Goal: Task Accomplishment & Management: Manage account settings

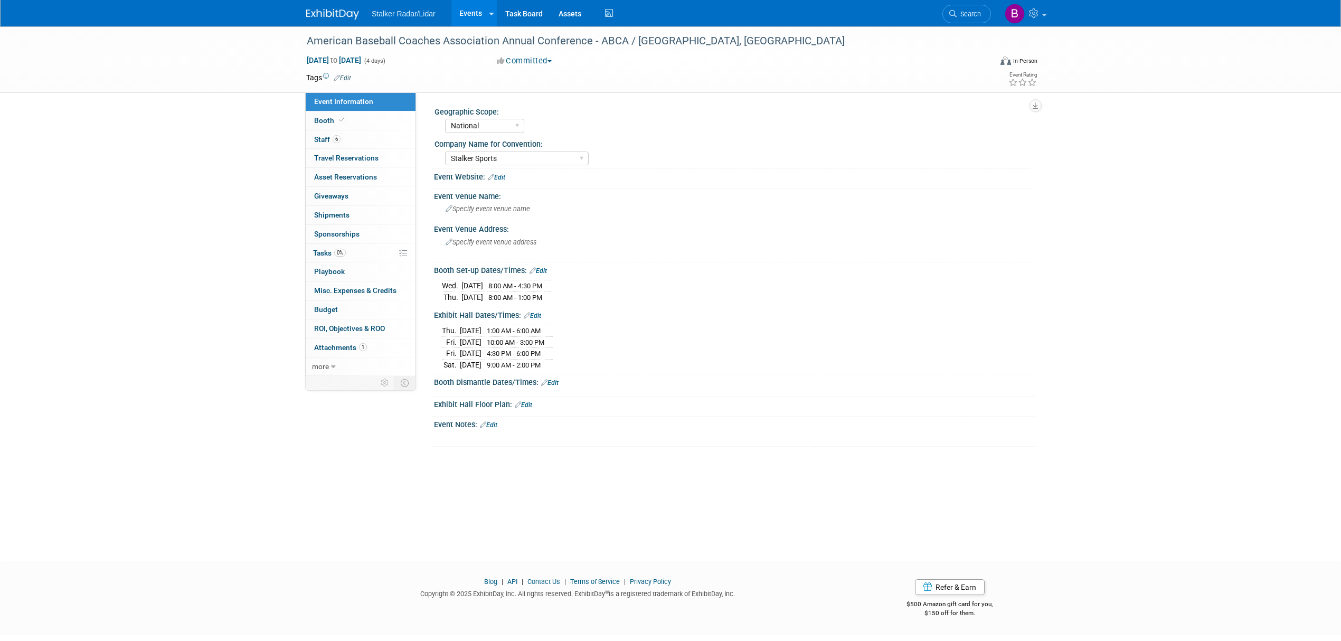
select select "National"
select select "Stalker Sports"
click at [962, 17] on span "Search" at bounding box center [968, 14] width 24 height 8
drag, startPoint x: 963, startPoint y: 16, endPoint x: 957, endPoint y: 11, distance: 7.5
click at [957, 11] on span "Search" at bounding box center [968, 14] width 24 height 8
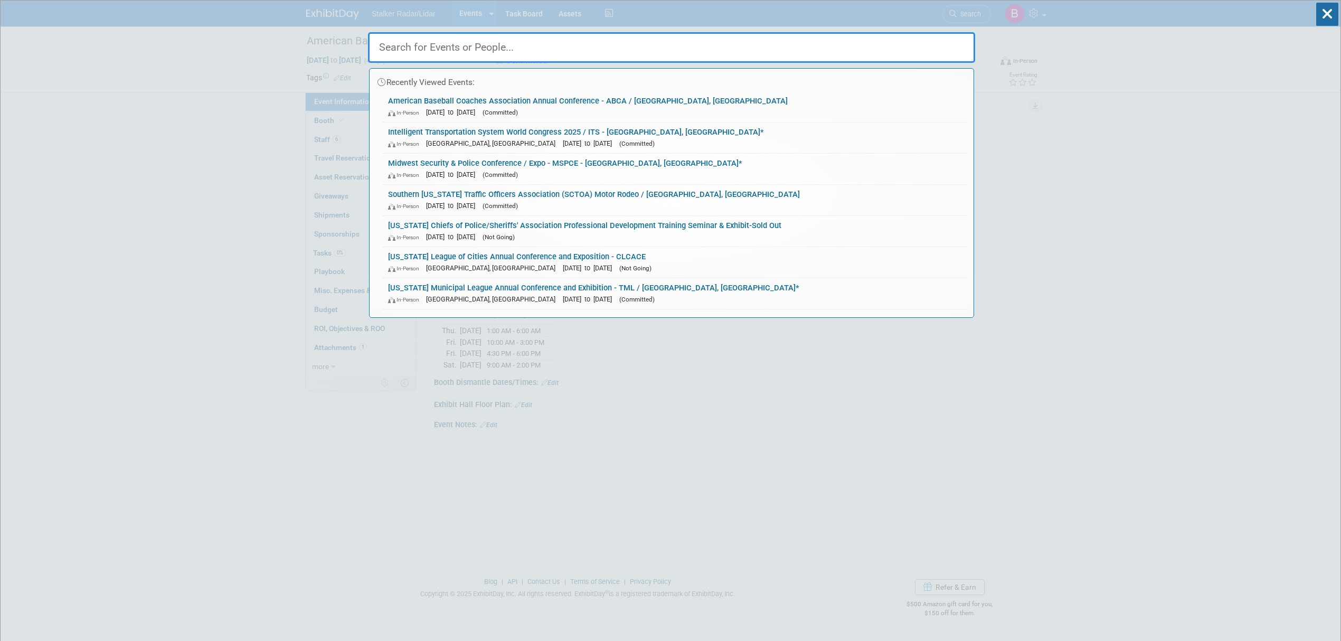
paste input "MSPCE"
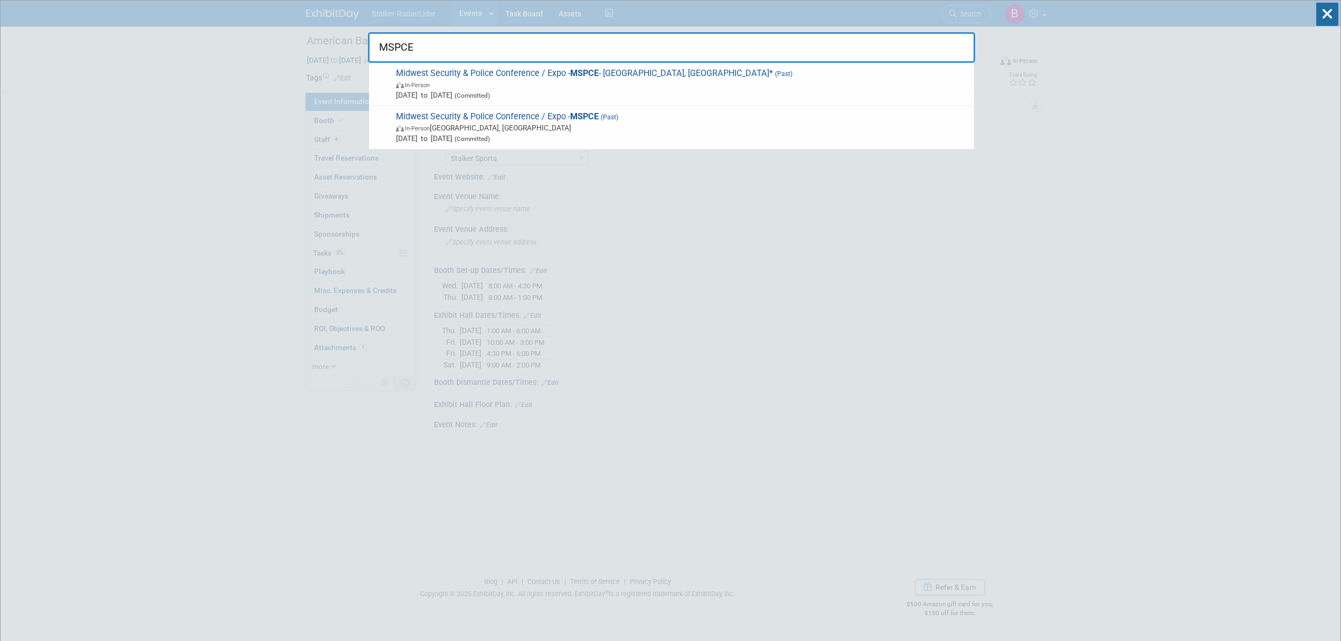
type input "MSPCE"
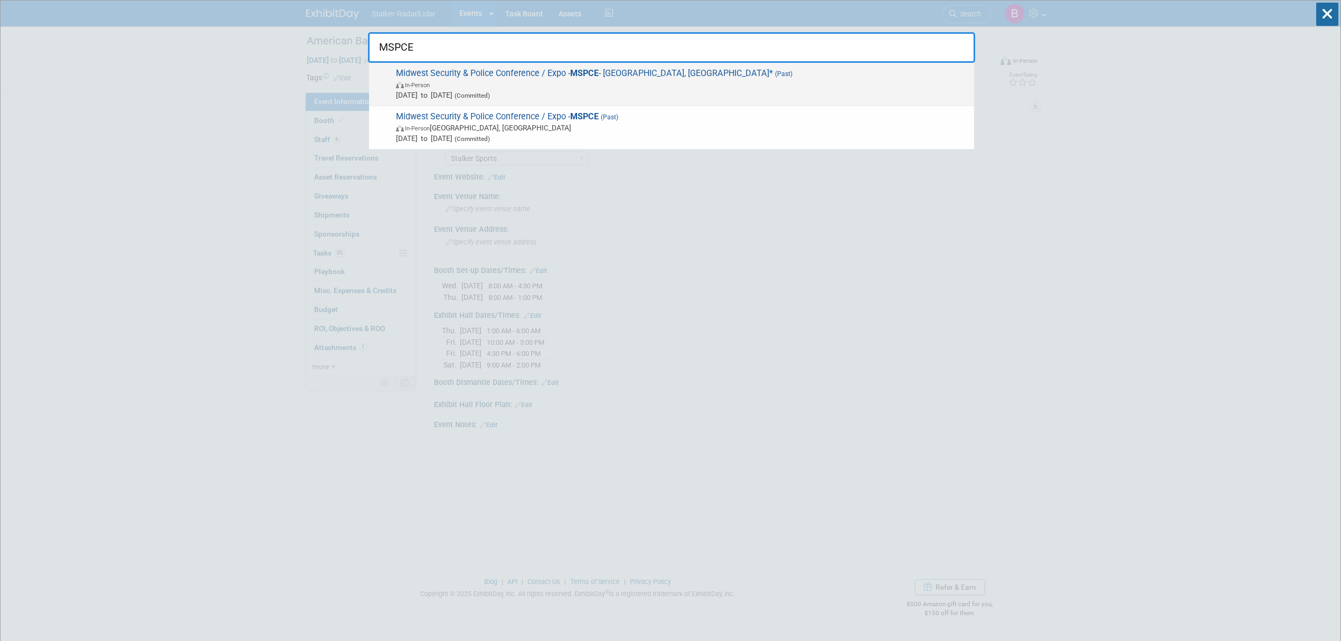
click at [495, 83] on span "In-Person" at bounding box center [682, 84] width 573 height 11
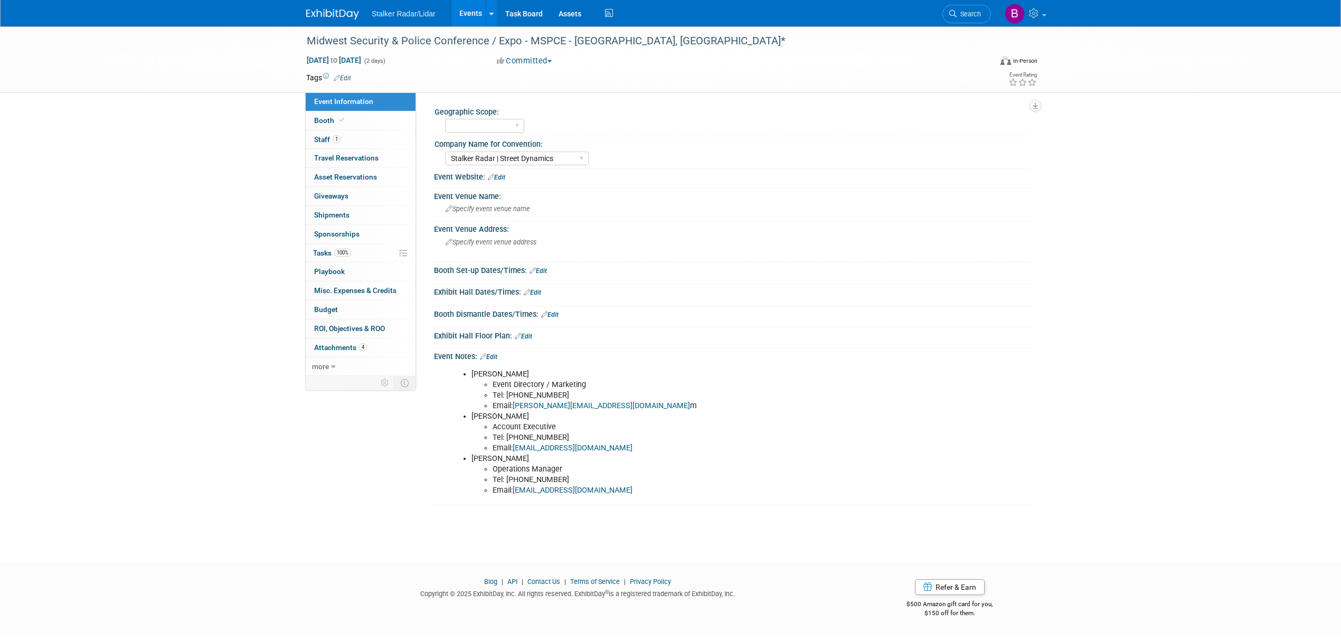
select select "Stalker Radar | Street Dynamics"
click at [348, 368] on link "more" at bounding box center [361, 366] width 110 height 18
click at [360, 408] on span "Copy/Duplicate Event" at bounding box center [349, 404] width 71 height 8
select select "7"
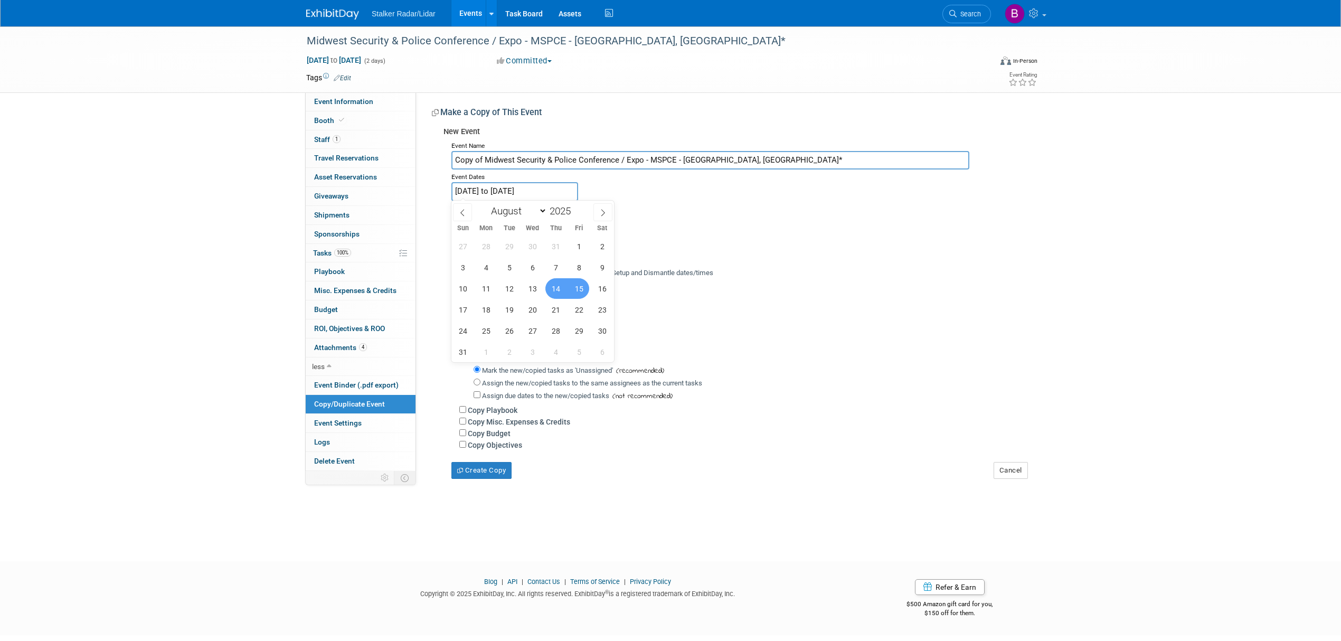
click at [480, 191] on input "Aug 14, 2025 to Aug 15, 2025" at bounding box center [514, 191] width 127 height 18
click at [578, 205] on span at bounding box center [574, 208] width 7 height 6
type input "2026"
click at [558, 287] on span "13" at bounding box center [555, 288] width 21 height 21
click at [578, 286] on span "14" at bounding box center [578, 288] width 21 height 21
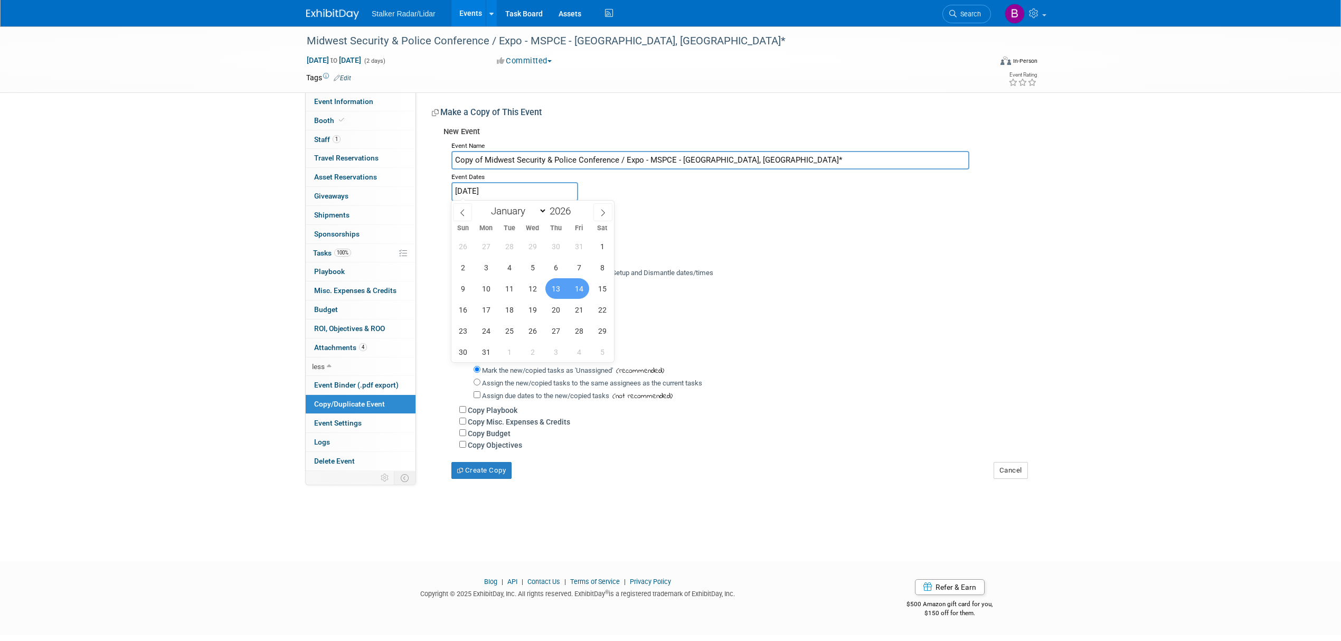
type input "Aug 13, 2026 to Aug 14, 2026"
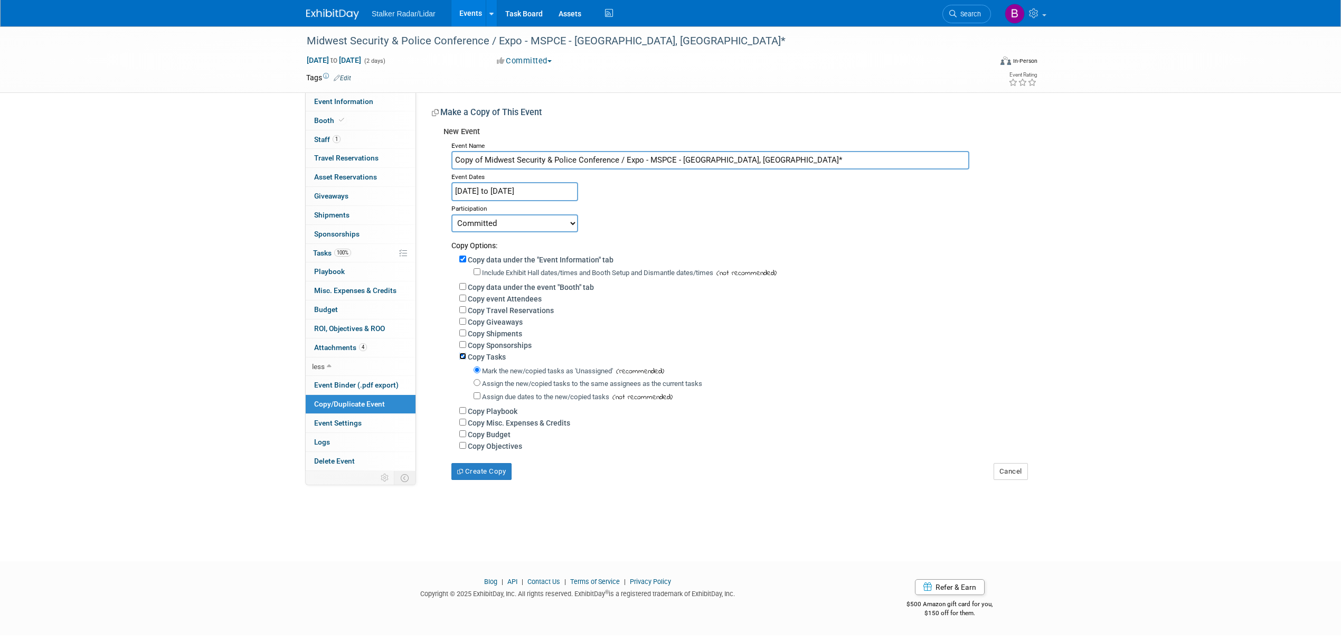
click at [464, 353] on input "Copy Tasks" at bounding box center [462, 356] width 7 height 7
checkbox input "false"
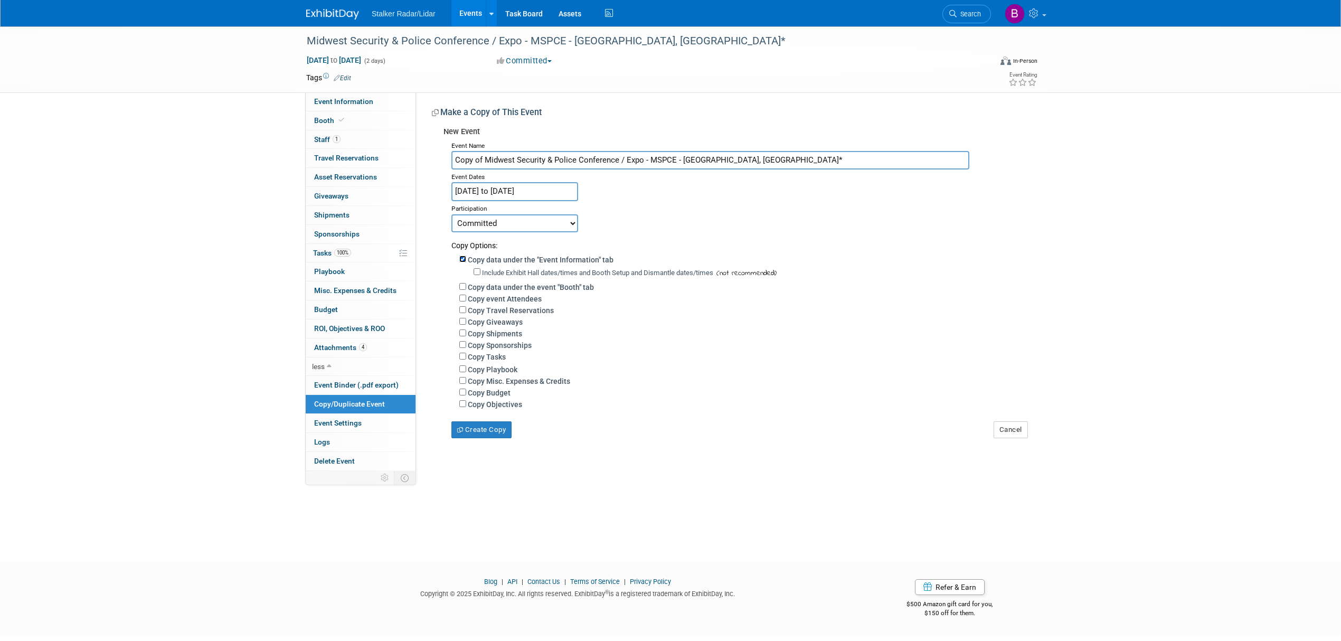
click at [459, 258] on input "Copy data under the "Event Information" tab" at bounding box center [462, 258] width 7 height 7
checkbox input "false"
click at [525, 224] on select "Committed Considering Not Going" at bounding box center [514, 223] width 127 height 18
select select "2"
click at [451, 214] on select "Committed Considering Not Going" at bounding box center [514, 223] width 127 height 18
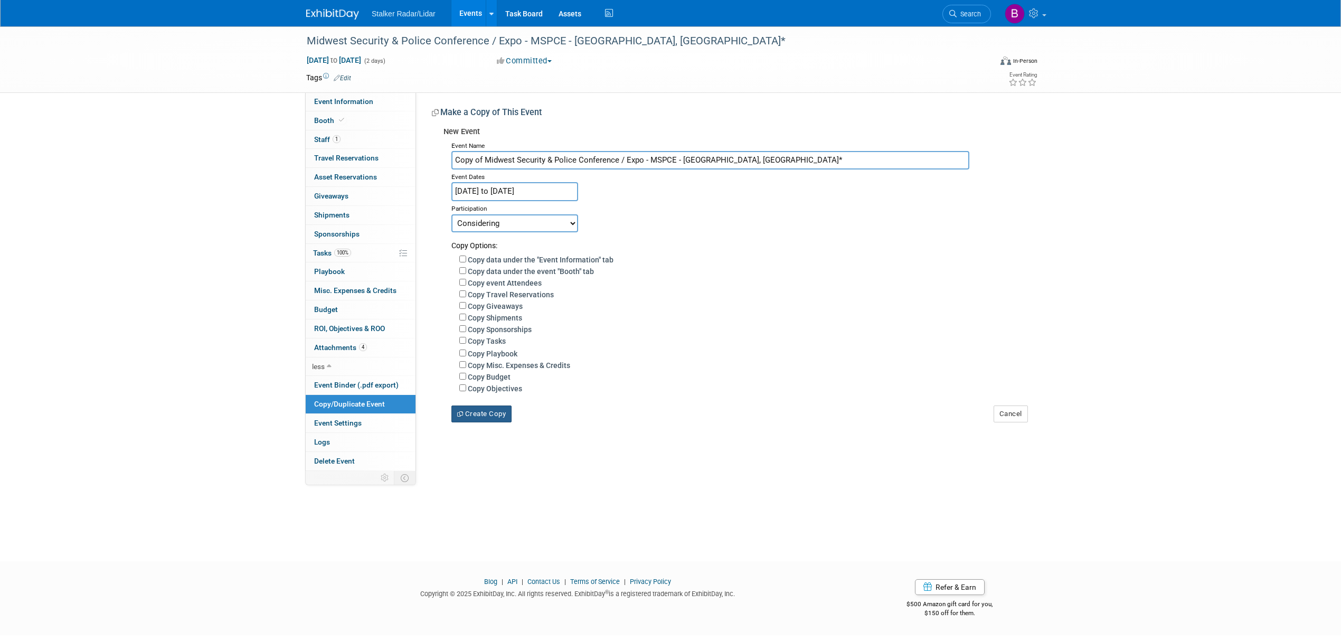
click at [483, 410] on button "Create Copy" at bounding box center [481, 413] width 60 height 17
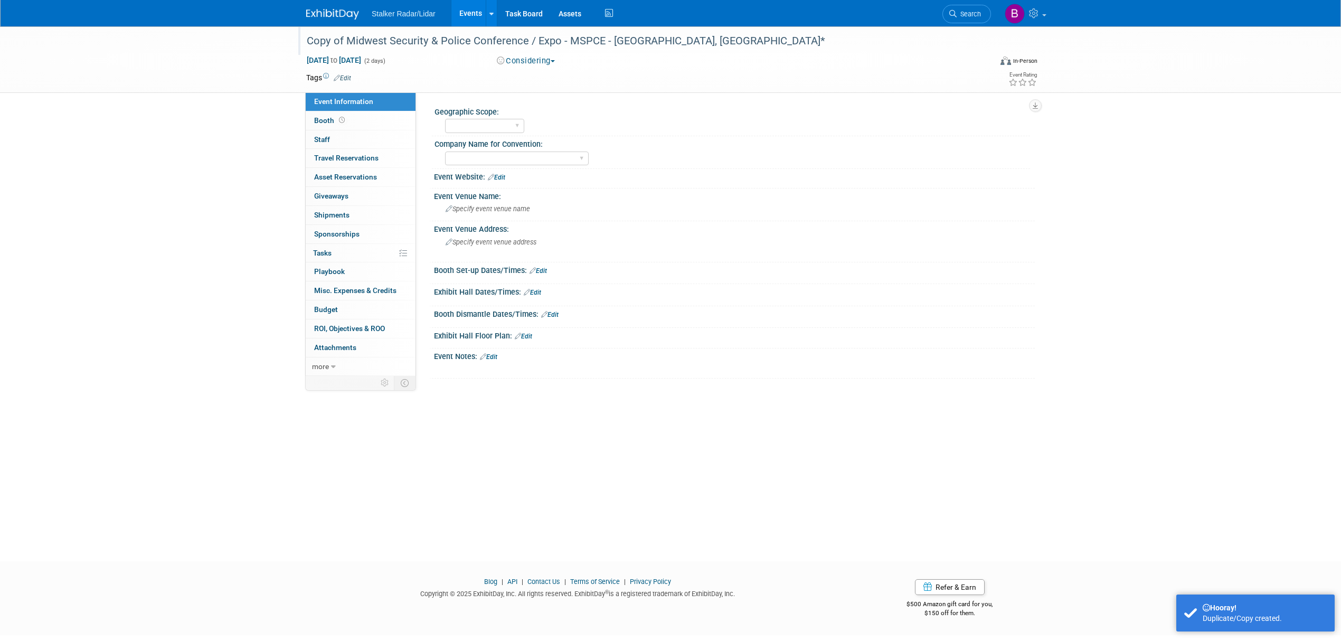
click at [330, 41] on div "Copy of Midwest Security & Police Conference / Expo - MSPCE - [GEOGRAPHIC_DATA]…" at bounding box center [639, 41] width 672 height 19
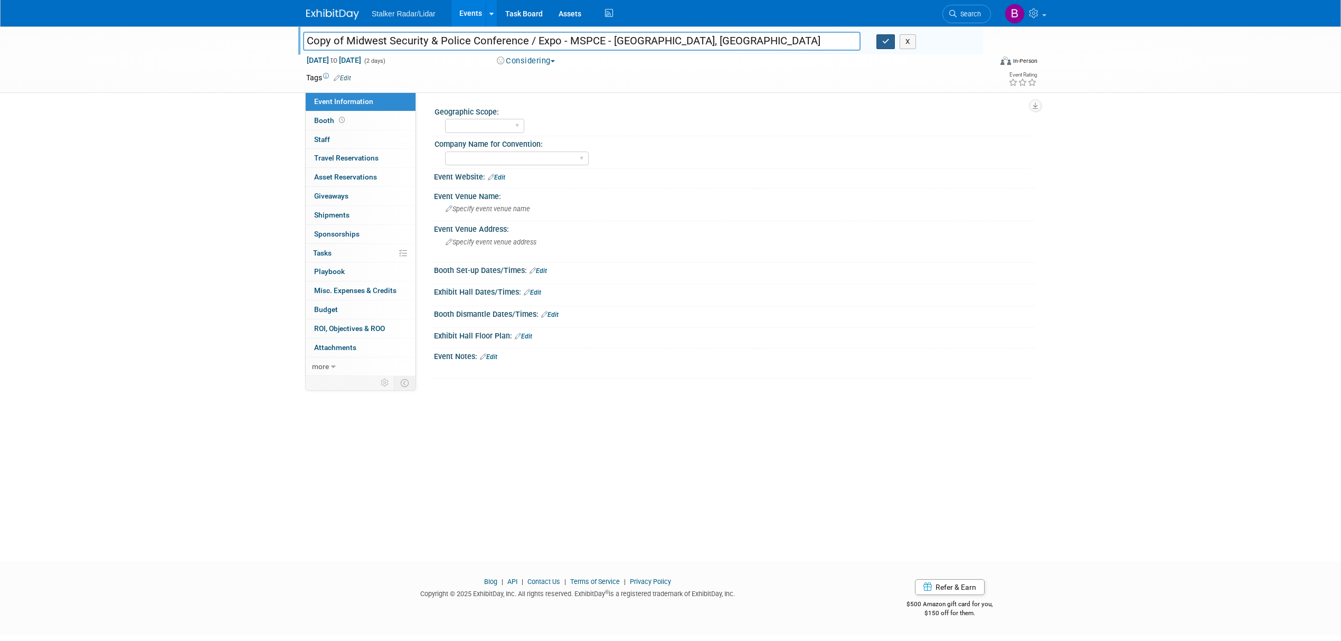
type input "Copy of Midwest Security & Police Conference / Expo - MSPCE - [GEOGRAPHIC_DATA]…"
click at [880, 41] on button "button" at bounding box center [885, 41] width 19 height 15
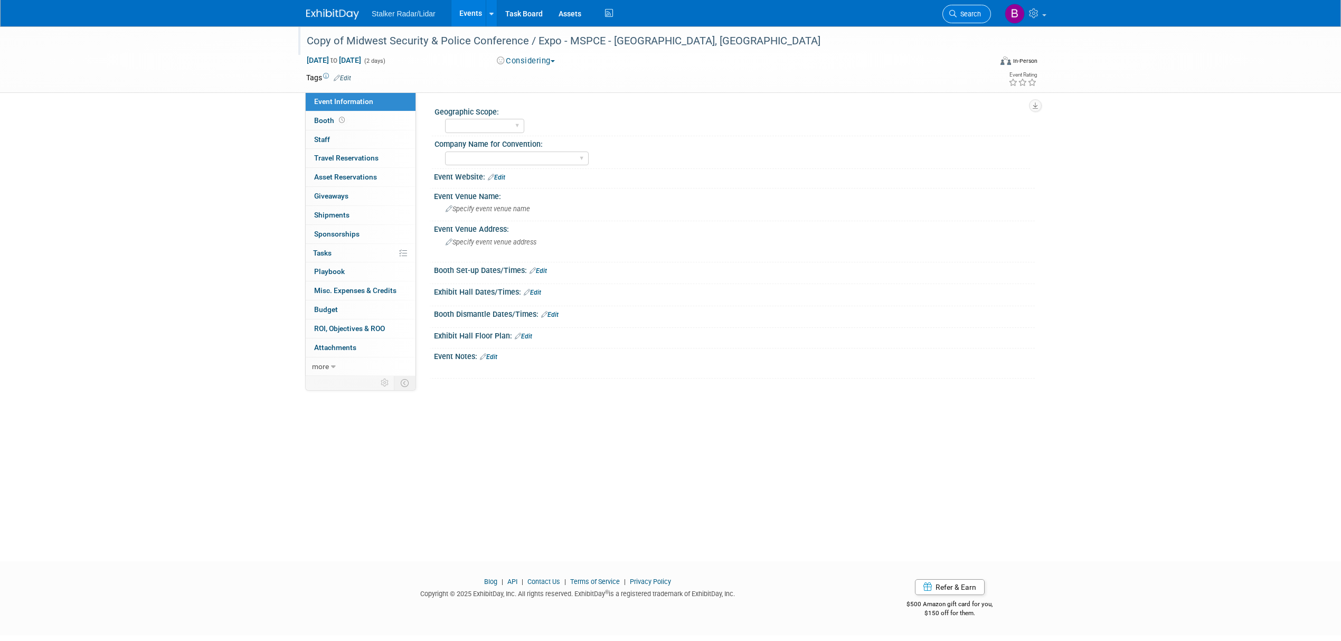
click at [966, 7] on link "Search" at bounding box center [966, 14] width 49 height 18
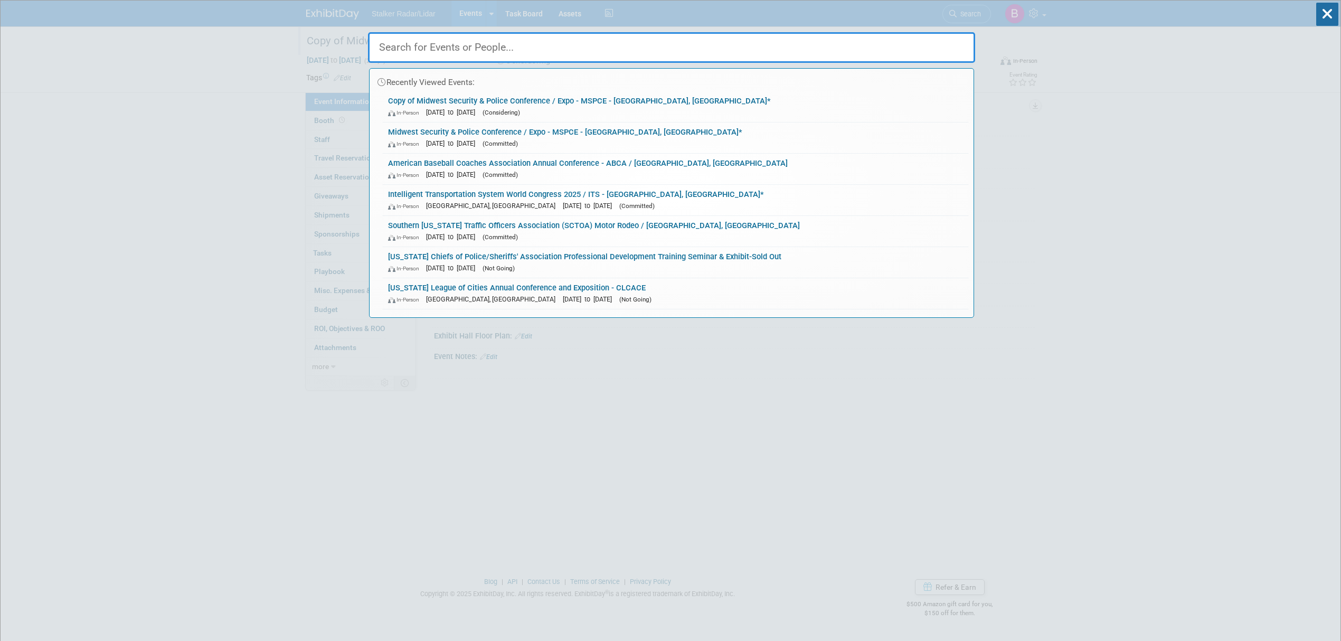
click at [963, 15] on div "Recently Viewed Events: Copy of Midwest Security & Police Conference / Expo - M…" at bounding box center [671, 159] width 607 height 317
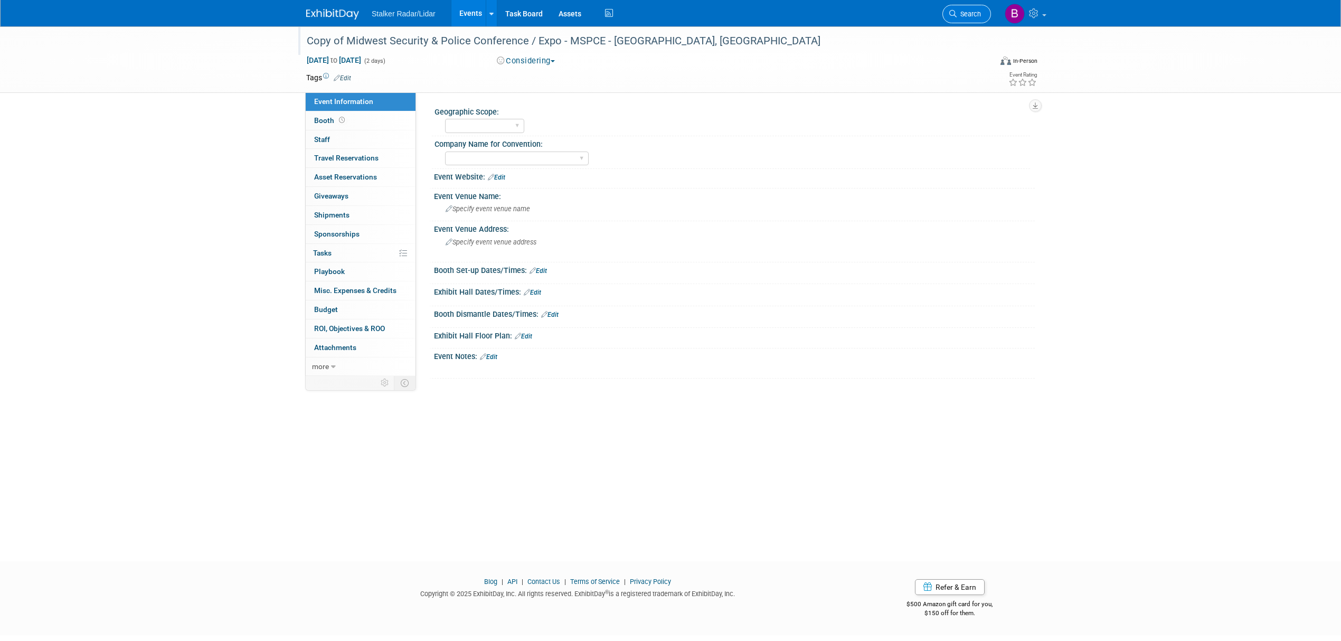
click at [943, 9] on link "Search" at bounding box center [966, 14] width 49 height 18
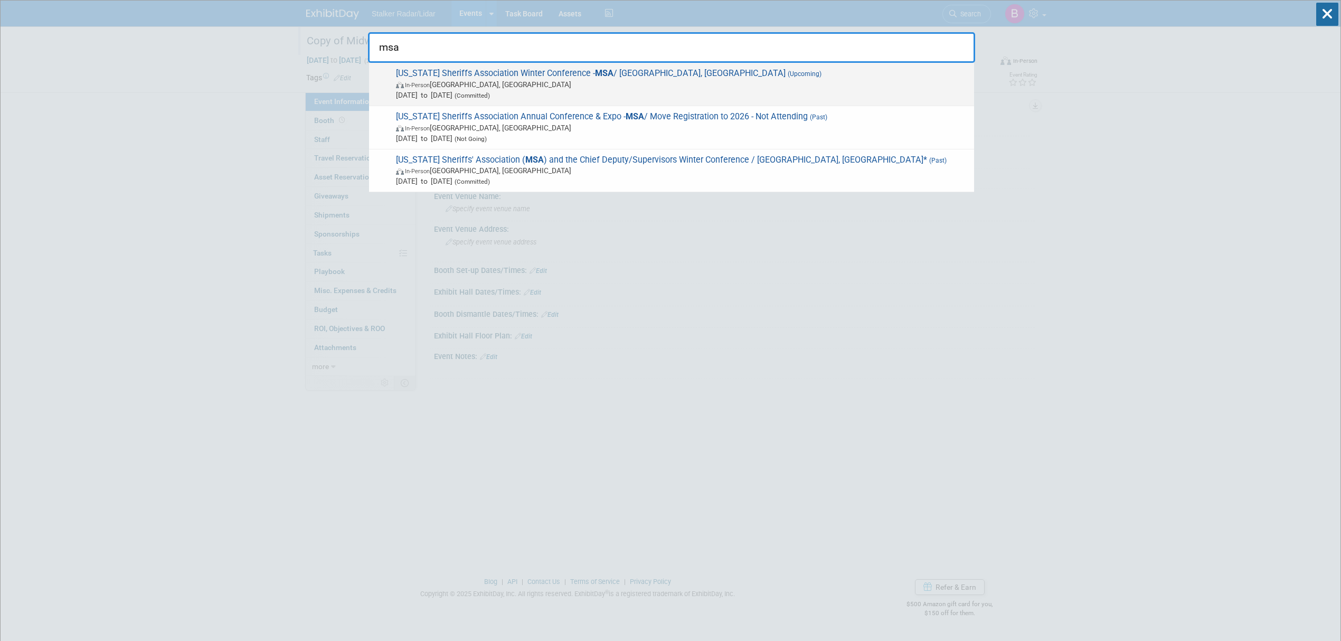
type input "msa"
click at [492, 76] on span "Minnesota Sheriffs Association Winter Conference - MSA / Alexandria, MN (Upcomi…" at bounding box center [681, 84] width 576 height 32
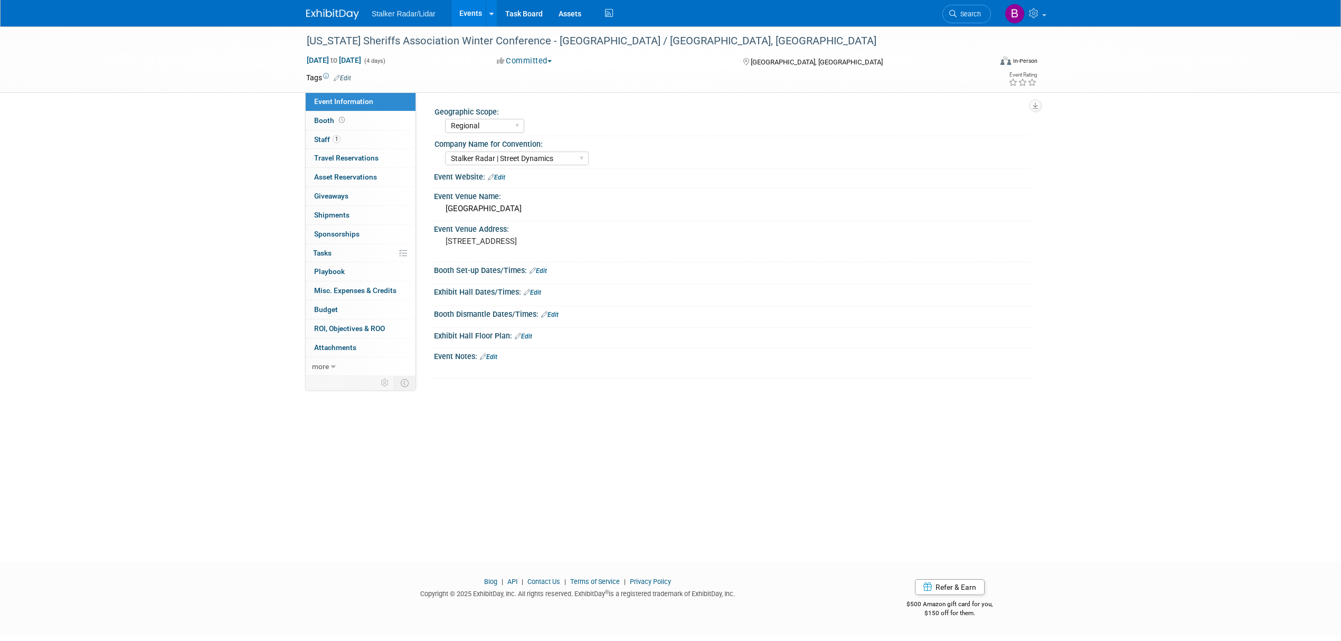
select select "Regional"
select select "Stalker Radar | Street Dynamics"
click at [345, 120] on span at bounding box center [342, 120] width 10 height 8
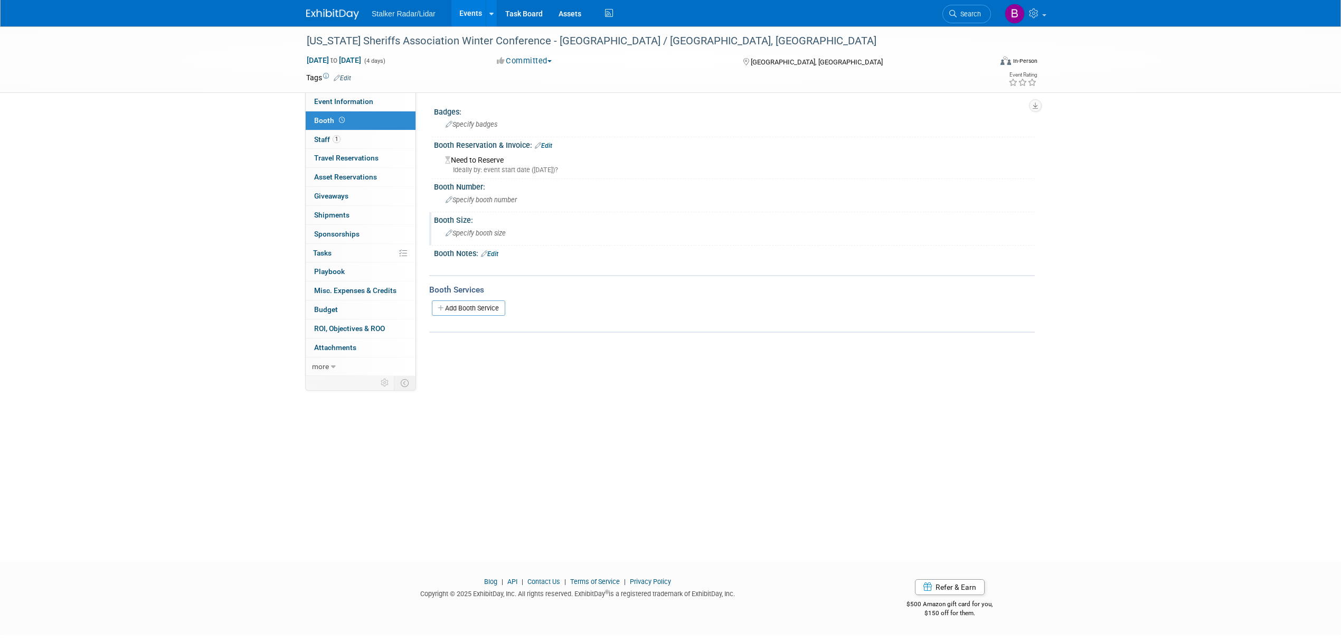
click at [471, 217] on div "Booth Size:" at bounding box center [734, 218] width 601 height 13
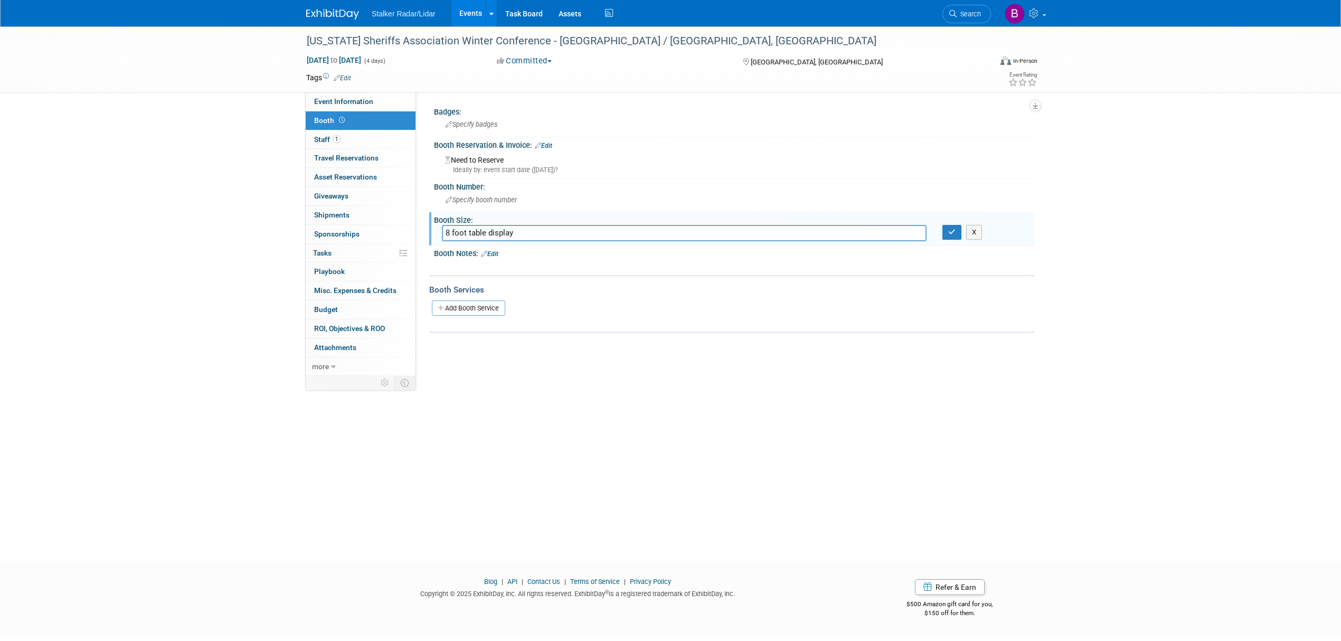
type input "8 foot table display"
click at [947, 230] on button "button" at bounding box center [951, 232] width 19 height 15
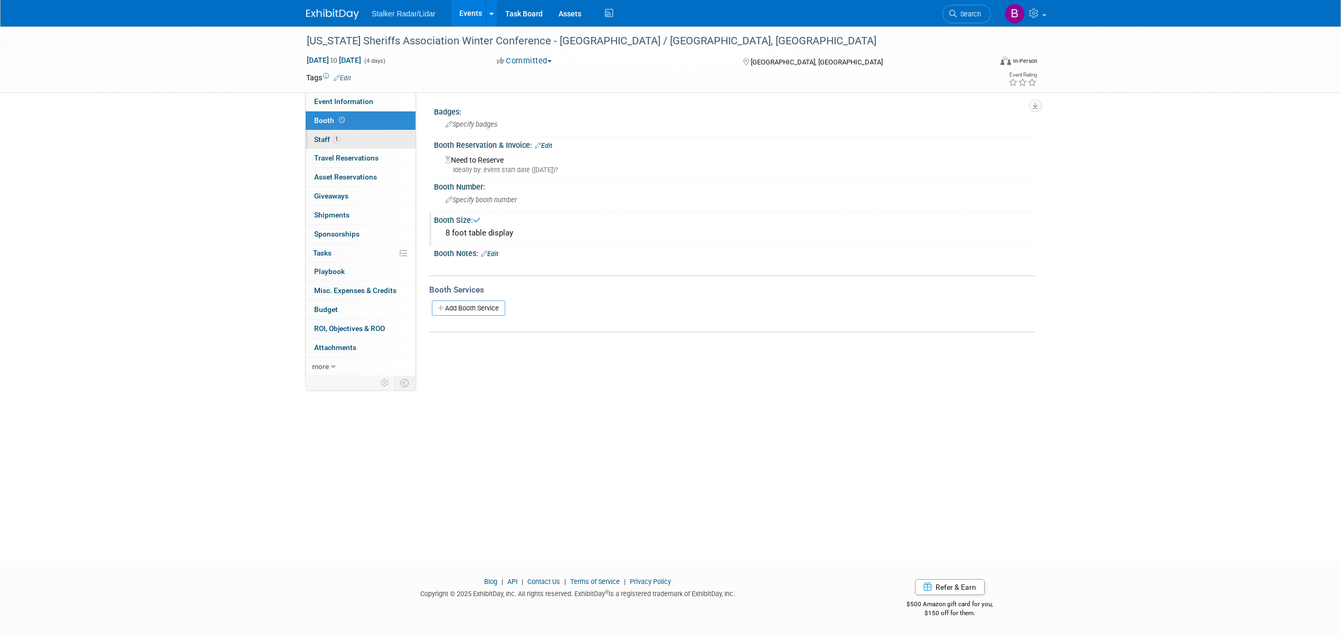
click at [359, 138] on link "1 Staff 1" at bounding box center [361, 139] width 110 height 18
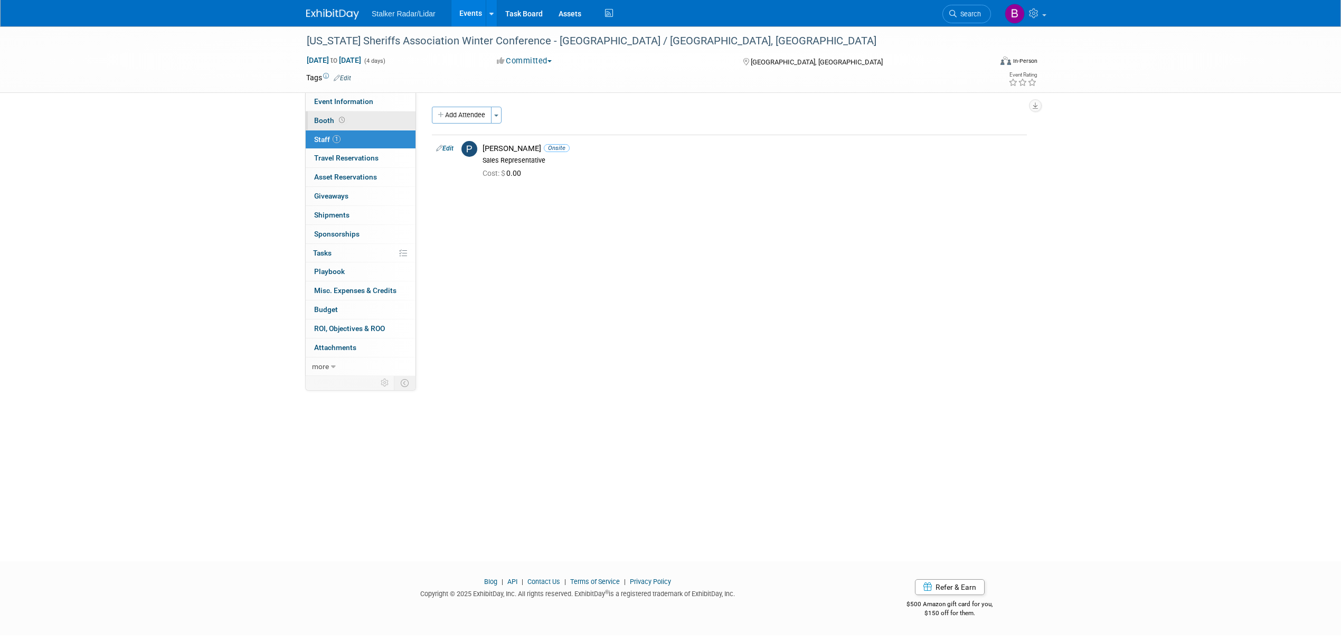
click at [338, 114] on link "Booth" at bounding box center [361, 120] width 110 height 18
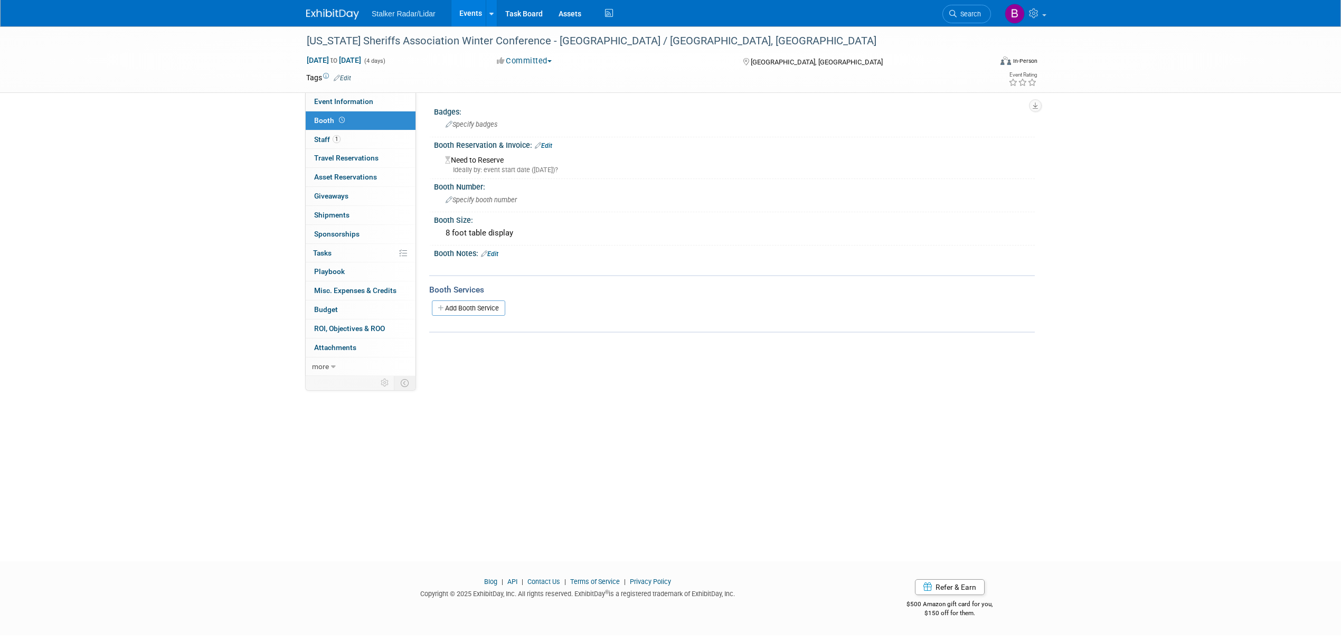
click at [544, 146] on link "Edit" at bounding box center [543, 145] width 17 height 7
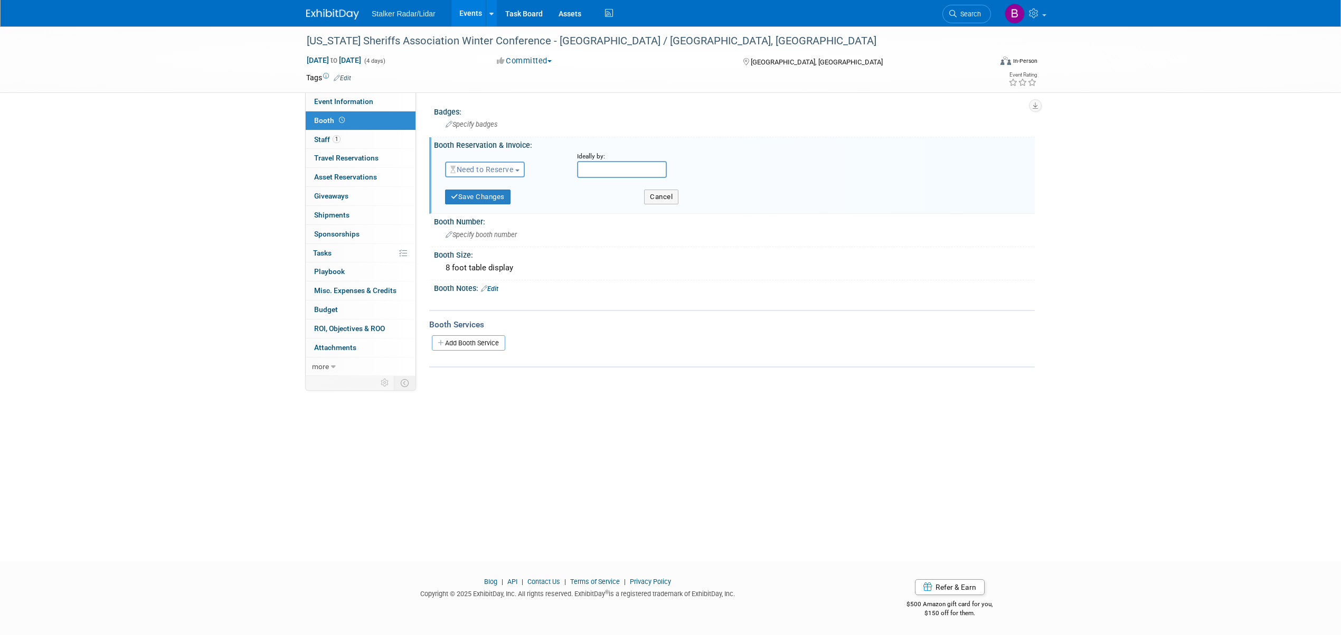
click at [487, 169] on span "Need to Reserve" at bounding box center [481, 169] width 63 height 8
click at [486, 201] on link "Reserved" at bounding box center [501, 202] width 113 height 15
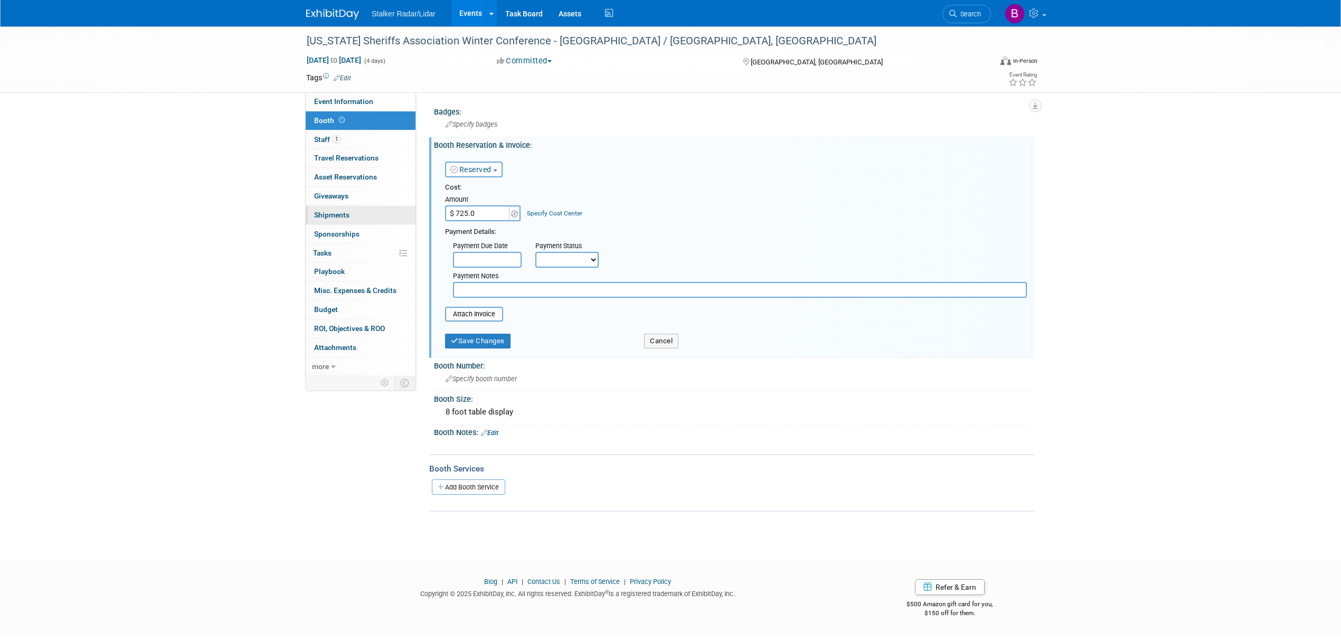
type input "$ 725.00"
click at [467, 308] on input "file" at bounding box center [439, 314] width 126 height 13
click at [490, 258] on input "text" at bounding box center [487, 260] width 69 height 16
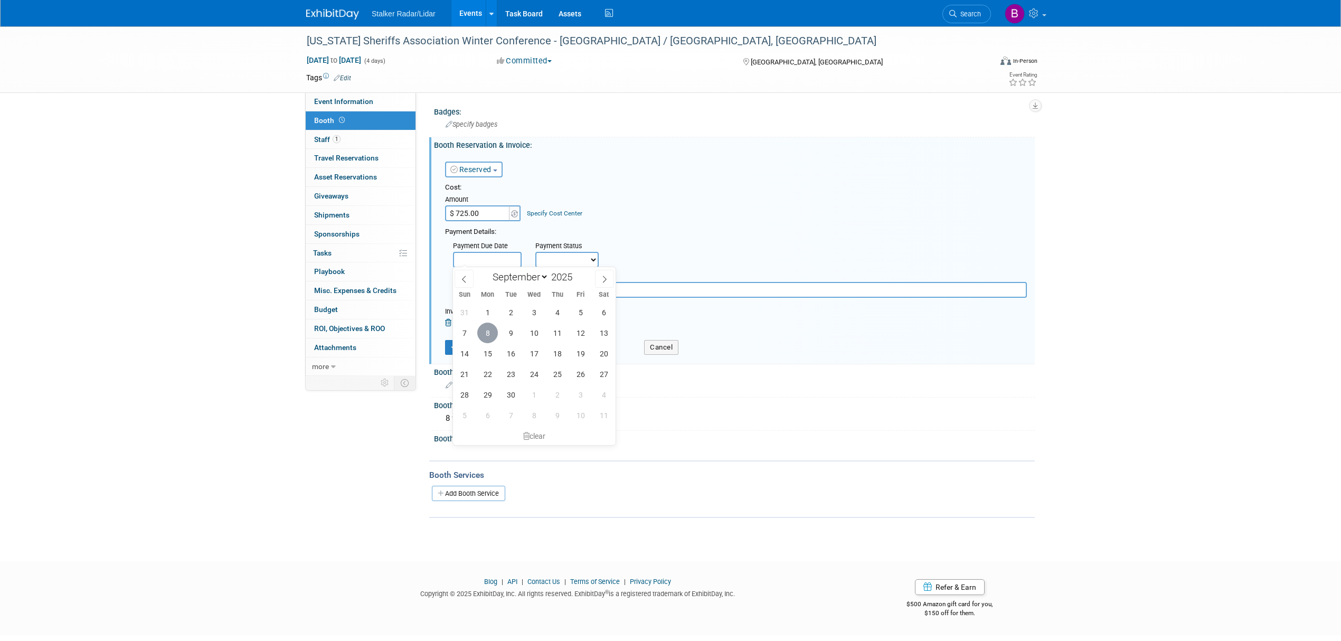
click at [489, 331] on span "8" at bounding box center [487, 332] width 21 height 21
type input "Sep 8, 2025"
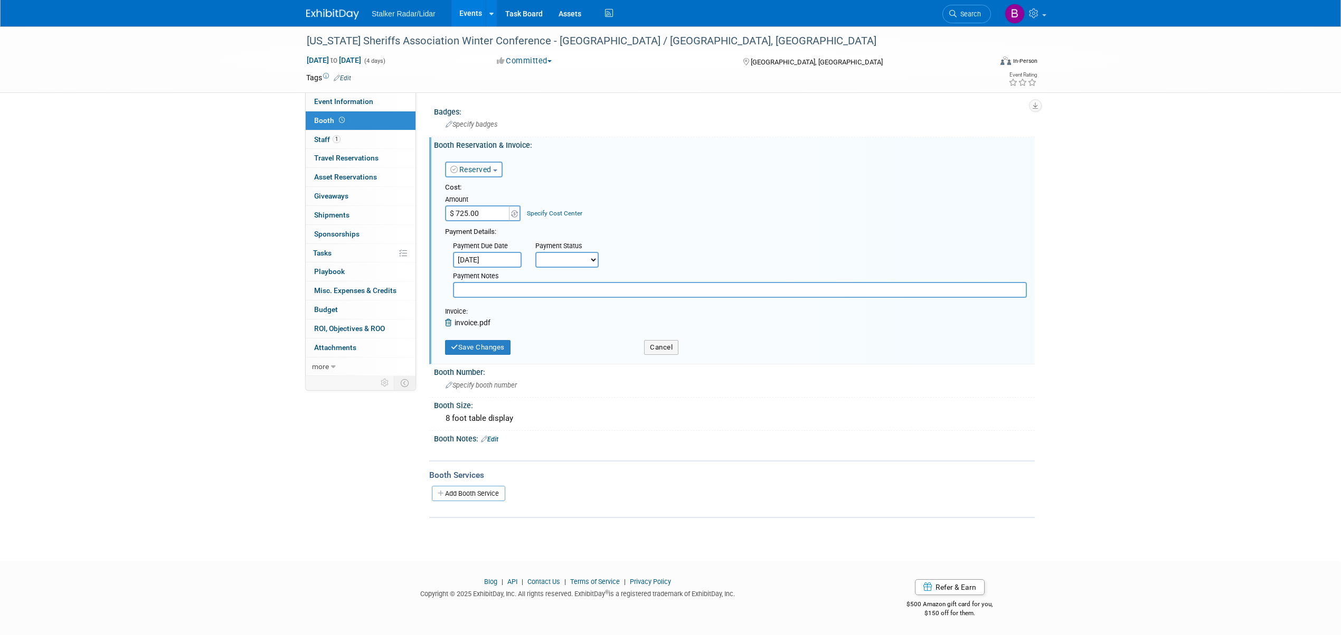
click at [573, 256] on select "Not Paid Yet Partially Paid Paid in Full" at bounding box center [566, 260] width 63 height 16
select select "1"
click at [535, 252] on select "Not Paid Yet Partially Paid Paid in Full" at bounding box center [566, 260] width 63 height 16
click at [478, 345] on button "Save Changes" at bounding box center [477, 347] width 65 height 15
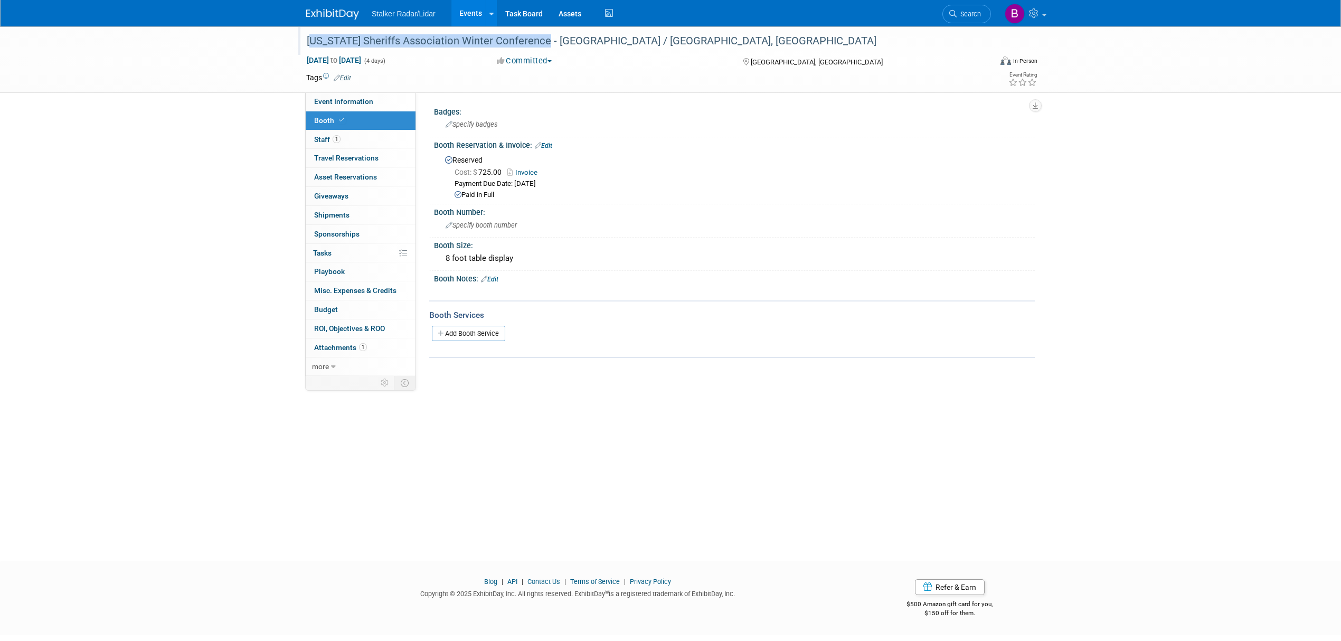
drag, startPoint x: 307, startPoint y: 41, endPoint x: 545, endPoint y: 39, distance: 238.0
click at [545, 39] on div "[US_STATE] Sheriffs Association Winter Conference - [GEOGRAPHIC_DATA] / [GEOGRA…" at bounding box center [639, 41] width 672 height 19
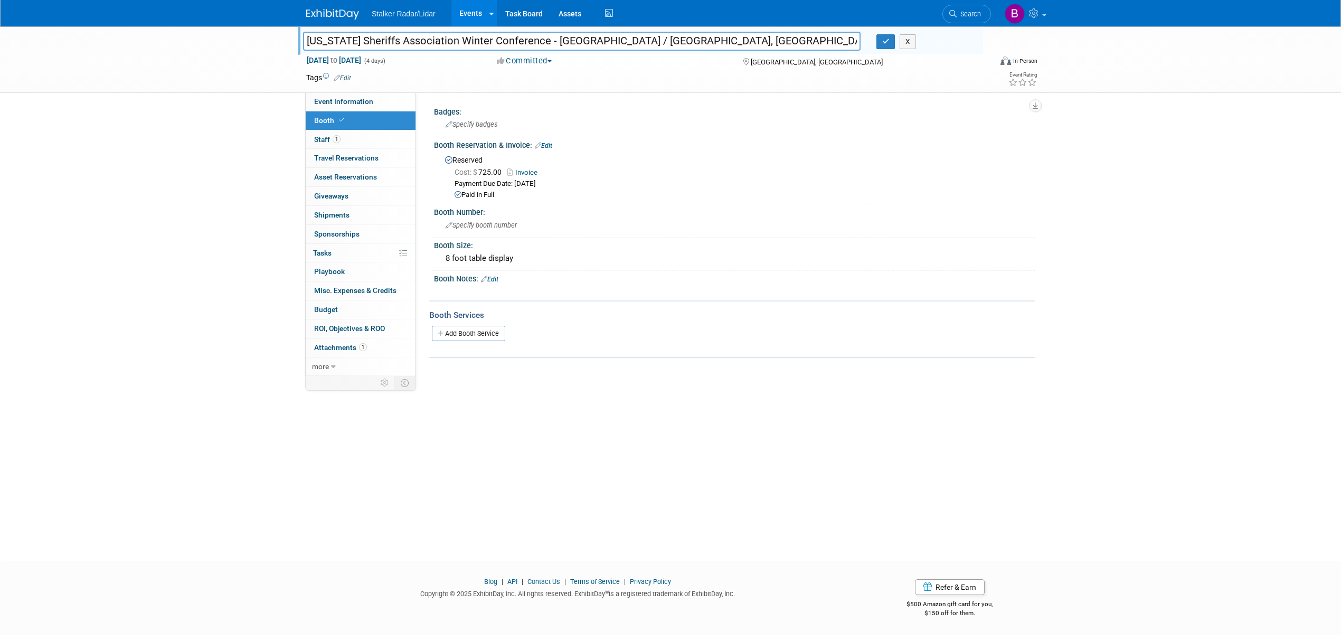
drag, startPoint x: 543, startPoint y: 39, endPoint x: 294, endPoint y: 41, distance: 248.1
click at [295, 41] on div "[US_STATE] Sheriffs Association Winter Conference - [GEOGRAPHIC_DATA] / [GEOGRA…" at bounding box center [581, 42] width 573 height 16
click at [881, 36] on button "button" at bounding box center [885, 41] width 19 height 15
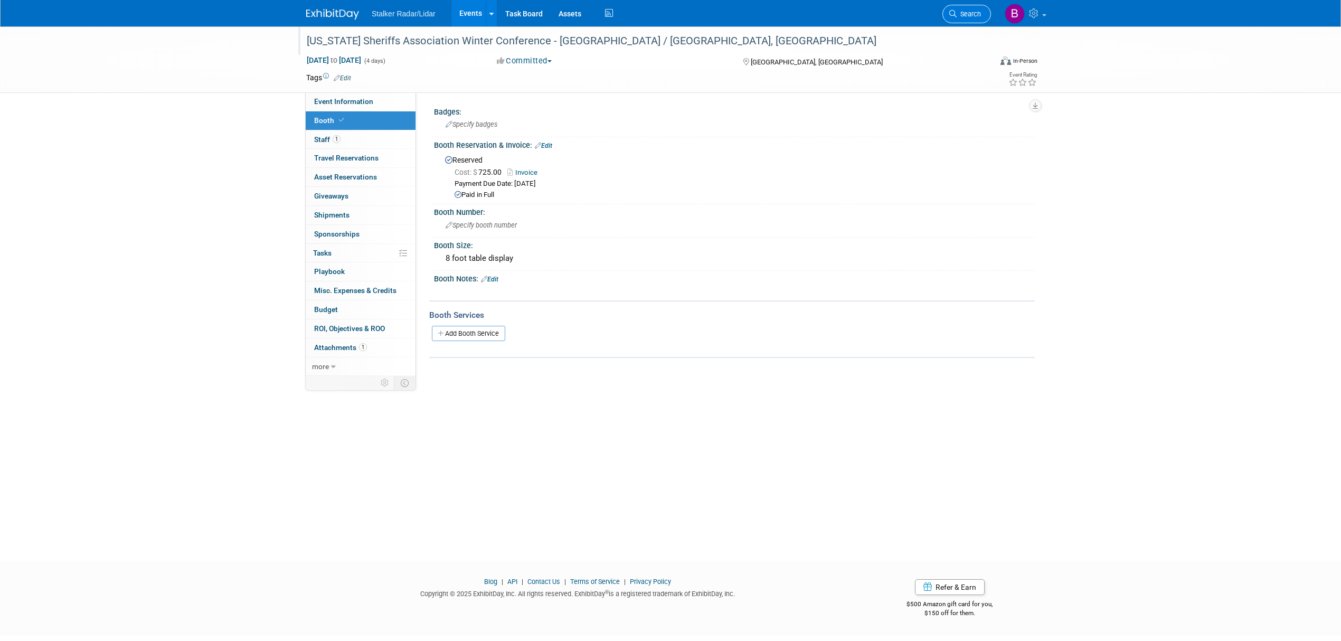
click at [956, 14] on span "Search" at bounding box center [968, 14] width 24 height 8
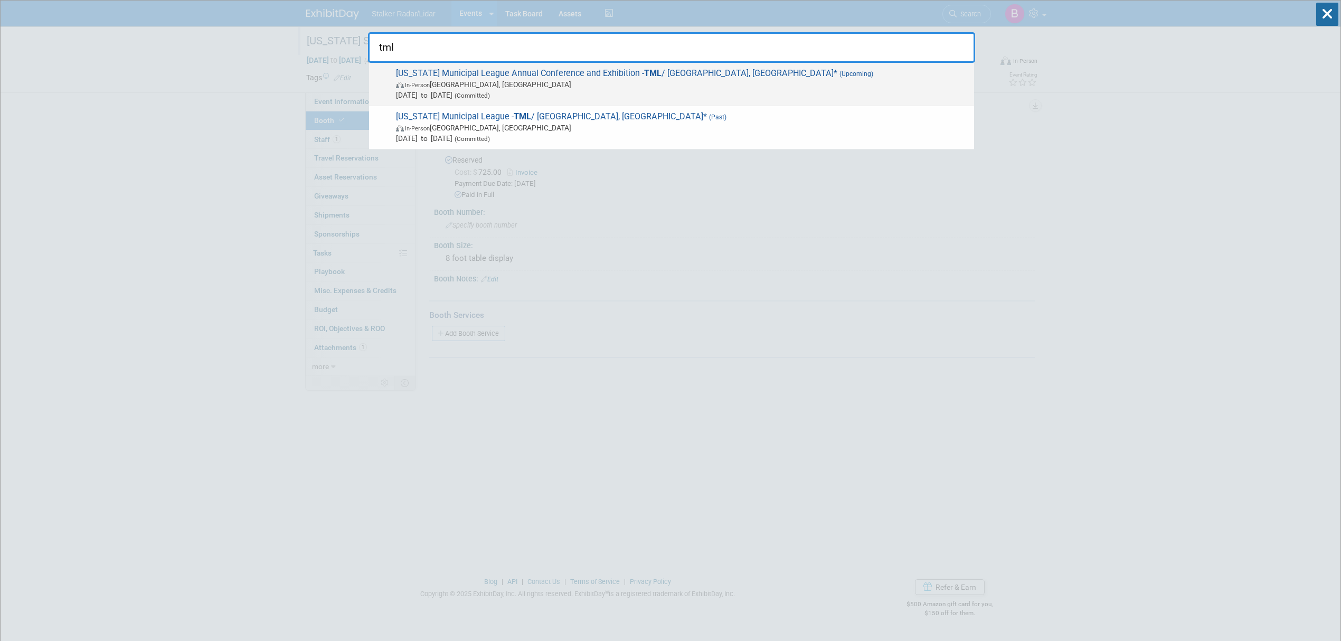
type input "tml"
click at [575, 76] on span "Texas Municipal League Annual Conference and Exhibition - TML / Fort Worth, TX*…" at bounding box center [681, 84] width 576 height 32
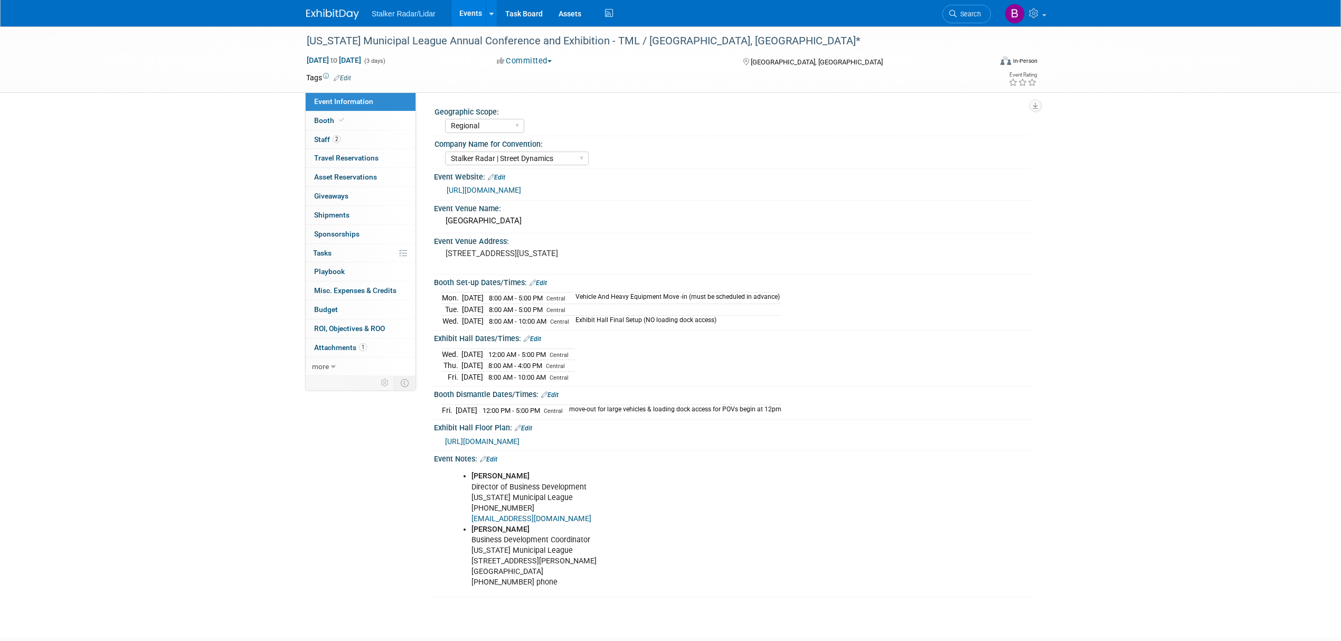
select select "Regional"
select select "Stalker Radar | Street Dynamics"
click at [356, 137] on link "2 Staff 2" at bounding box center [361, 139] width 110 height 18
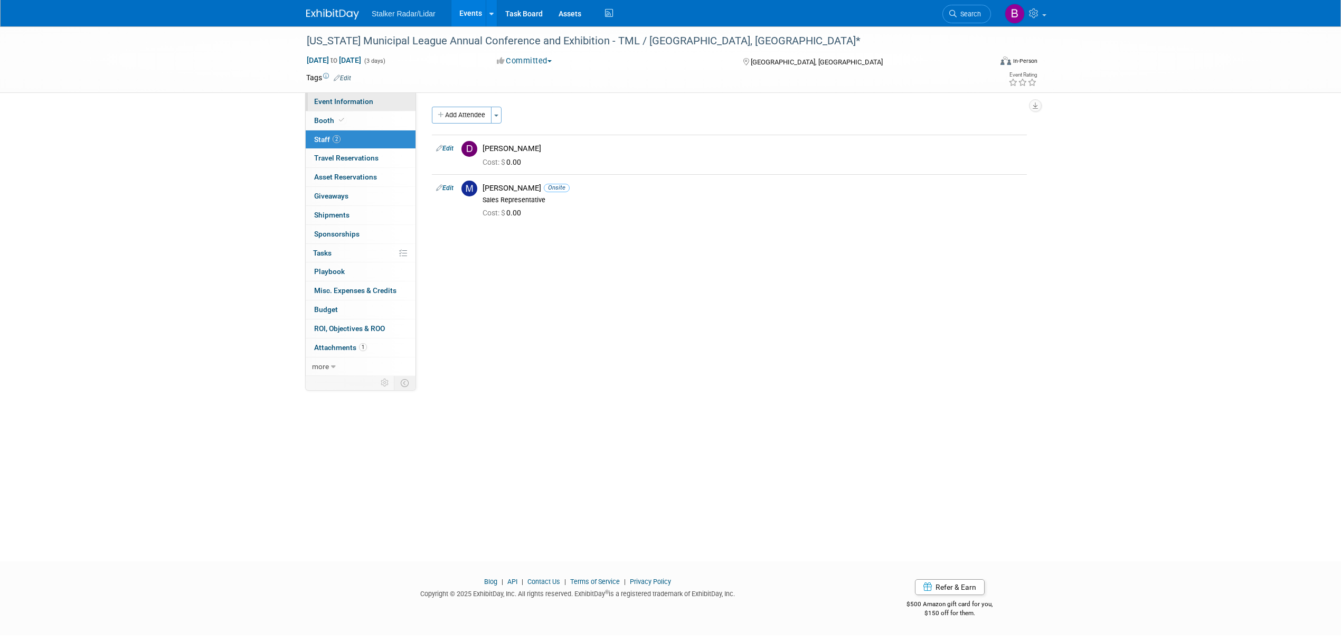
click at [339, 97] on span "Event Information" at bounding box center [343, 101] width 59 height 8
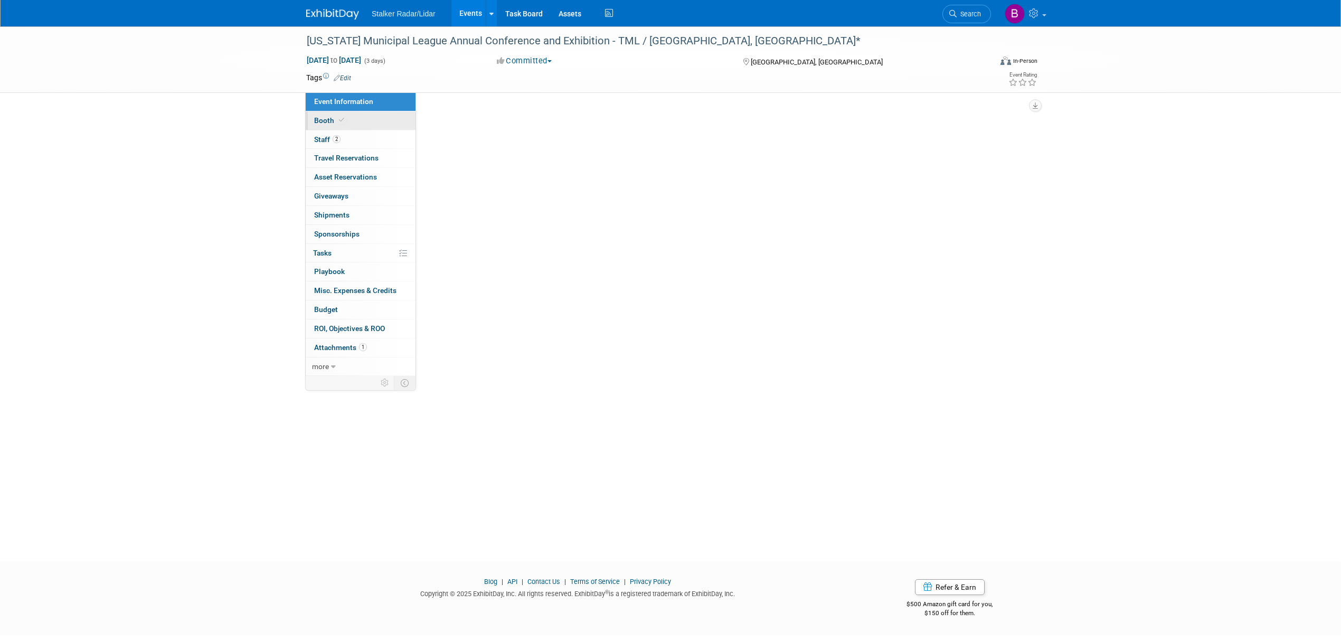
select select "Regional"
select select "Stalker Radar | Street Dynamics"
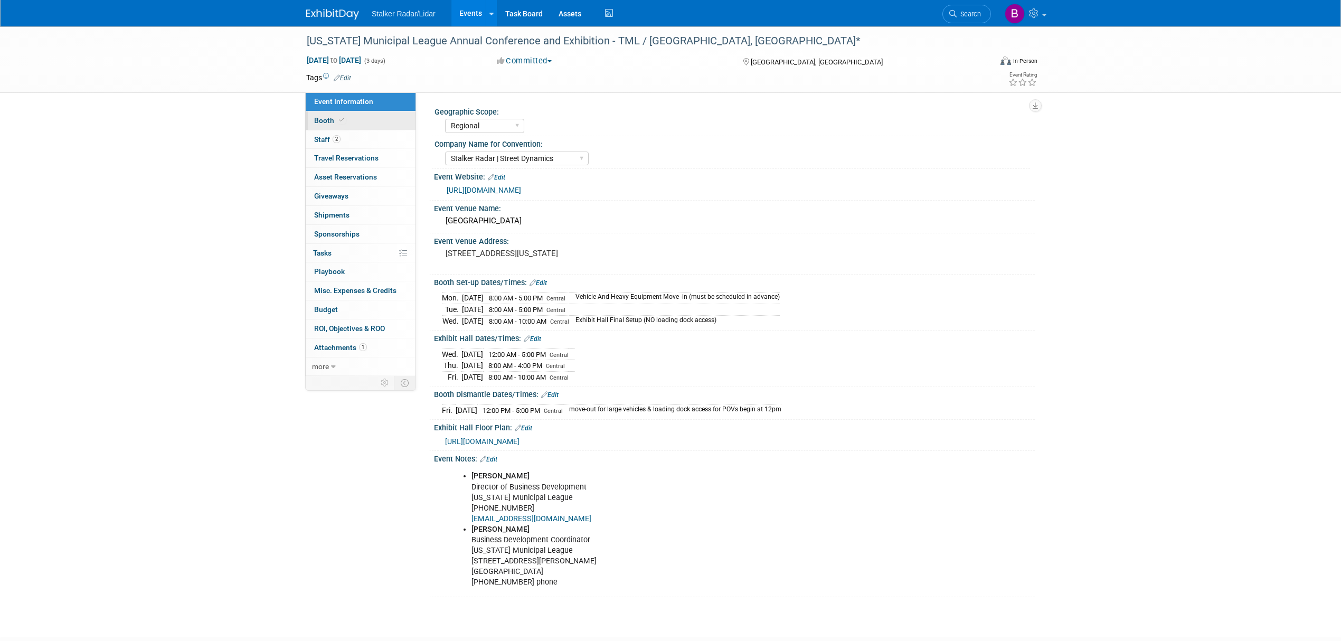
click at [345, 126] on link "Booth" at bounding box center [361, 120] width 110 height 18
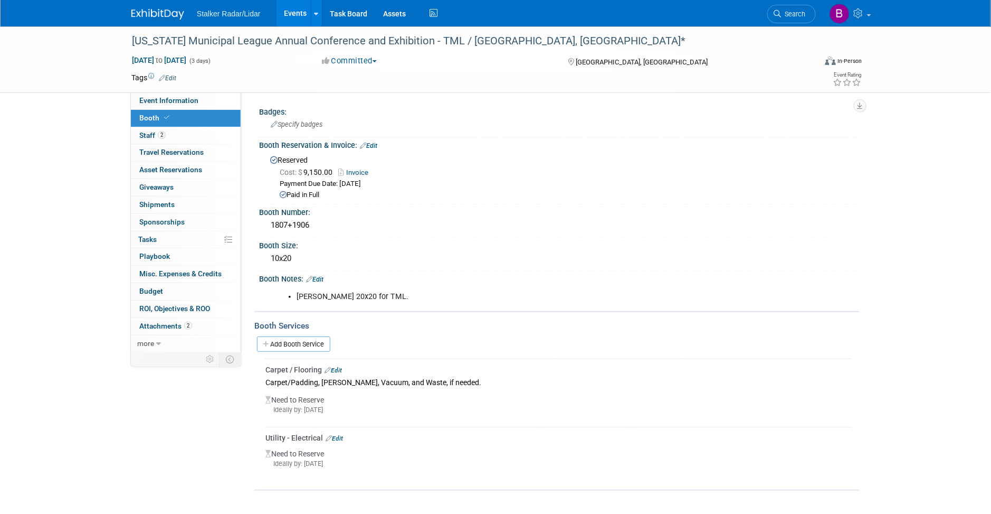
click at [338, 366] on link "Edit" at bounding box center [333, 369] width 17 height 7
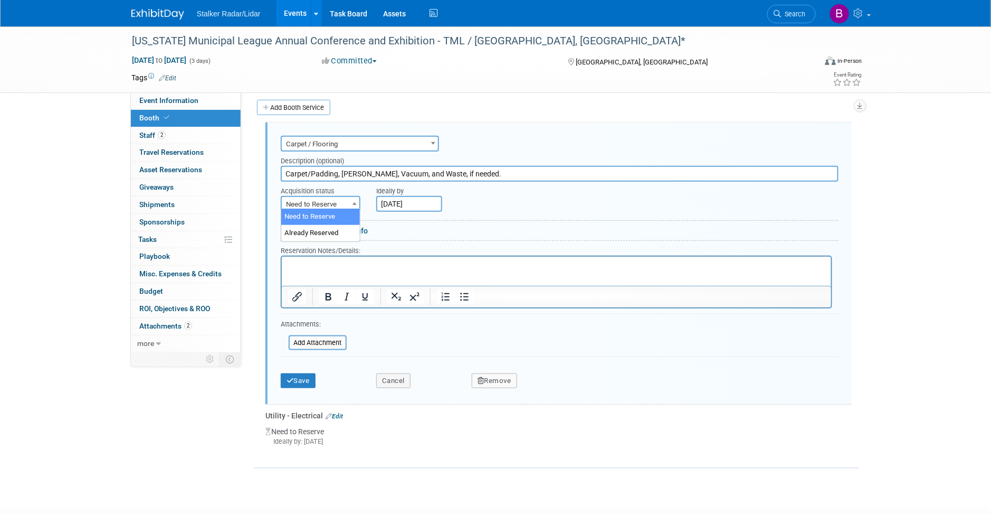
click at [324, 197] on span "Need to Reserve" at bounding box center [321, 204] width 78 height 15
select select "2"
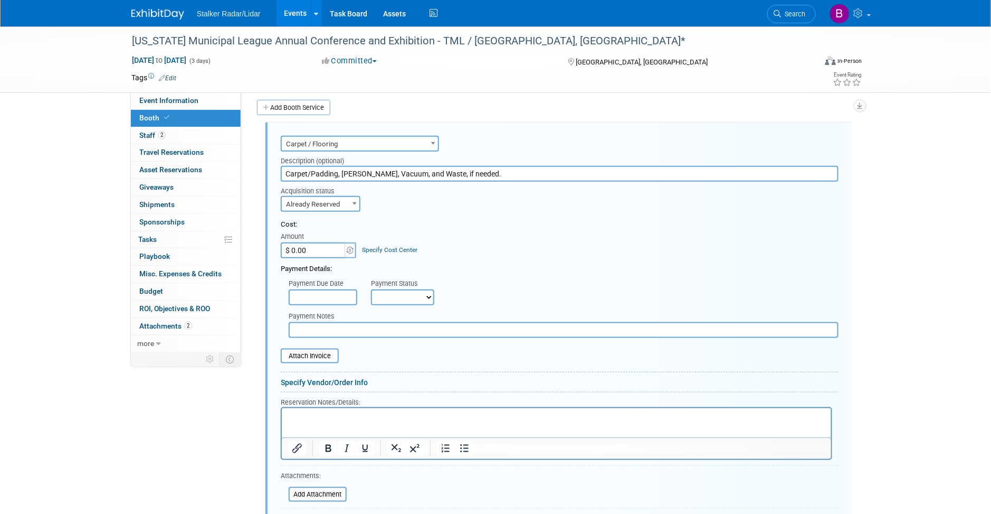
click at [319, 243] on input "$ 0.00" at bounding box center [314, 250] width 66 height 16
type input "$ 22.00"
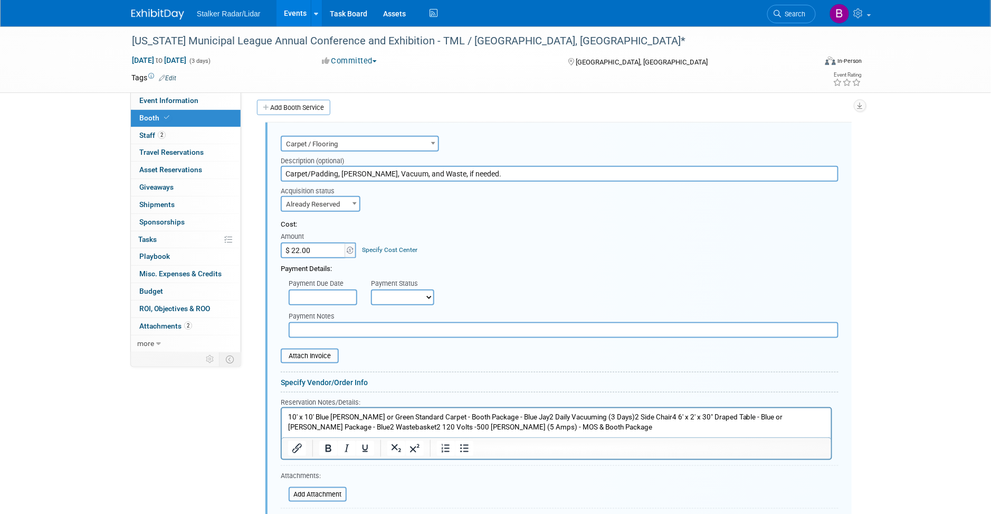
click at [511, 415] on p "10' x 10' Blue Jay or Green Standard Carpet - Booth Package - Blue Jay2 Daily V…" at bounding box center [556, 422] width 537 height 20
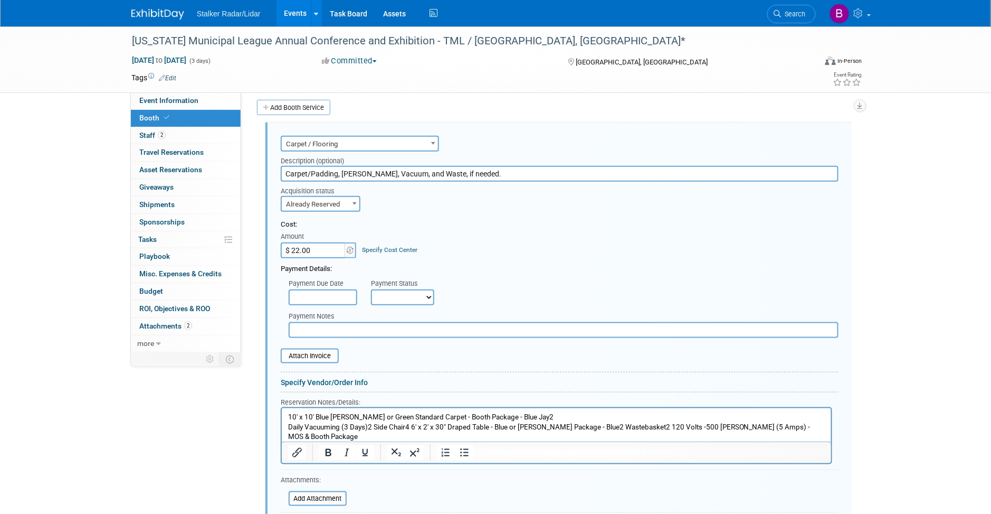
click at [370, 426] on p "Daily Vacuuming (3 Days)2 Side Chair4 6' x 2' x 30" Draped Table - Blue or Gree…" at bounding box center [556, 432] width 537 height 20
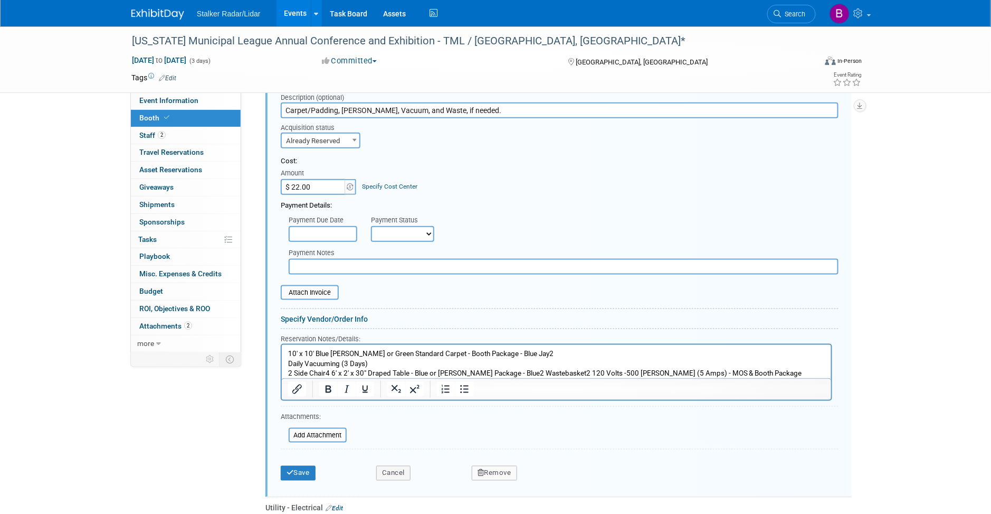
scroll to position [448, 0]
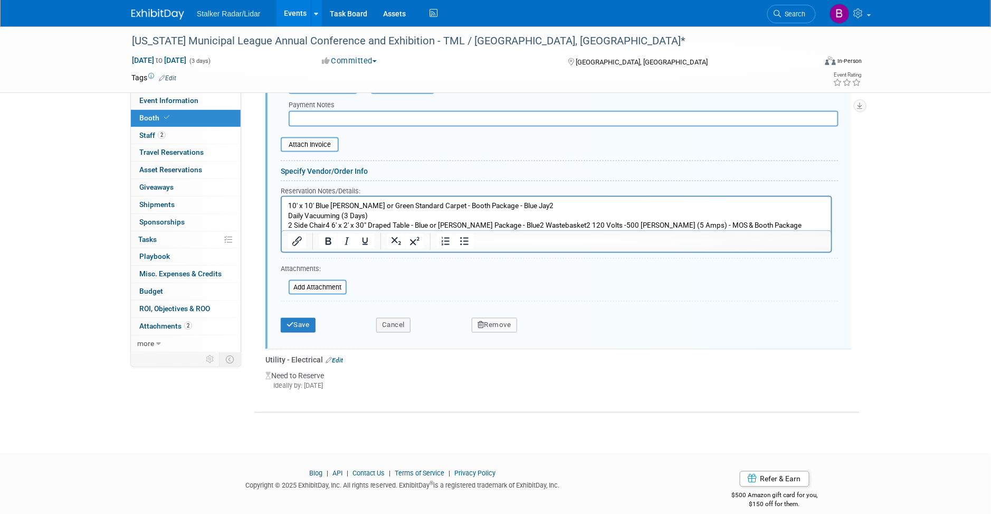
click at [329, 223] on p "2 Side Chair4 6' x 2' x 30" Draped Table - Blue or Green - Booth Package - Blue…" at bounding box center [556, 225] width 537 height 10
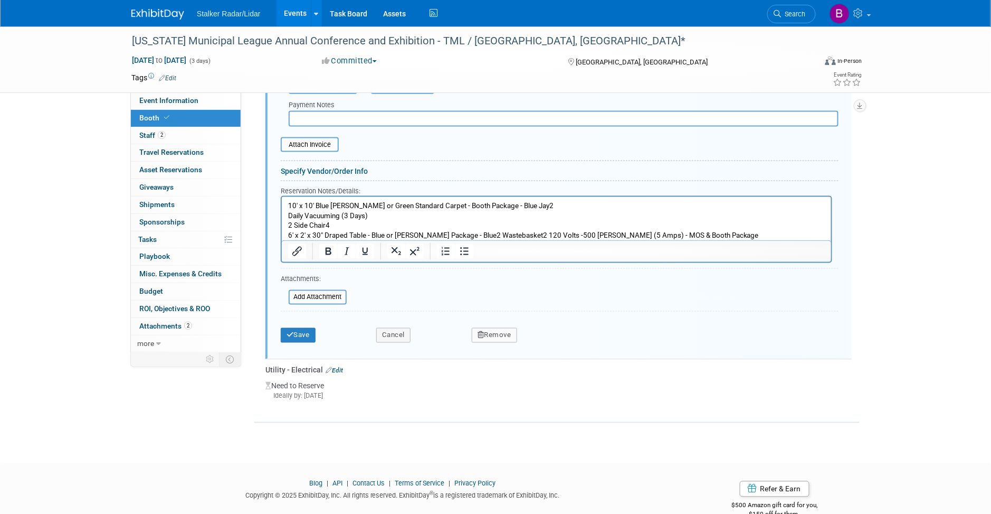
click at [418, 231] on p "6' x 2' x 30" Draped Table - Blue or Green - Booth Package - Blue2 Wastebasket2…" at bounding box center [556, 235] width 537 height 10
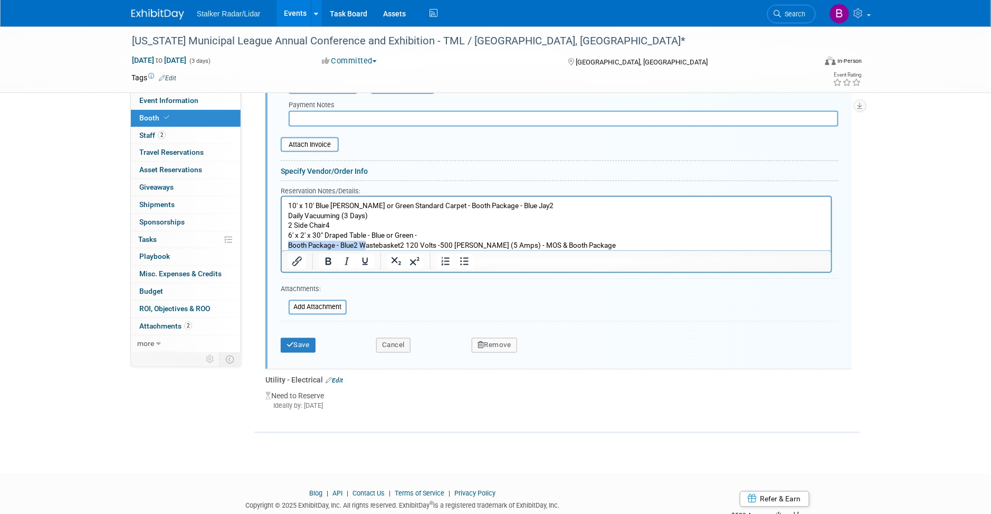
drag, startPoint x: 361, startPoint y: 243, endPoint x: 183, endPoint y: 240, distance: 178.4
click at [281, 240] on html "10' x 10' Blue Jay or Green Standard Carpet - Booth Package - Blue Jay2 Daily V…" at bounding box center [555, 223] width 549 height 54
click at [327, 247] on p "Wastebasket2 120 Volts -500 Watts (5 Amps) - MOS & Booth Package" at bounding box center [556, 245] width 537 height 10
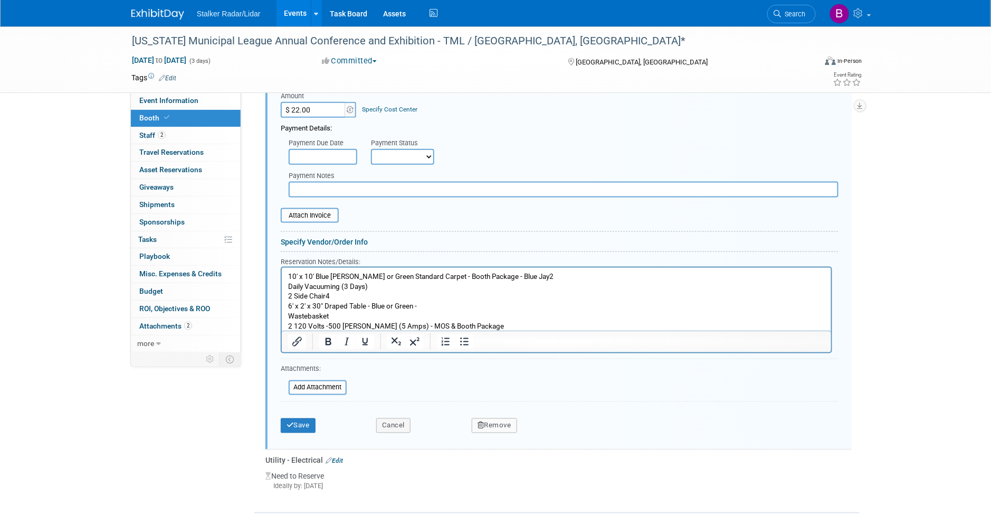
scroll to position [422, 0]
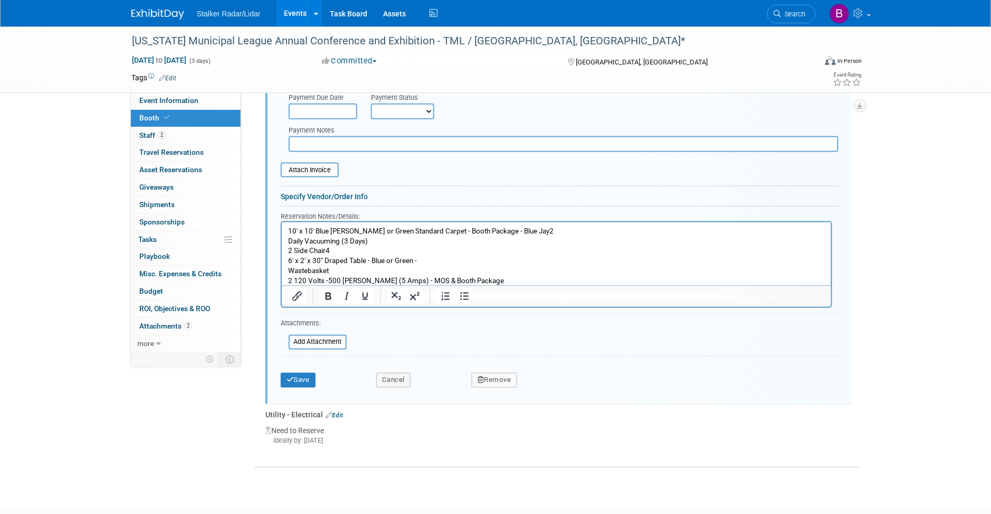
click at [508, 232] on p "10' x 10' Blue Jay or Green Standard Carpet - Booth Package - Blue Jay2" at bounding box center [556, 231] width 537 height 10
click at [510, 231] on p "10' x 10' Blue Jay or Green Standard Carpet - Booth Package - Blue Jay2" at bounding box center [556, 231] width 537 height 10
click at [328, 250] on p "2 Side Chair4" at bounding box center [556, 250] width 537 height 10
click at [289, 230] on p "10' x 10' Blue Jay or Green Standard Carpet - Booth Package - Blue Jay" at bounding box center [556, 231] width 537 height 10
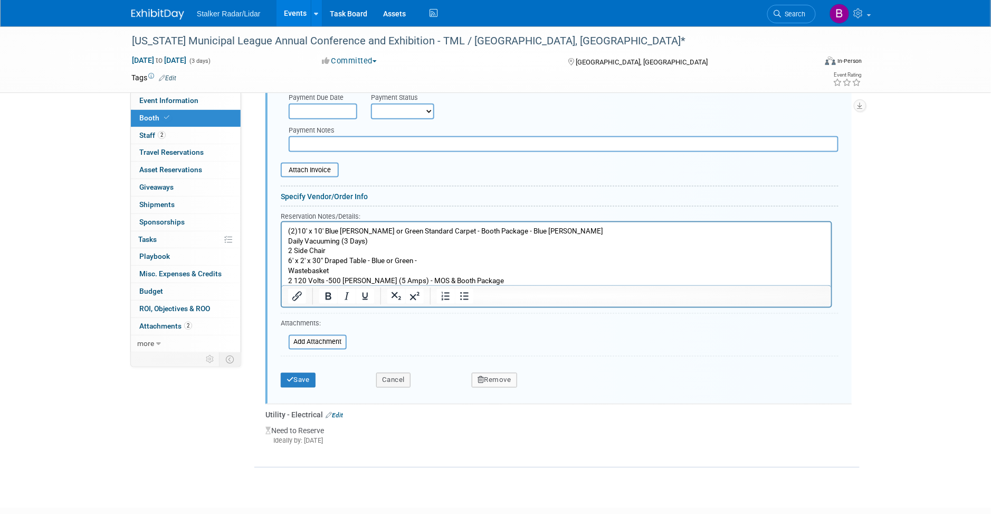
click at [284, 235] on html "(2)10' x 10' Blue Jay or Green Standard Carpet - Booth Package - Blue Jay Daily…" at bounding box center [555, 253] width 549 height 63
click at [288, 241] on p "Daily Vacuuming (3 Days)" at bounding box center [556, 241] width 537 height 10
click at [288, 261] on p "6' x 2' x 30" Draped Table - Blue or Green -" at bounding box center [556, 260] width 537 height 10
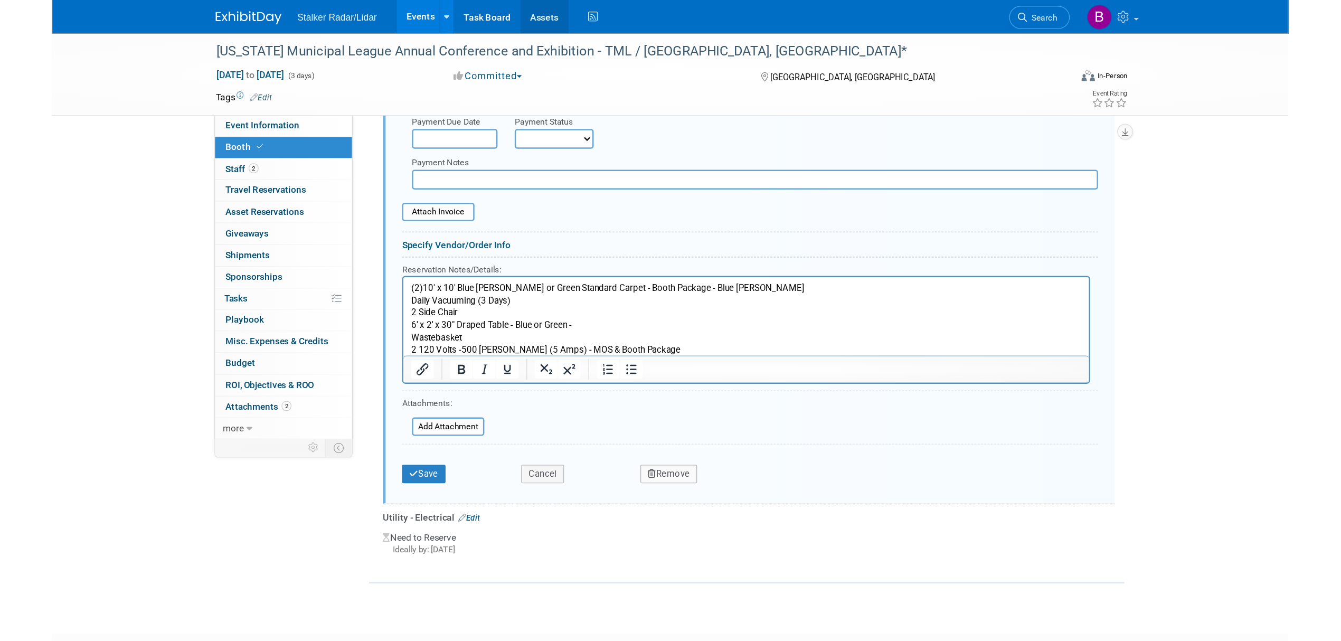
scroll to position [358, 0]
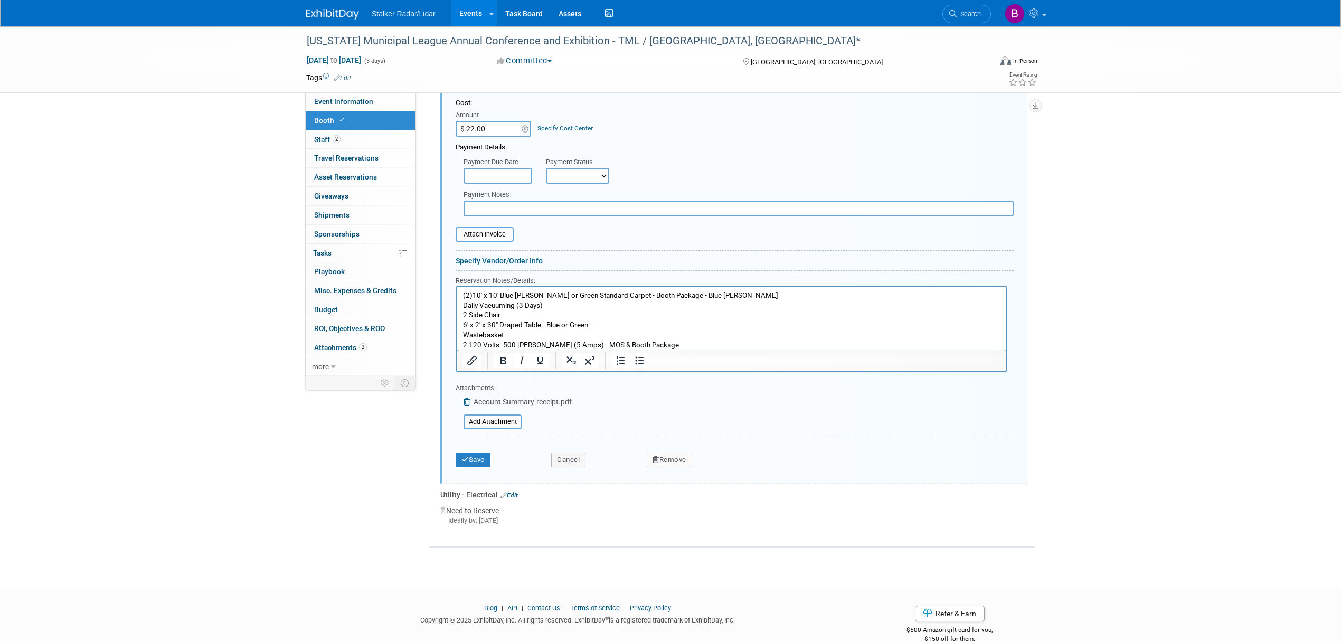
click at [509, 127] on input "$ 22.00" at bounding box center [488, 129] width 66 height 16
type input "$ 2,266.76"
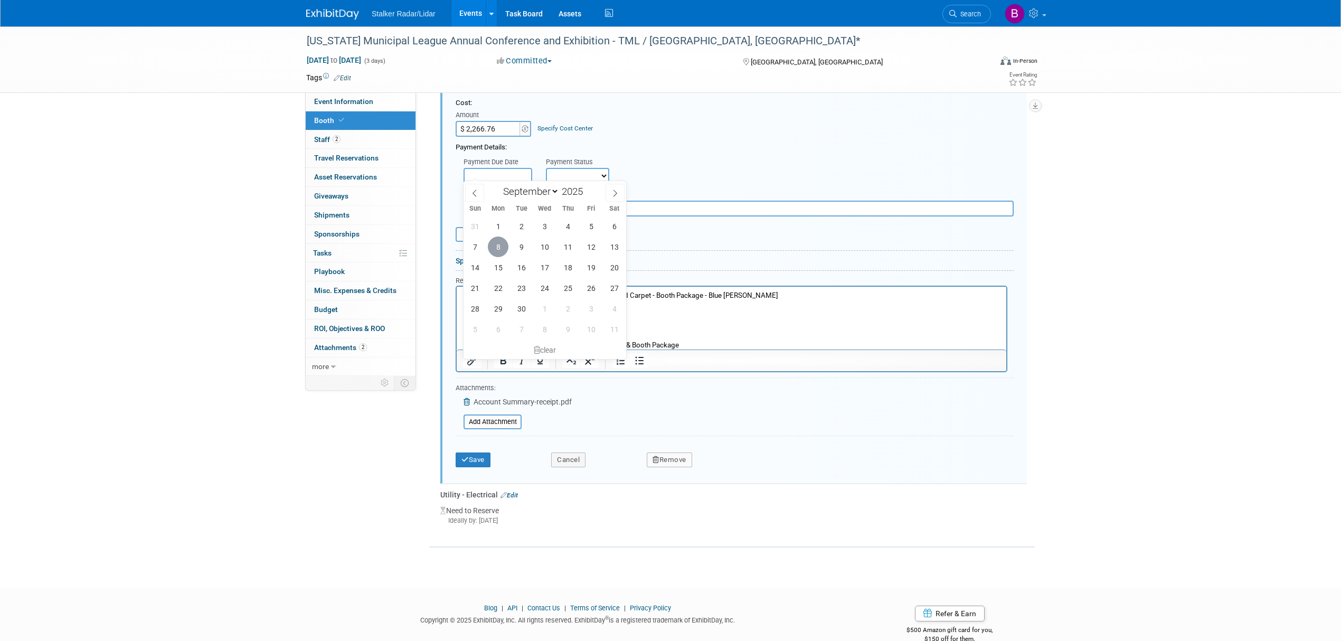
click at [492, 250] on span "8" at bounding box center [498, 246] width 21 height 21
type input "Sep 8, 2025"
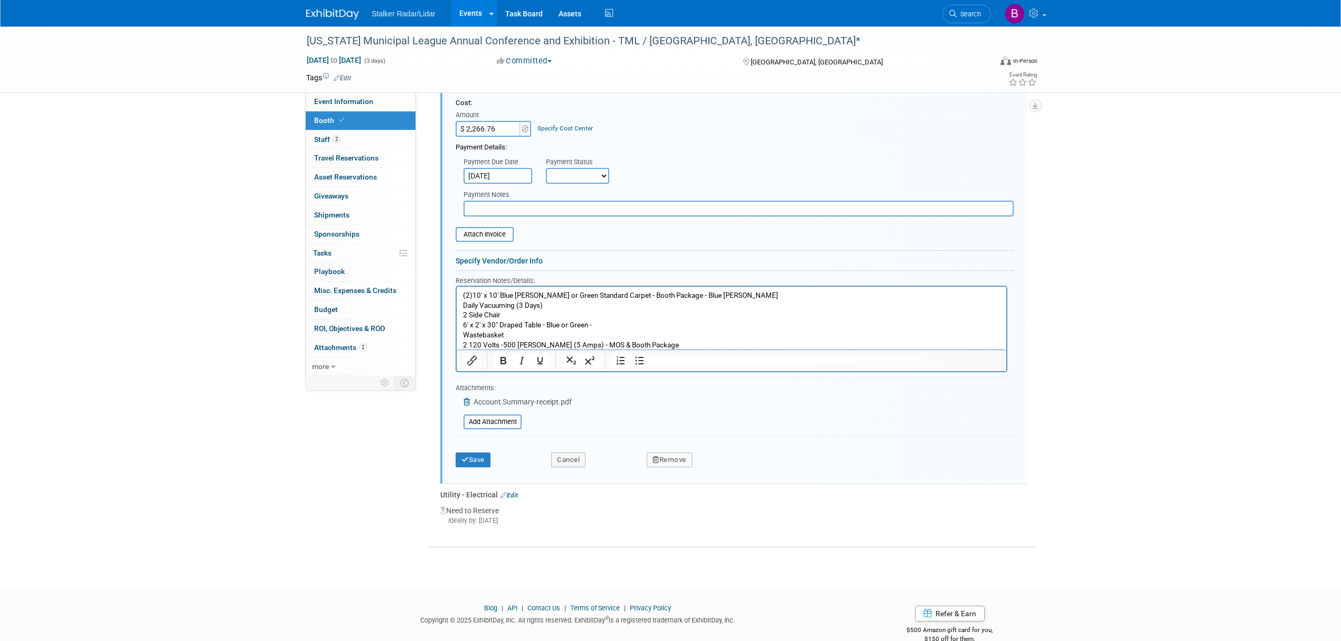
click at [574, 173] on select "Not Paid Yet Partially Paid Paid in Full" at bounding box center [577, 176] width 63 height 16
select select "1"
click at [546, 168] on select "Not Paid Yet Partially Paid Paid in Full" at bounding box center [577, 176] width 63 height 16
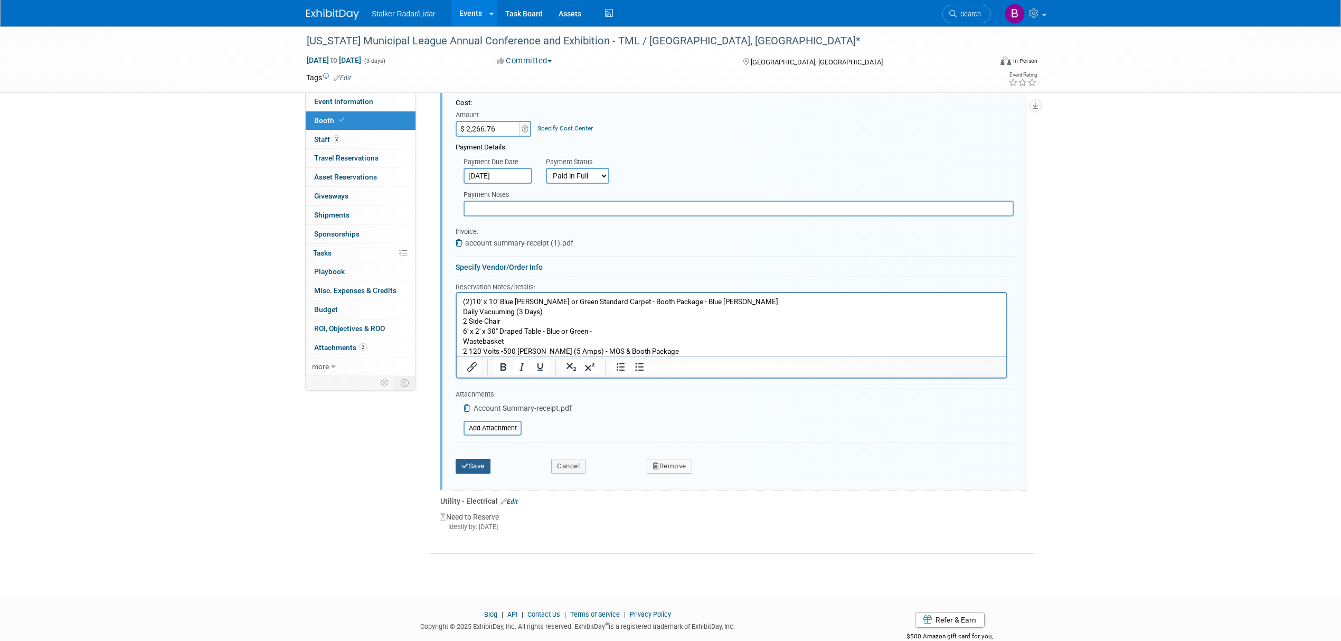
click at [471, 459] on button "Save" at bounding box center [472, 466] width 35 height 15
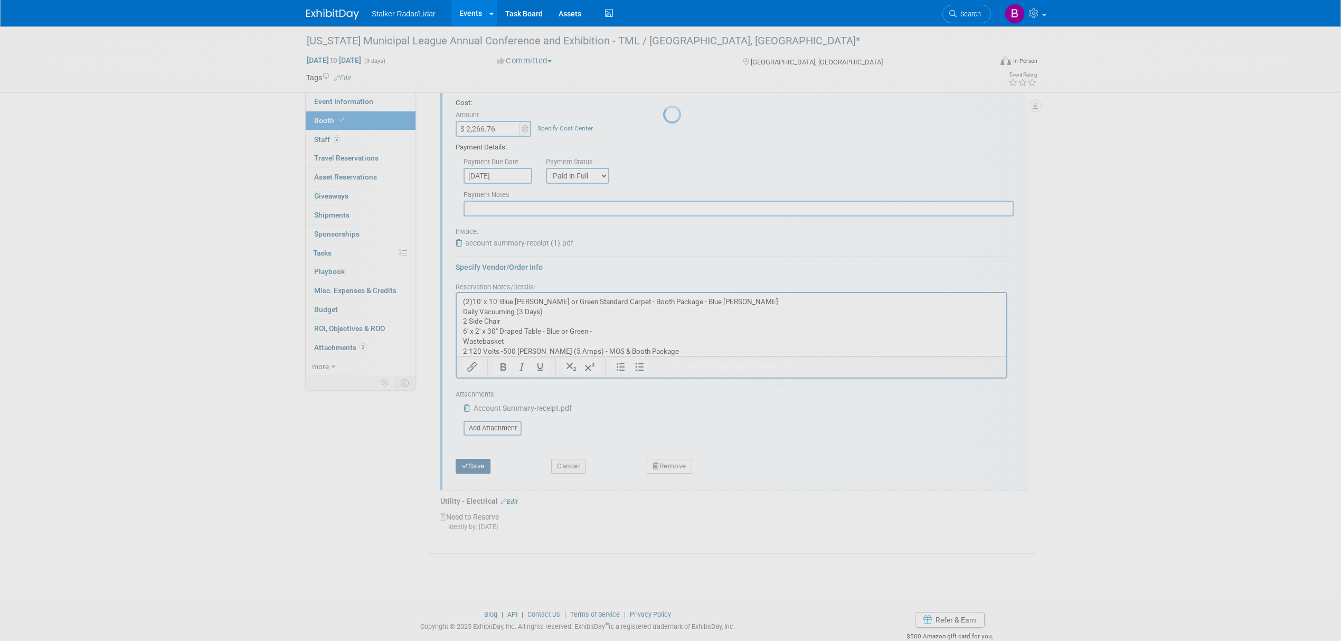
scroll to position [70, 0]
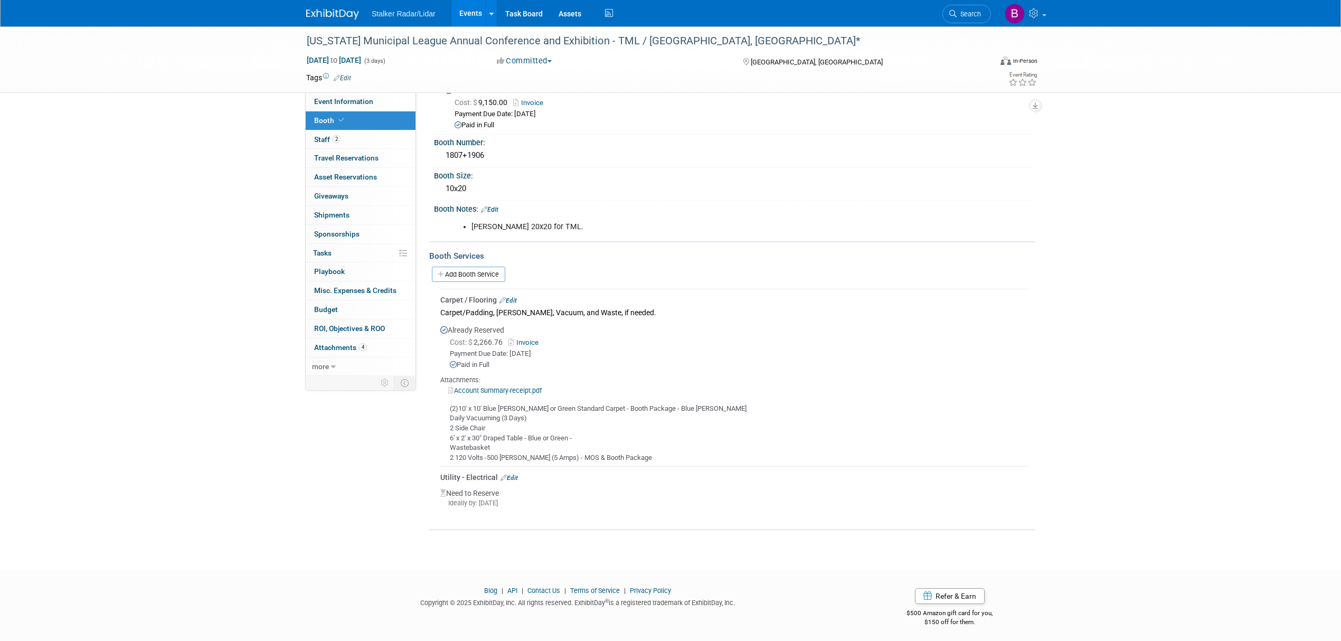
click at [512, 297] on link "Edit" at bounding box center [507, 300] width 17 height 7
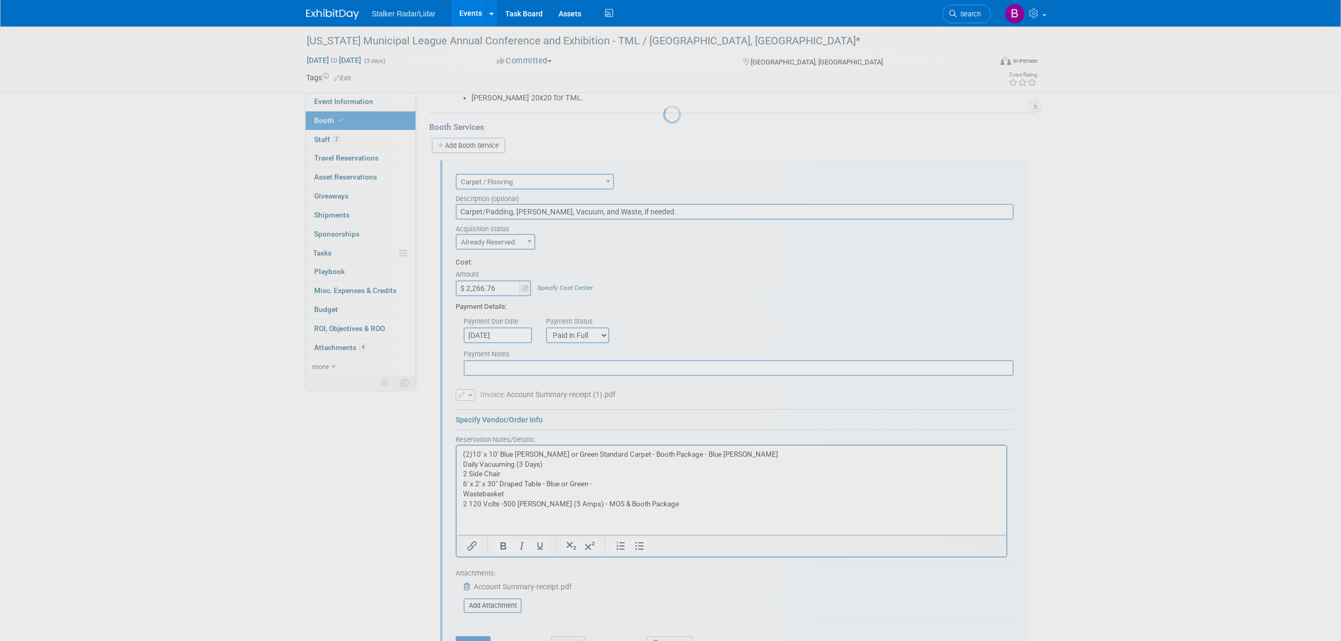
scroll to position [236, 0]
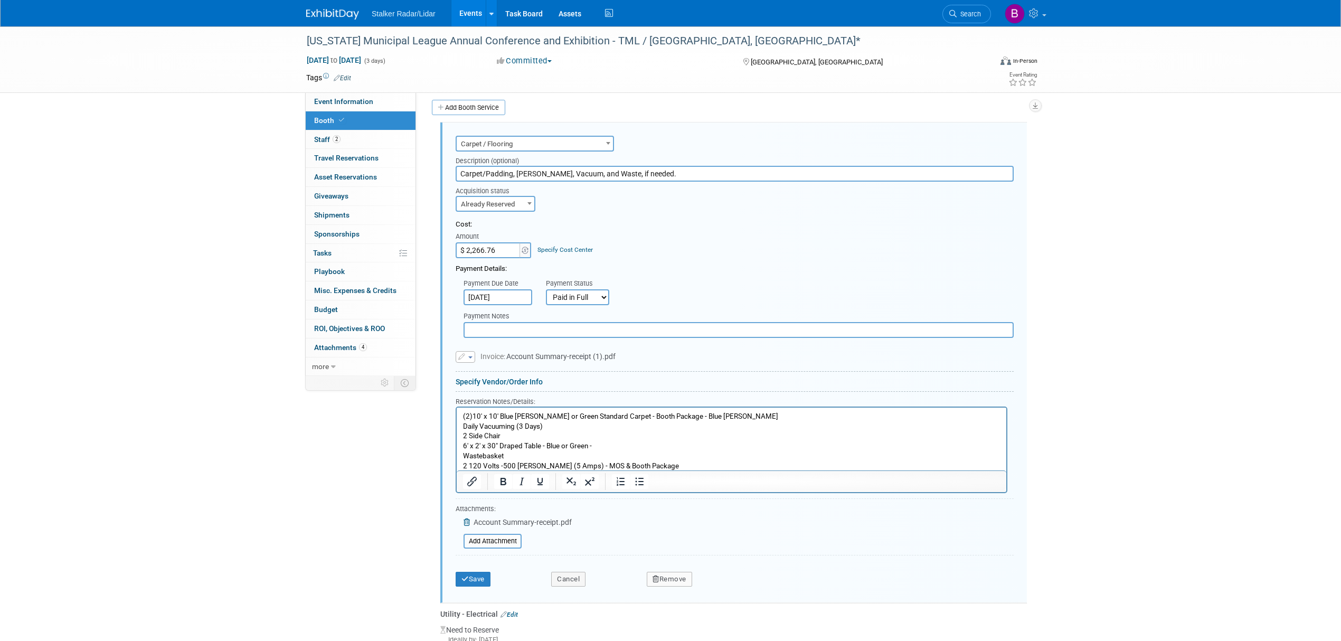
click at [657, 166] on input "Carpet/Padding, Porter, Vacuum, and Waste, if needed." at bounding box center [734, 174] width 558 height 16
type input "Carpet/Padding, Porter, Vacuum, and Tables, chairs"
click at [473, 577] on button "Save" at bounding box center [472, 579] width 35 height 15
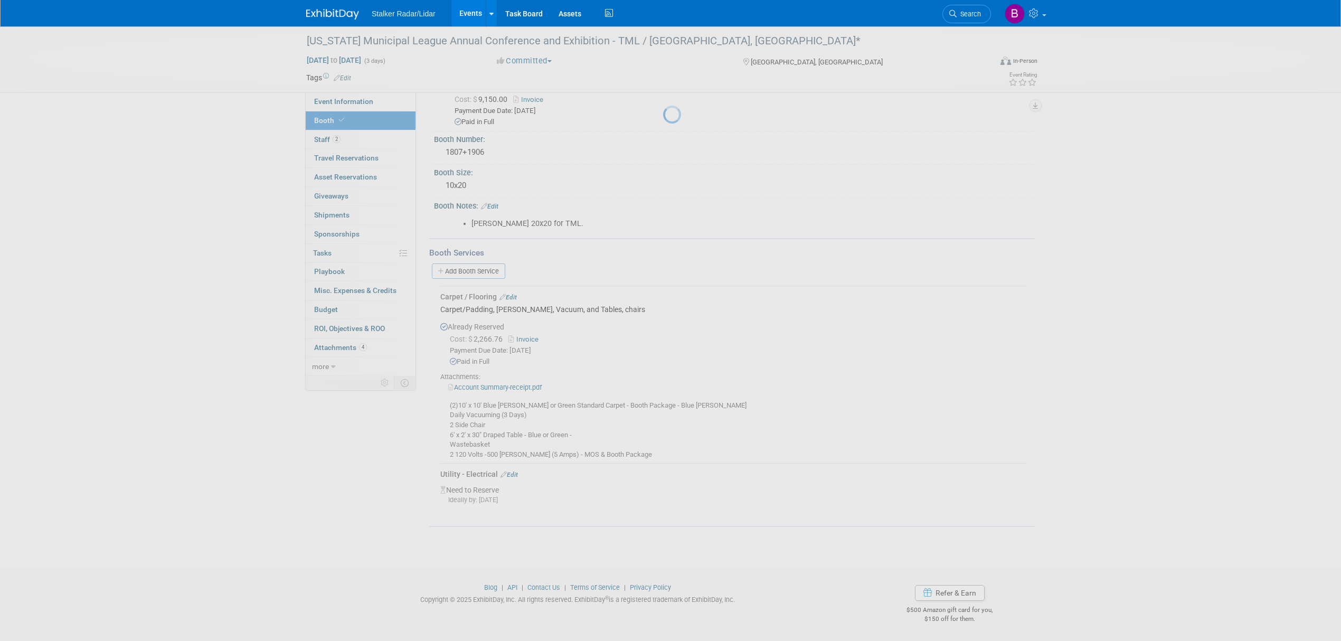
scroll to position [70, 0]
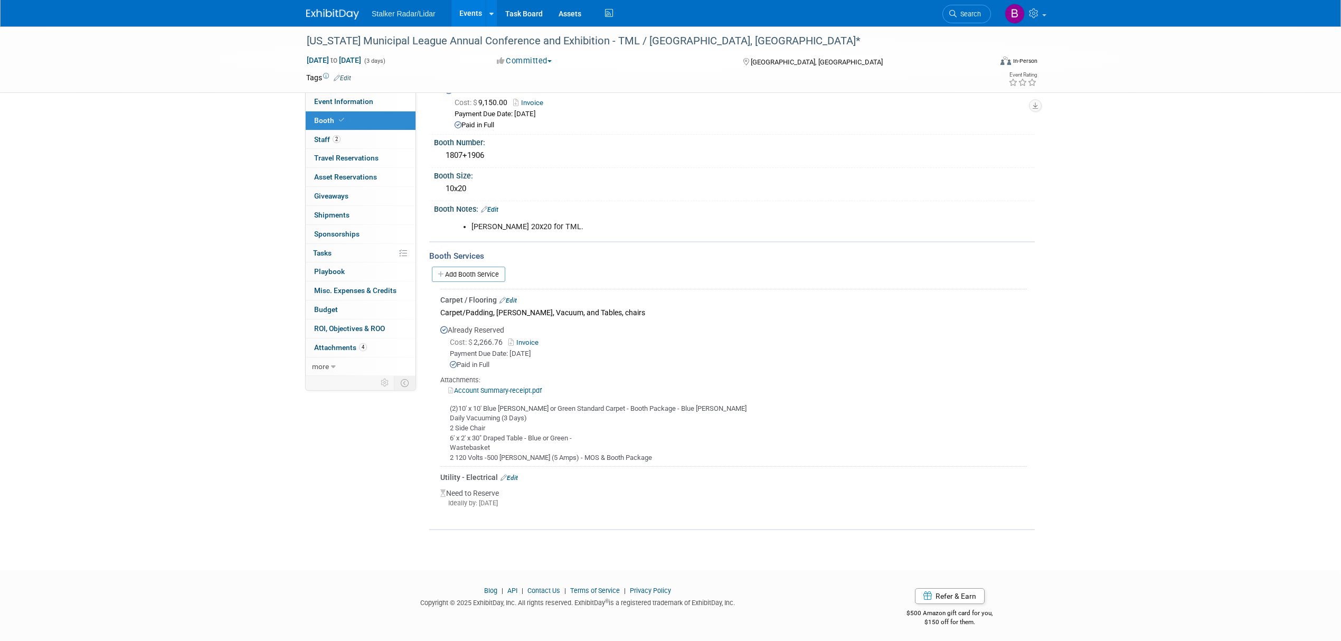
click at [517, 297] on link "Edit" at bounding box center [507, 300] width 17 height 7
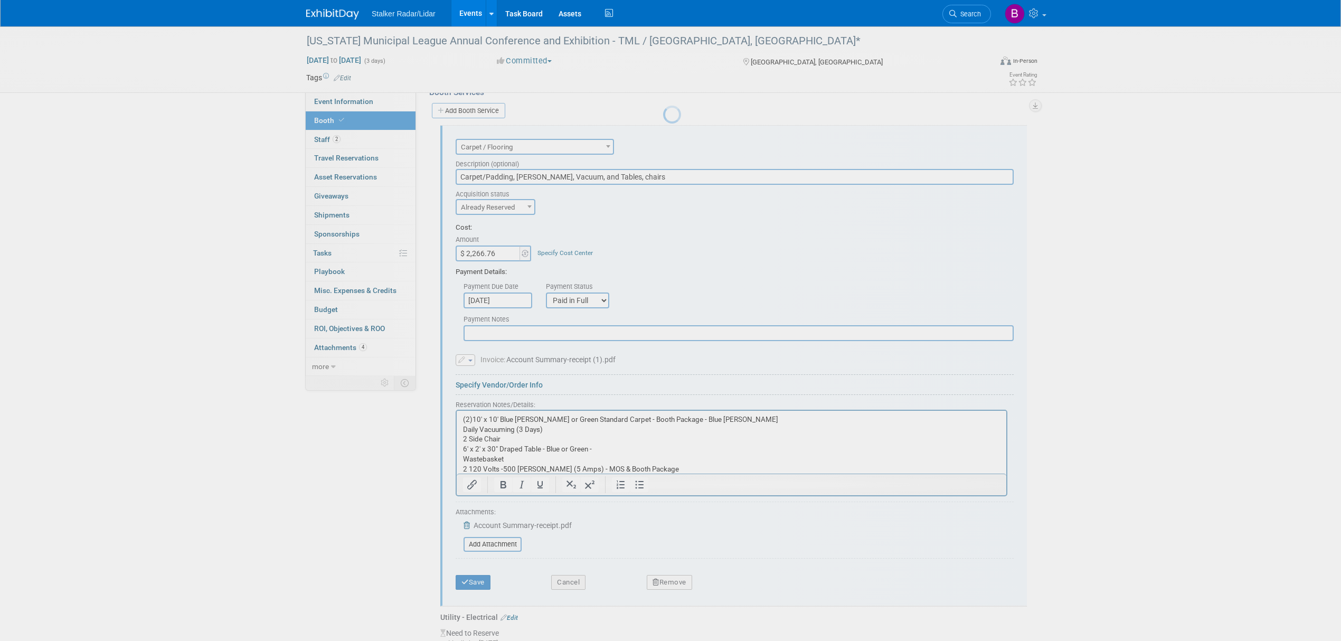
scroll to position [0, 0]
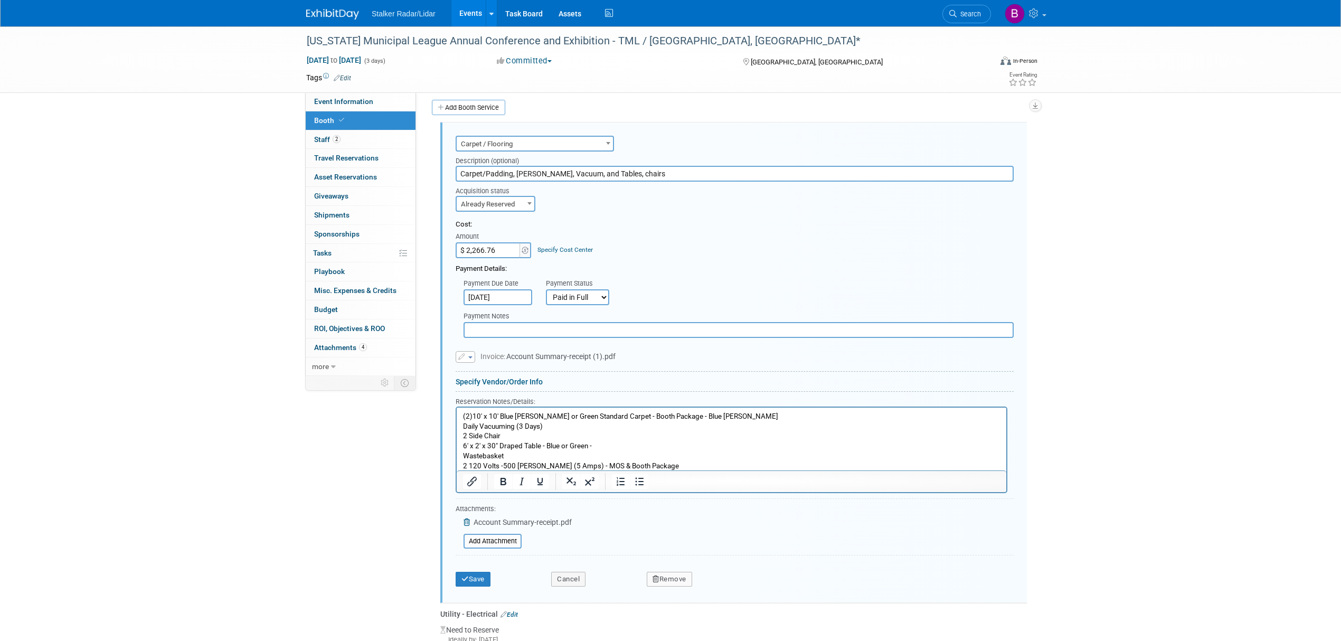
click at [661, 167] on input "Carpet/Padding, Porter, Vacuum, and Tables, chairs" at bounding box center [734, 174] width 558 height 16
type input "Carpet/Padding, Porter, Vacuum, and Tables, chairs, Electric"
click at [476, 572] on button "Save" at bounding box center [472, 579] width 35 height 15
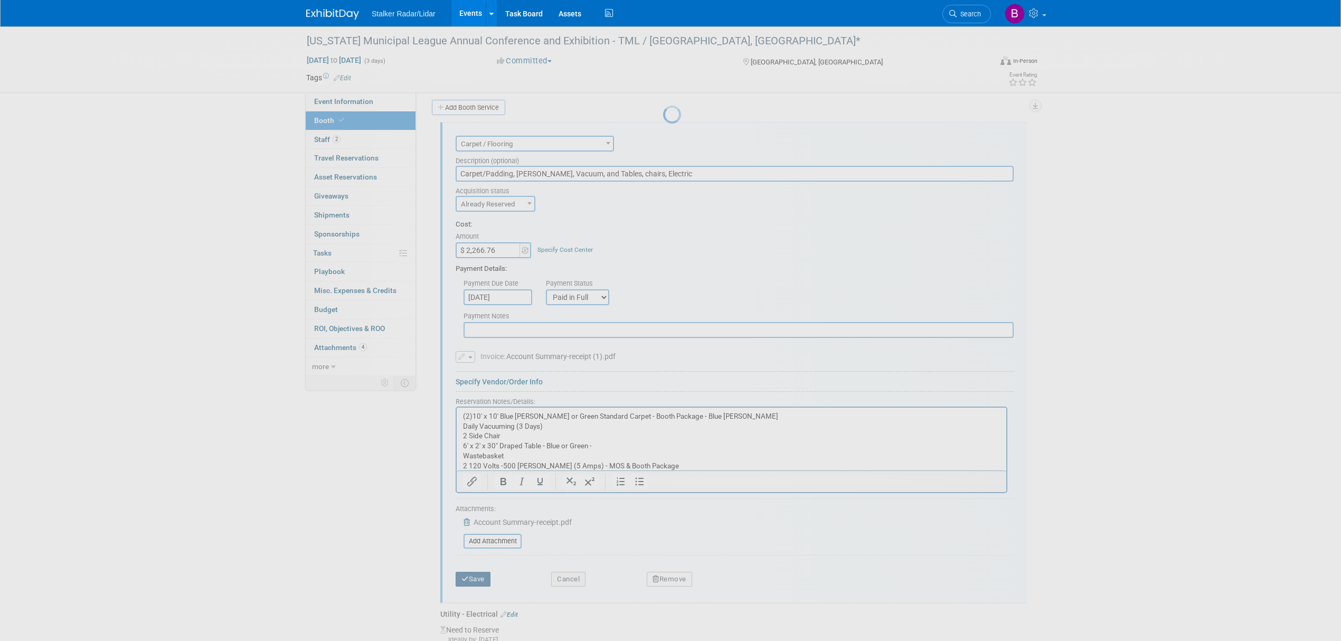
scroll to position [70, 0]
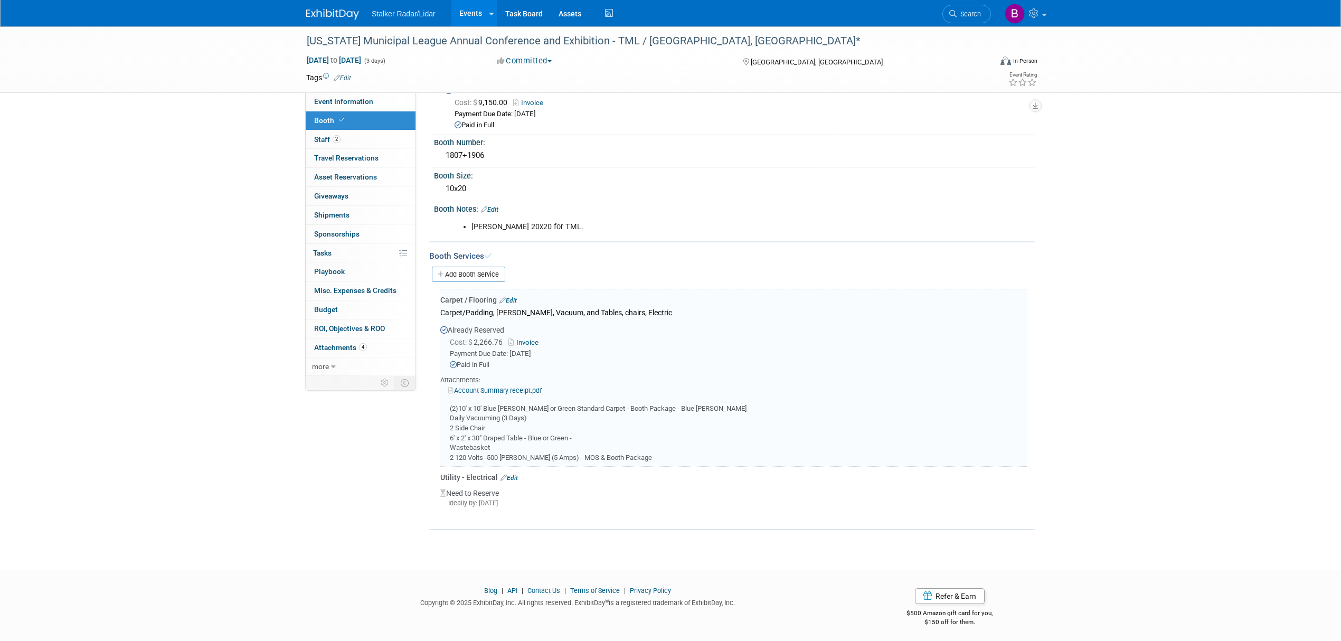
click at [514, 474] on link "Edit" at bounding box center [508, 477] width 17 height 7
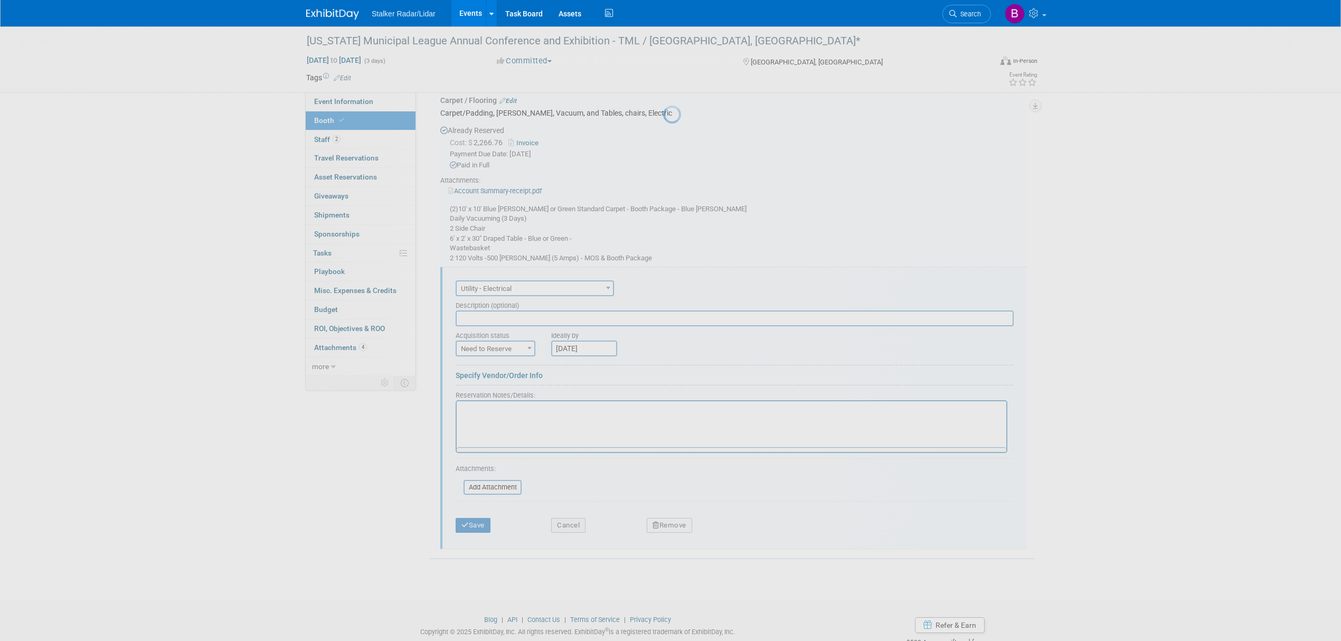
scroll to position [0, 0]
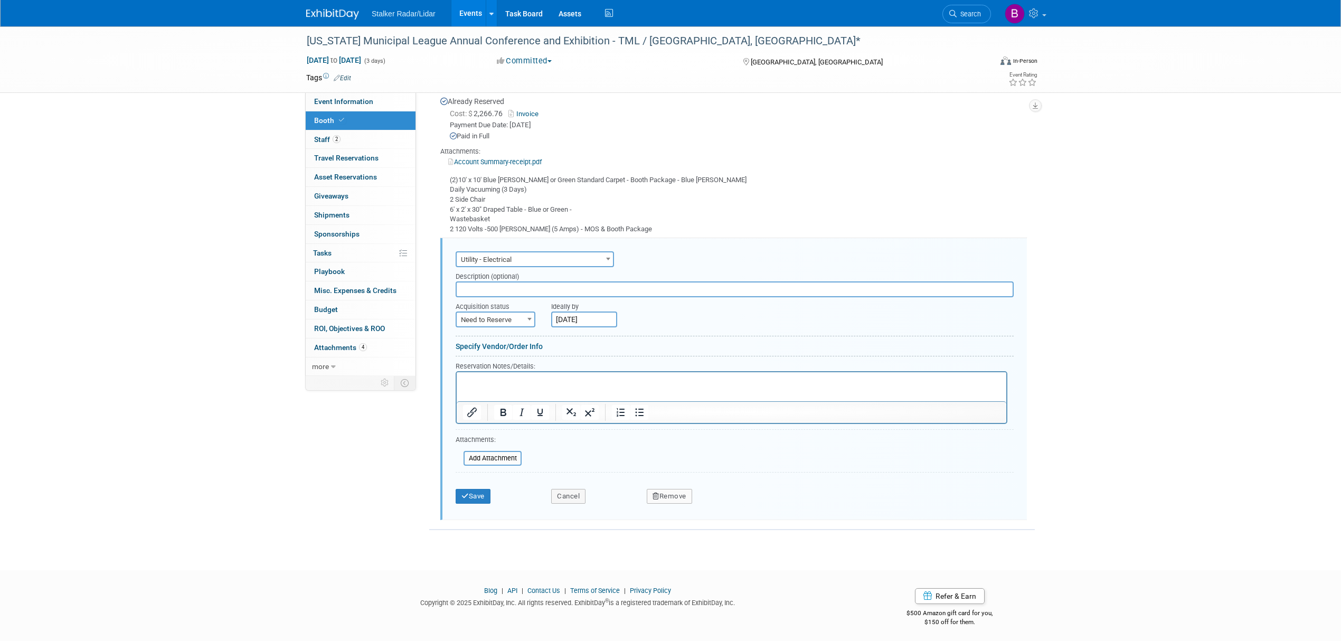
click at [657, 492] on icon "button" at bounding box center [655, 495] width 7 height 7
click at [734, 507] on link "Yes" at bounding box center [728, 504] width 31 height 17
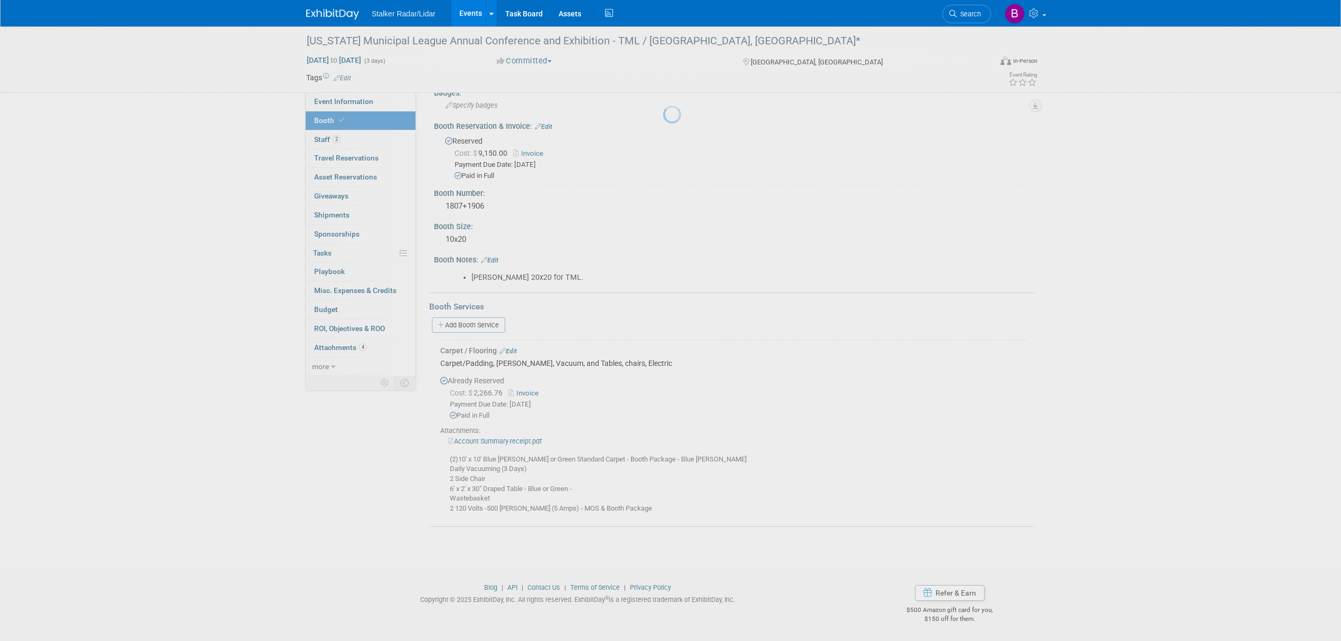
scroll to position [15, 0]
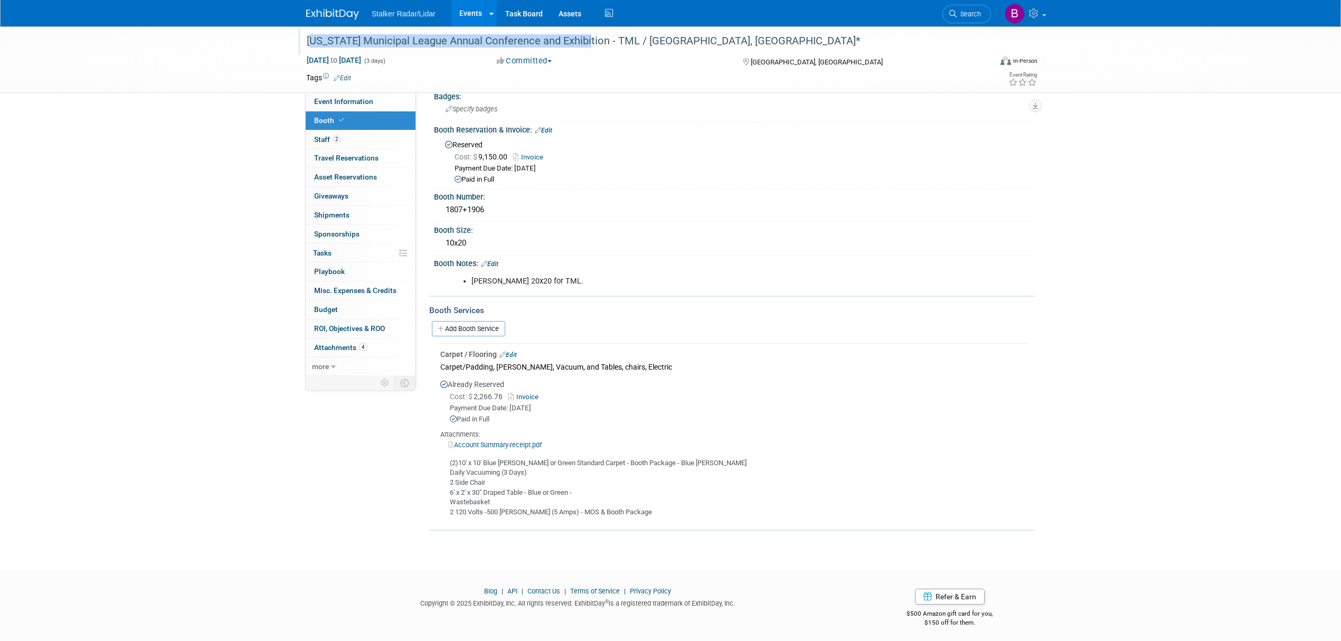
drag, startPoint x: 579, startPoint y: 42, endPoint x: 307, endPoint y: 39, distance: 272.9
click at [307, 39] on div "[US_STATE] Municipal League Annual Conference and Exhibition - TML / [GEOGRAPHI…" at bounding box center [639, 41] width 672 height 19
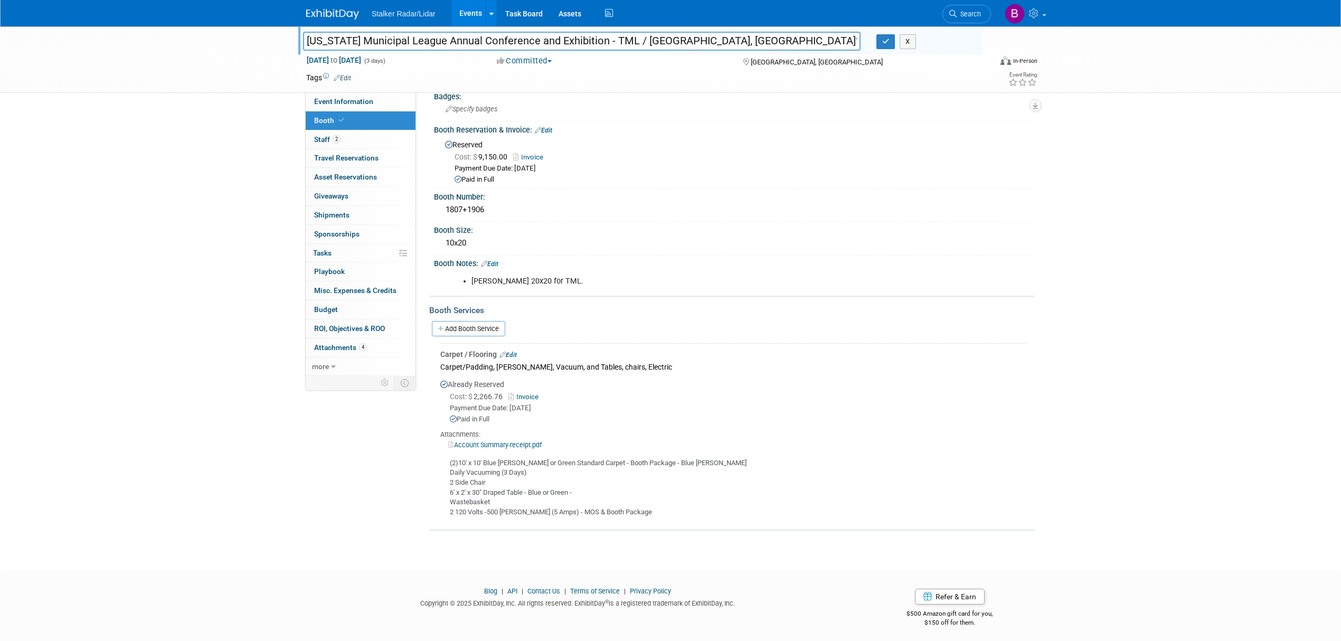
drag, startPoint x: 325, startPoint y: 39, endPoint x: 579, endPoint y: 40, distance: 254.4
click at [579, 40] on input "[US_STATE] Municipal League Annual Conference and Exhibition - TML / [GEOGRAPHI…" at bounding box center [581, 41] width 557 height 18
drag, startPoint x: 581, startPoint y: 39, endPoint x: 288, endPoint y: 39, distance: 293.4
click at [288, 39] on div "Texas Municipal League Annual Conference and Exhibition - TML / Fort Worth, TX*…" at bounding box center [670, 59] width 1341 height 66
click at [531, 394] on link "Invoice" at bounding box center [525, 397] width 34 height 8
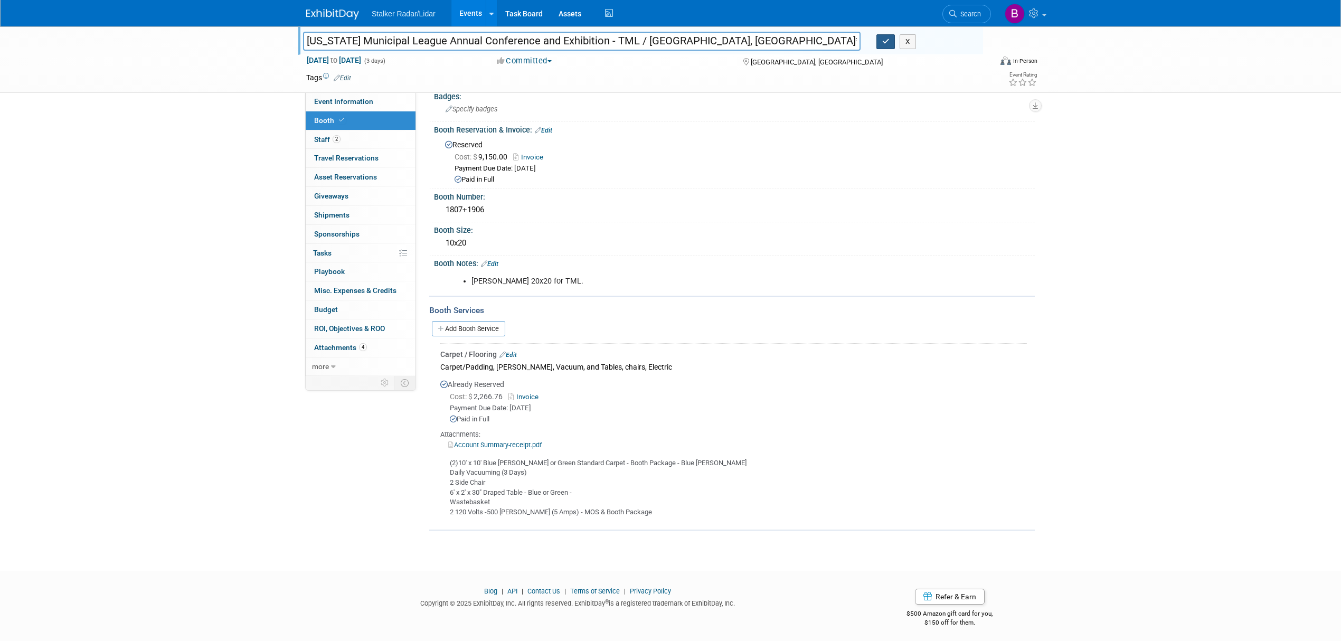
click at [876, 39] on button "button" at bounding box center [885, 41] width 19 height 15
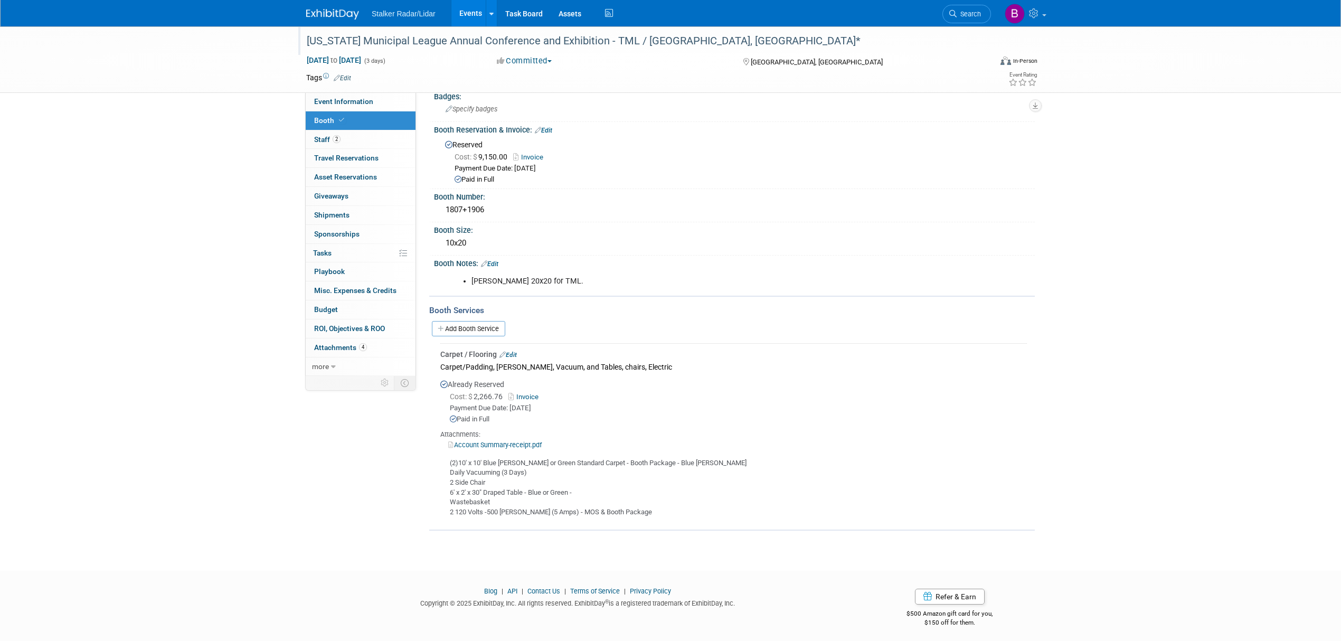
click at [457, 11] on link "Events" at bounding box center [470, 13] width 39 height 26
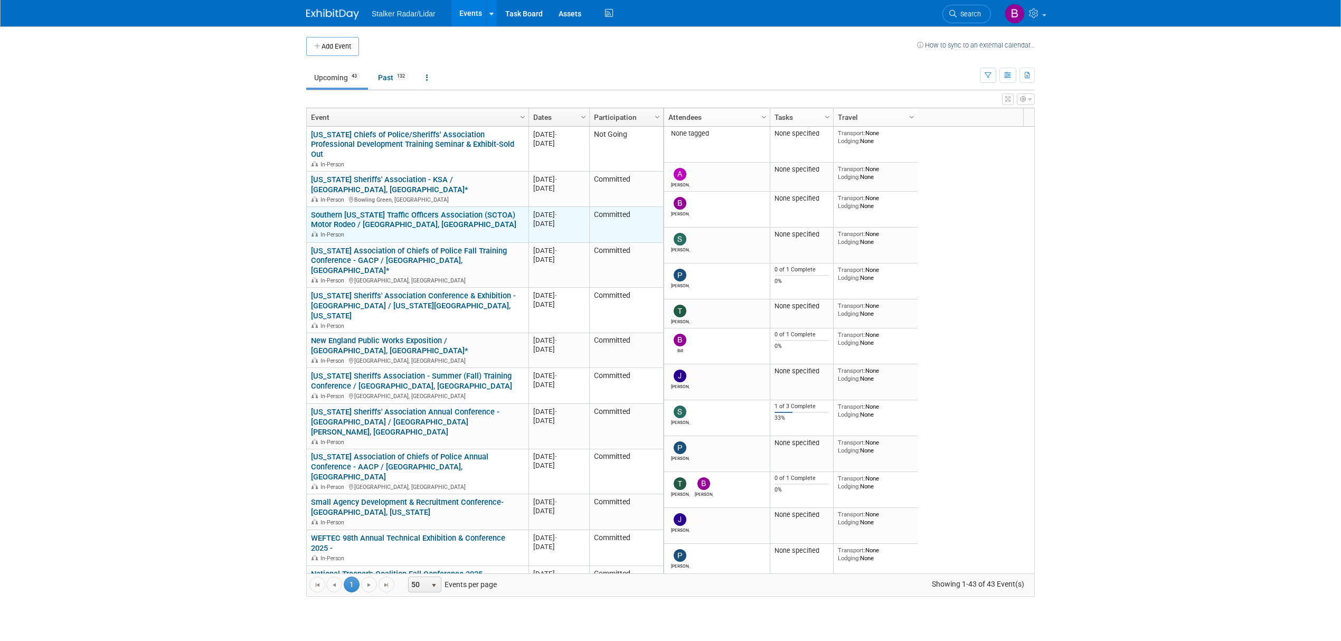
click at [412, 210] on link "Southern [US_STATE] Traffic Officers Association (SCTOA) Motor Rodeo / [GEOGRAP…" at bounding box center [413, 220] width 205 height 20
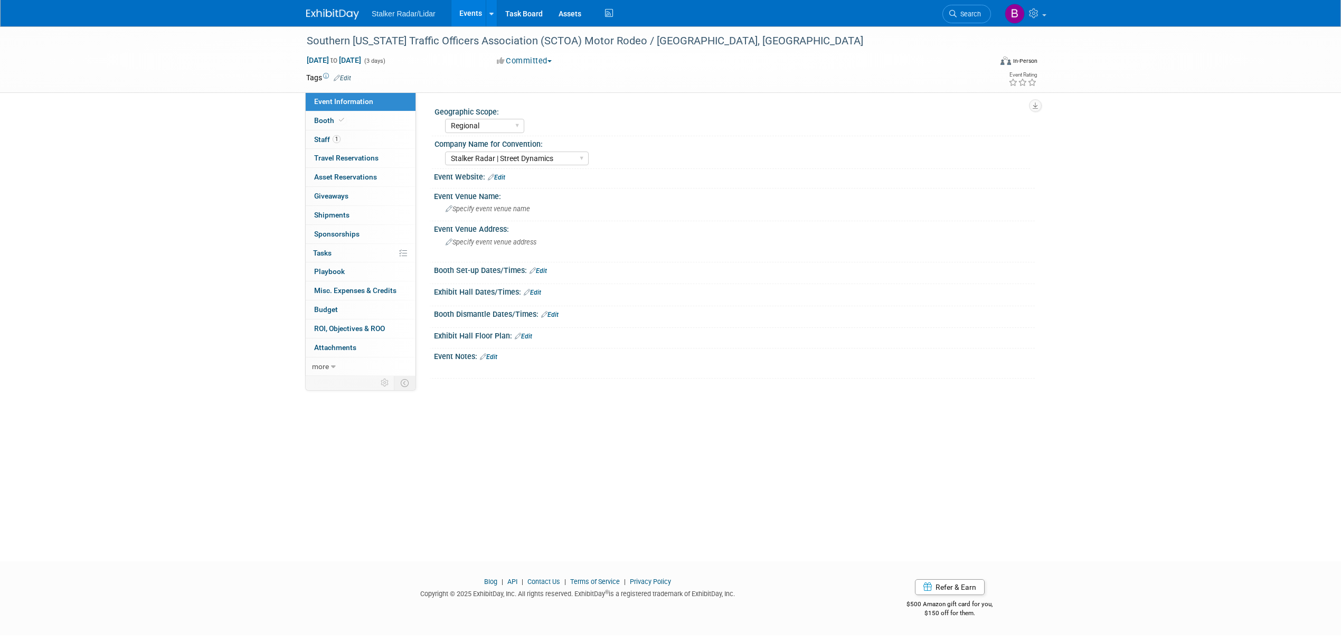
select select "Regional"
select select "Stalker Radar | Street Dynamics"
click at [365, 101] on span "Event Information" at bounding box center [343, 101] width 59 height 8
select select "Regional"
select select "Stalker Radar | Street Dynamics"
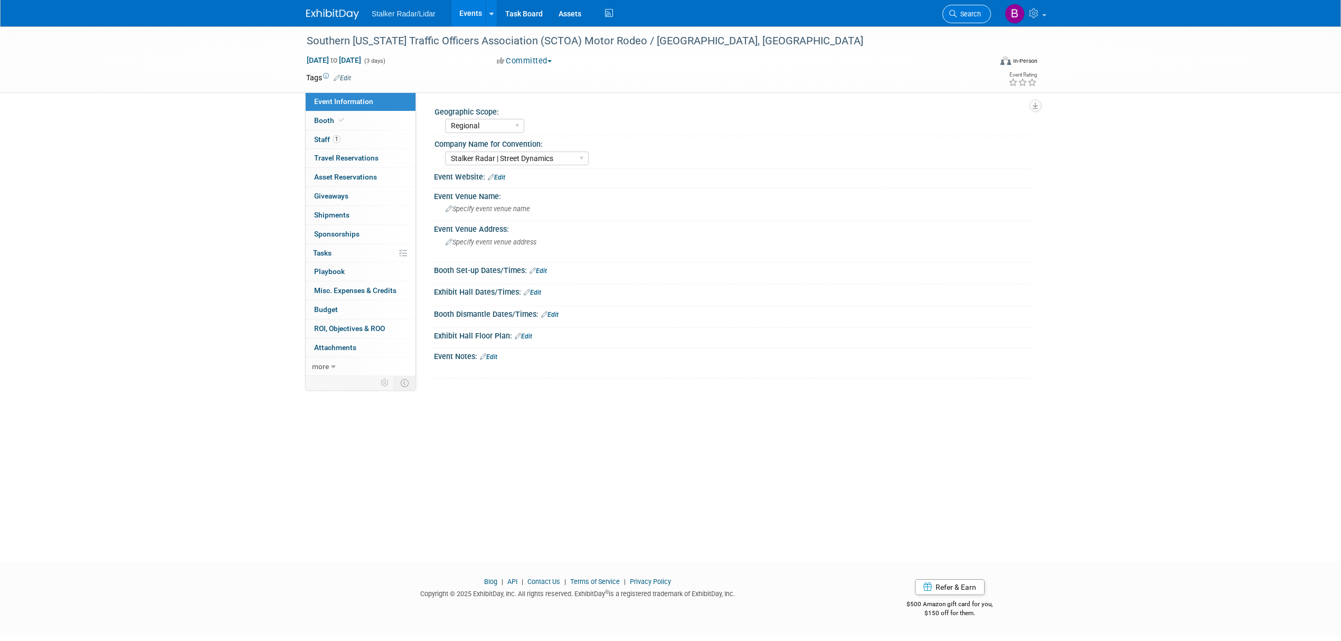
click at [955, 13] on icon at bounding box center [952, 13] width 7 height 7
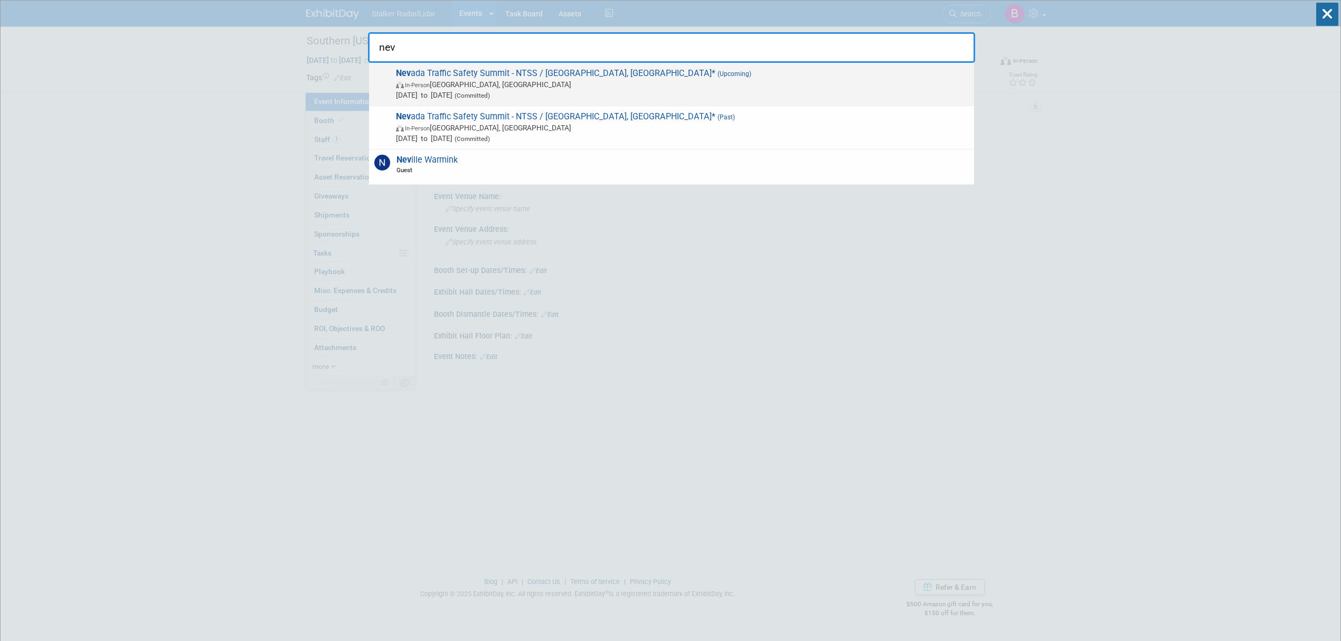
type input "nev"
click at [510, 77] on span "Nev ada Traffic Safety Summit - NTSS / [GEOGRAPHIC_DATA], [GEOGRAPHIC_DATA]* (U…" at bounding box center [681, 84] width 576 height 32
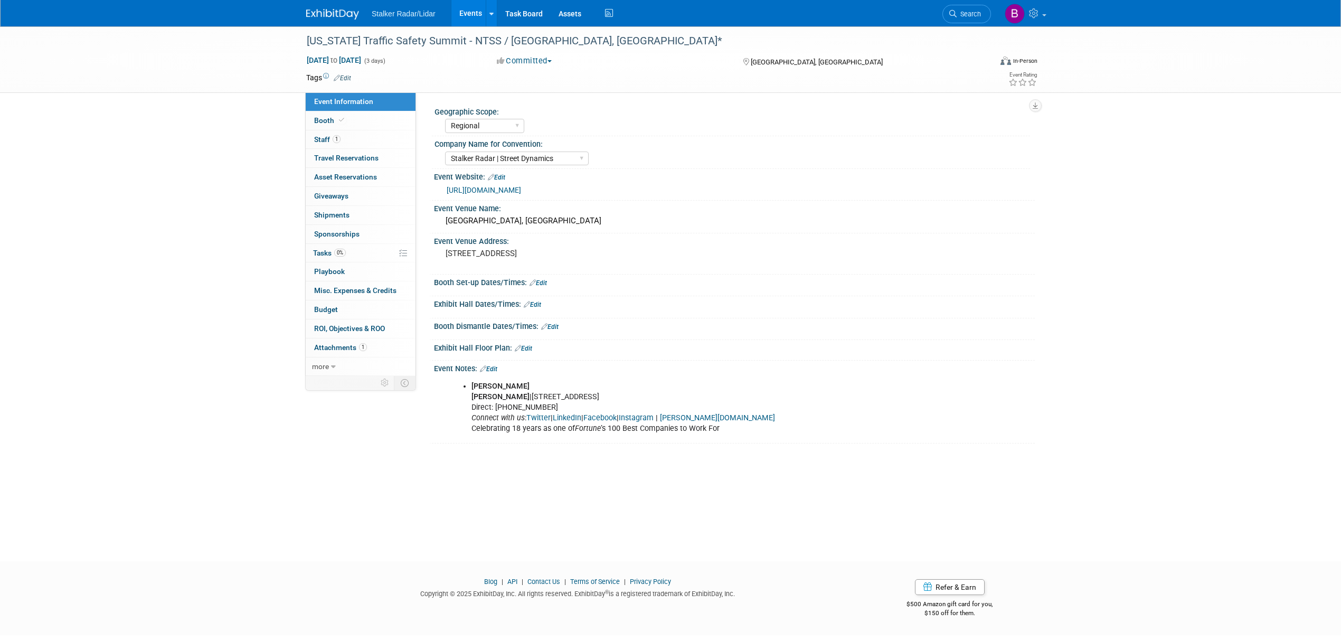
select select "Regional"
select select "Stalker Radar | Street Dynamics"
drag, startPoint x: 520, startPoint y: 335, endPoint x: 522, endPoint y: 358, distance: 23.3
drag, startPoint x: 522, startPoint y: 358, endPoint x: 353, endPoint y: 155, distance: 264.5
click at [353, 155] on span "Travel Reservations 0" at bounding box center [346, 158] width 64 height 8
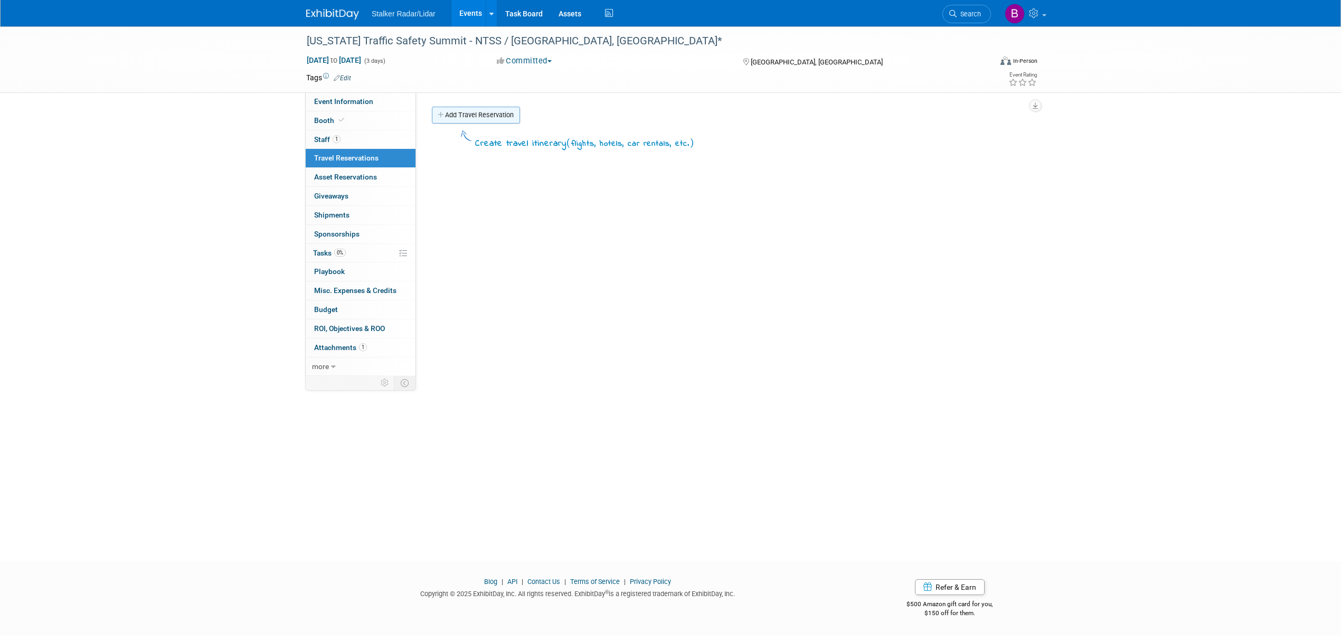
click at [497, 119] on link "Add Travel Reservation" at bounding box center [476, 115] width 88 height 17
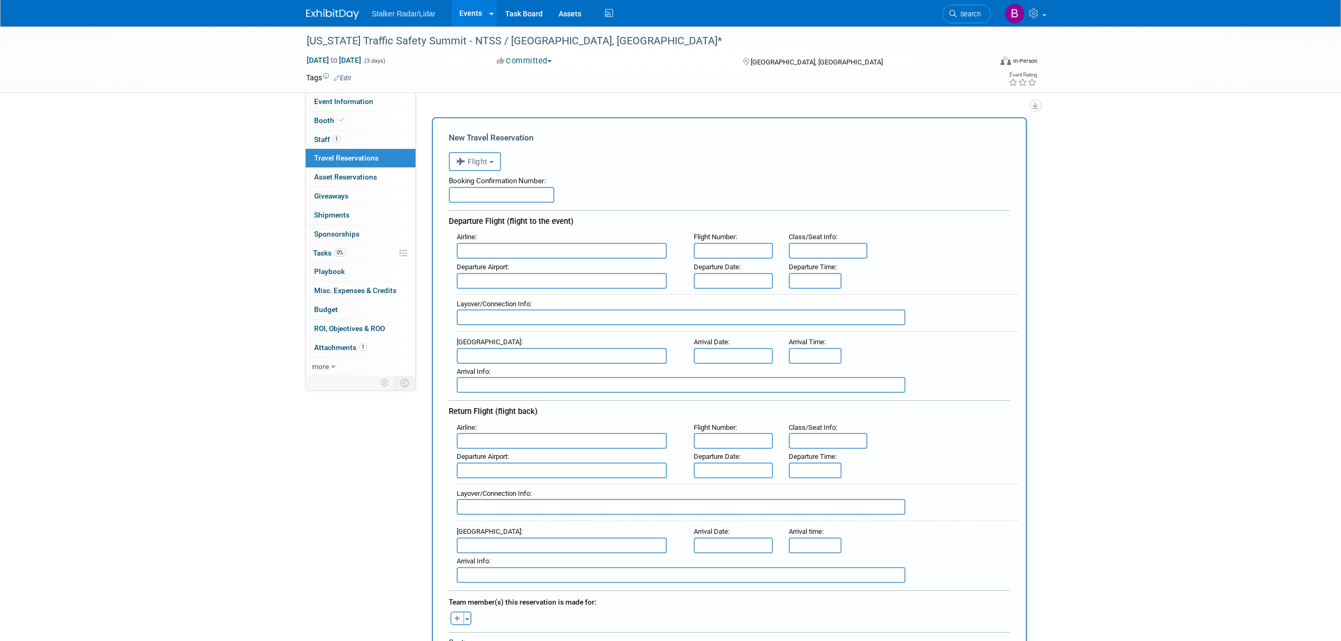
click at [488, 167] on button "Flight" at bounding box center [475, 161] width 52 height 19
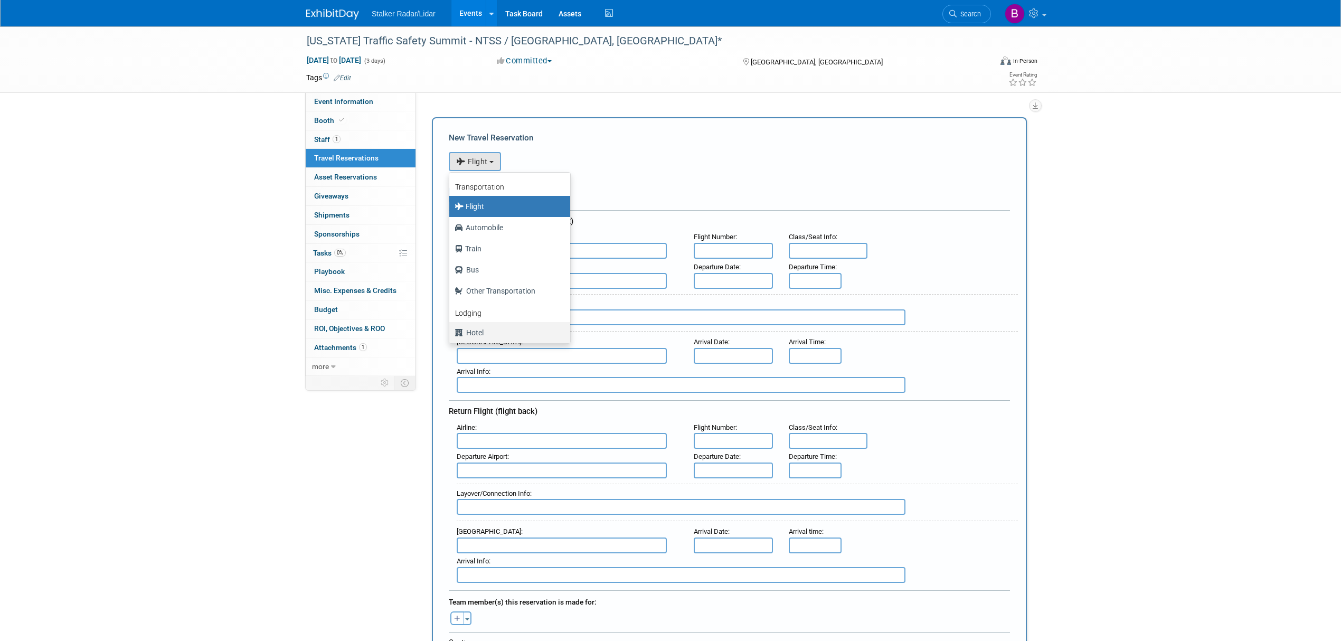
click at [497, 335] on label "Hotel" at bounding box center [506, 332] width 105 height 17
click at [451, 335] on input "Hotel" at bounding box center [447, 331] width 7 height 7
select select "6"
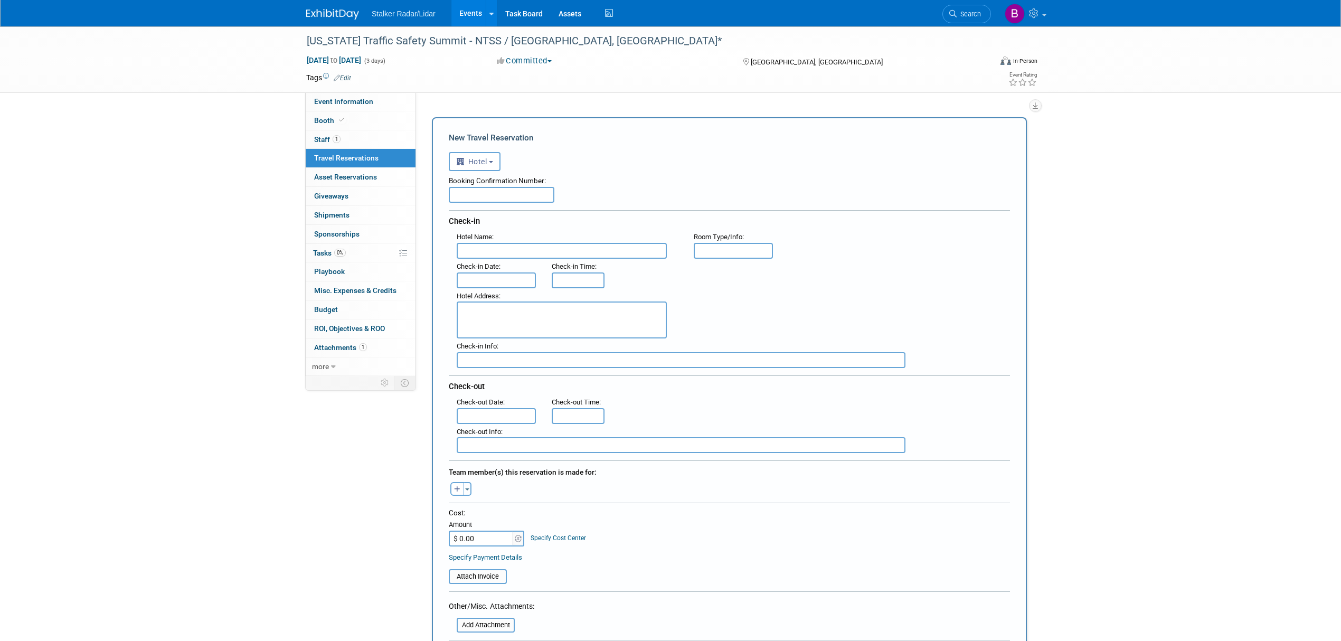
click at [505, 195] on input "text" at bounding box center [502, 195] width 106 height 16
click at [496, 190] on input "text" at bounding box center [502, 195] width 106 height 16
paste input "RHFPZ"
click at [453, 187] on input "RHFPZ" at bounding box center [502, 195] width 106 height 16
paste input "CI5I5PC2"
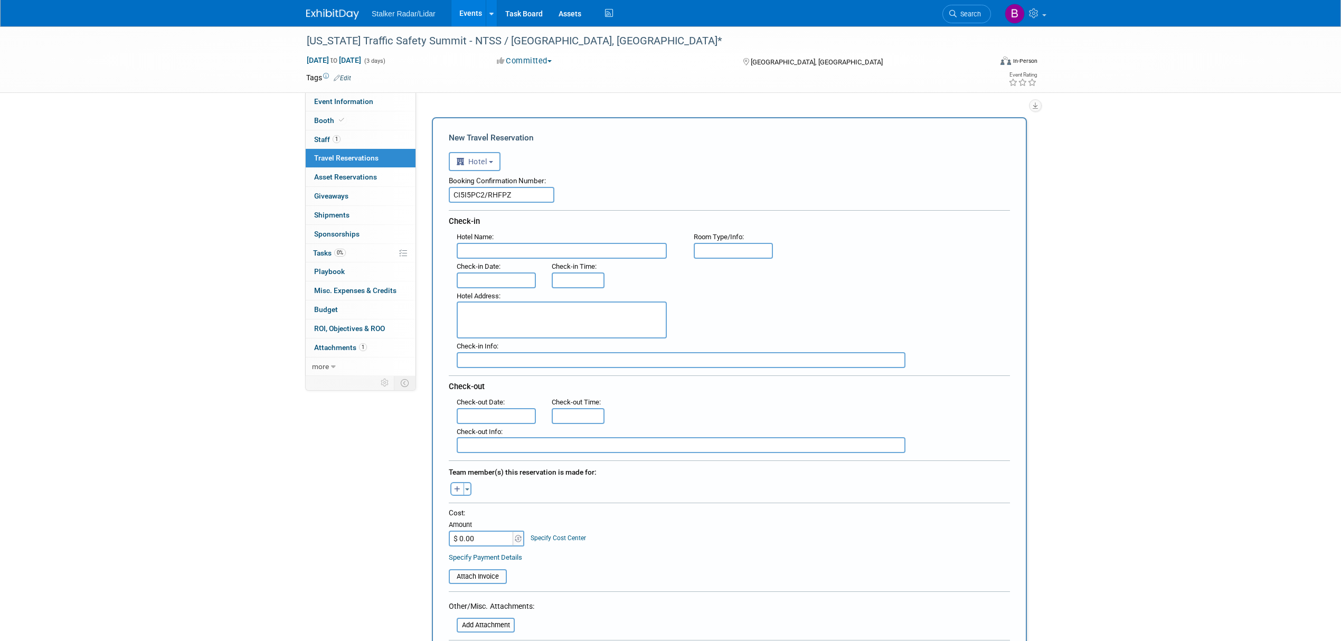
type input "CI5I5PC2/RHFPZ"
click at [526, 259] on div "Check-in Date :" at bounding box center [496, 274] width 95 height 30
click at [474, 250] on input "text" at bounding box center [562, 251] width 210 height 16
paste input "South Point Hotel, Casino and Spa"
type input "South Point Hotel, Casino and Spa"
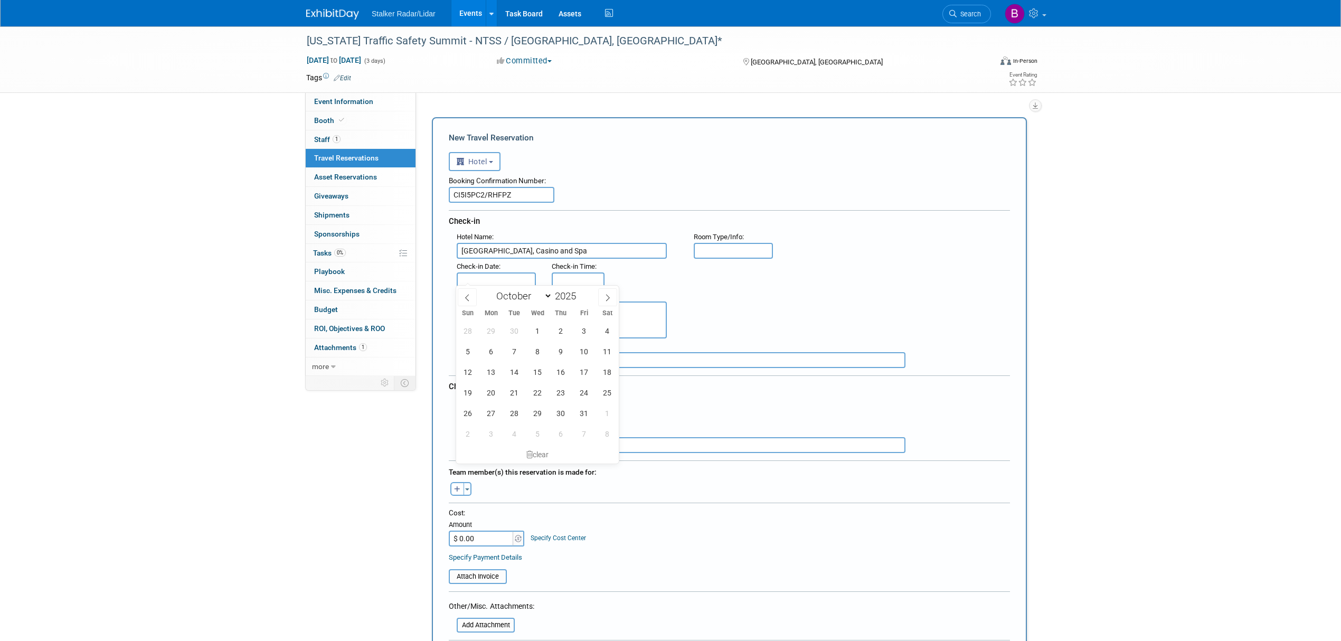
click at [519, 275] on input "text" at bounding box center [496, 280] width 79 height 16
click at [488, 398] on span "20" at bounding box center [491, 392] width 21 height 21
type input "Oct 20, 2025"
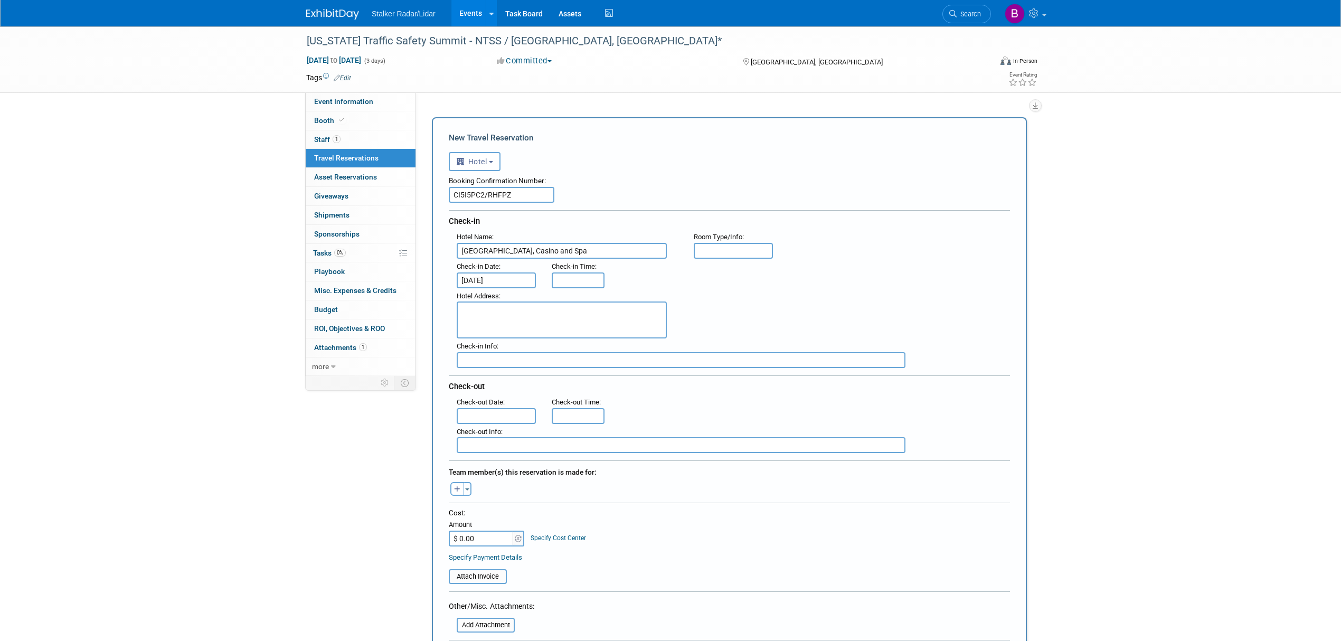
click at [503, 408] on input "text" at bounding box center [496, 416] width 79 height 16
click at [543, 524] on span "22" at bounding box center [537, 526] width 21 height 21
type input "Oct 22, 2025"
click at [457, 486] on icon "button" at bounding box center [457, 489] width 6 height 7
select select
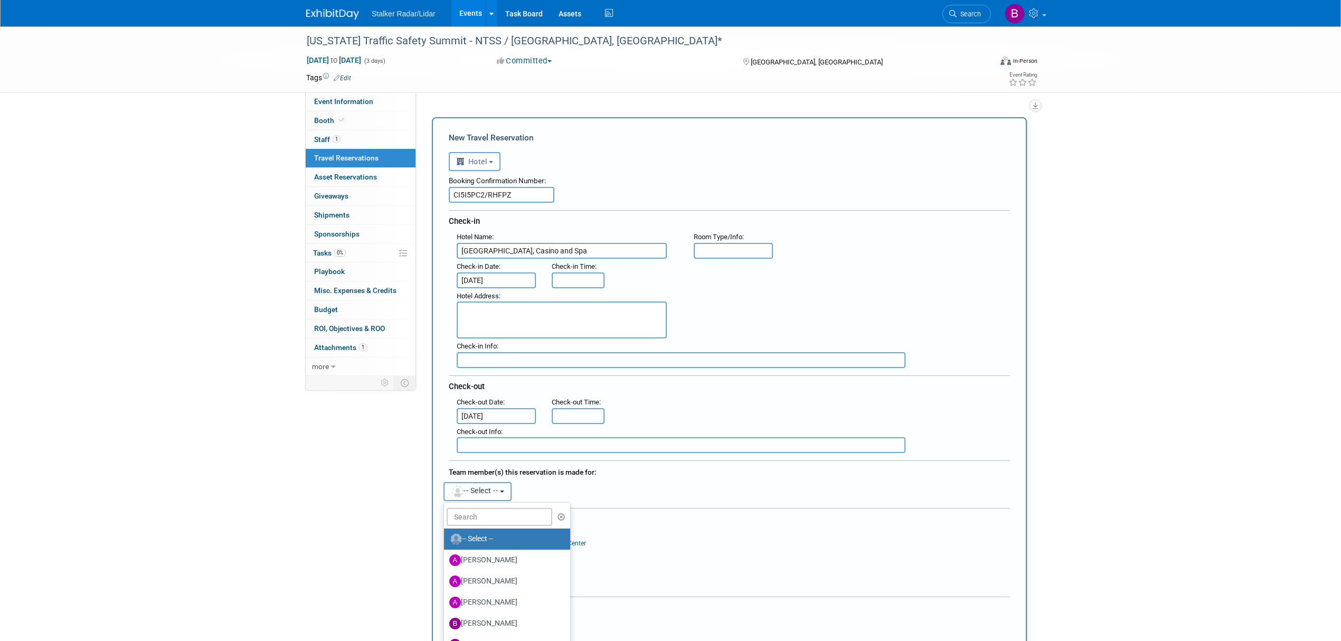
click at [457, 486] on img "button" at bounding box center [458, 492] width 12 height 12
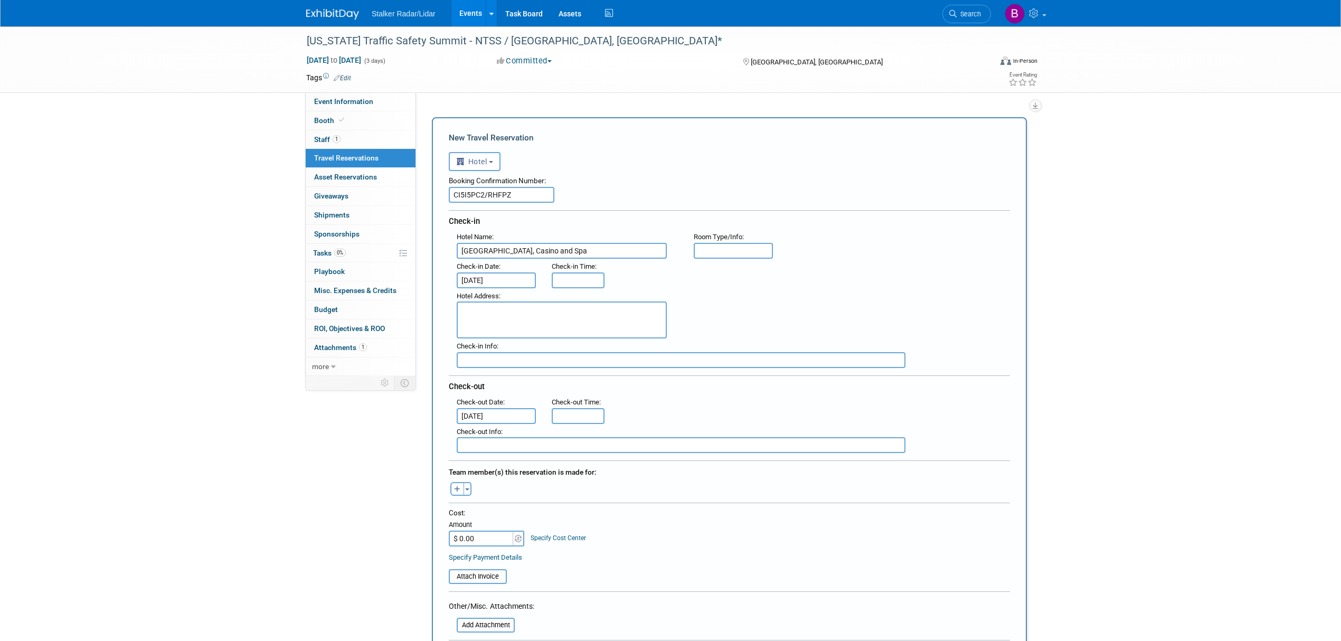
click at [452, 502] on div at bounding box center [729, 504] width 561 height 5
click at [460, 483] on button "button" at bounding box center [457, 489] width 14 height 14
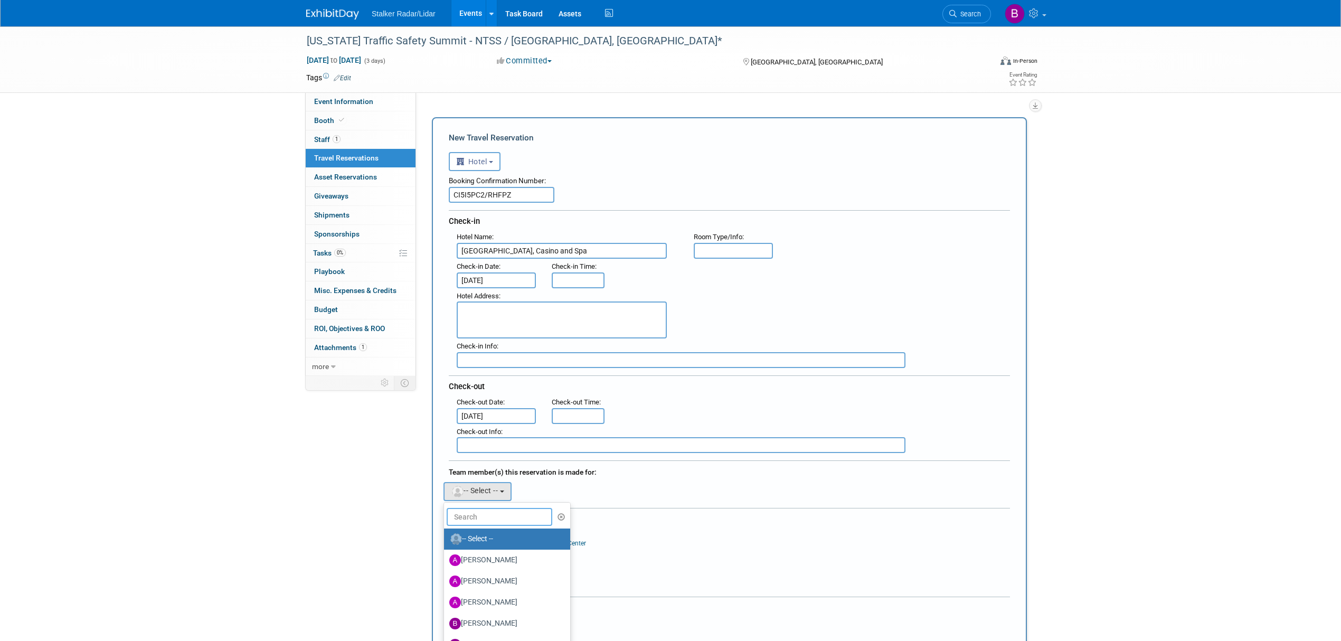
click at [480, 511] on input "text" at bounding box center [499, 517] width 106 height 18
type input "bri"
click at [484, 537] on label "[PERSON_NAME]" at bounding box center [504, 538] width 110 height 17
click at [445, 537] on input "[PERSON_NAME]" at bounding box center [442, 537] width 7 height 7
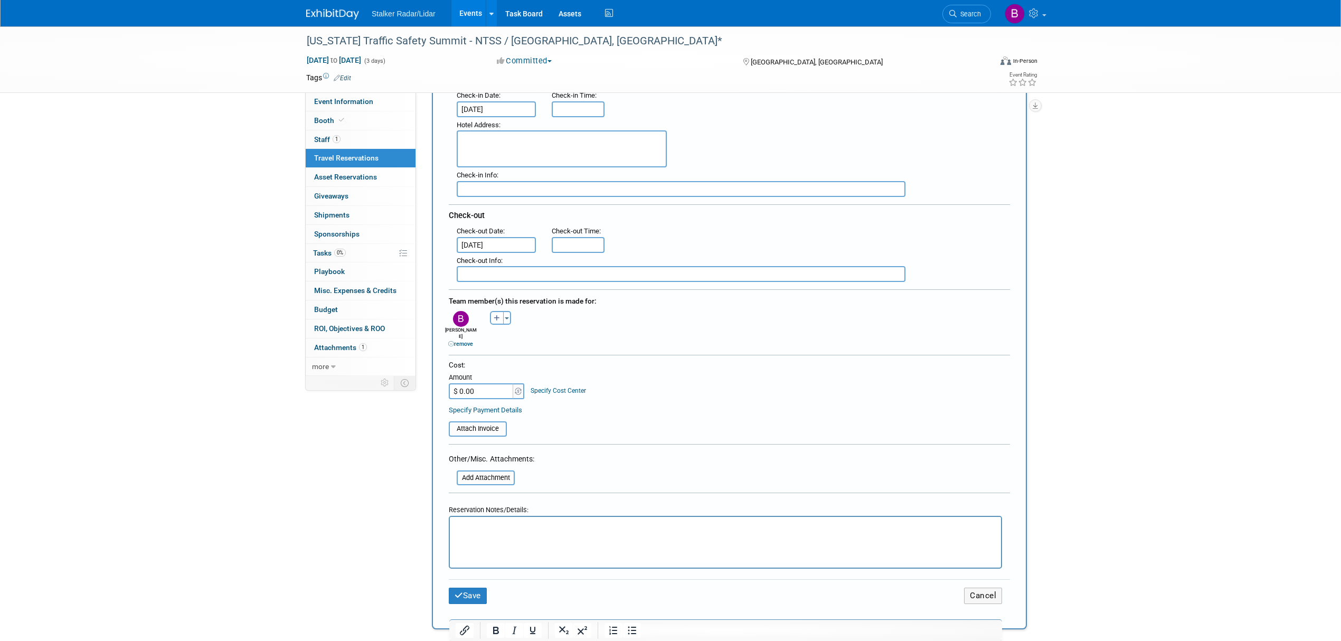
scroll to position [186, 0]
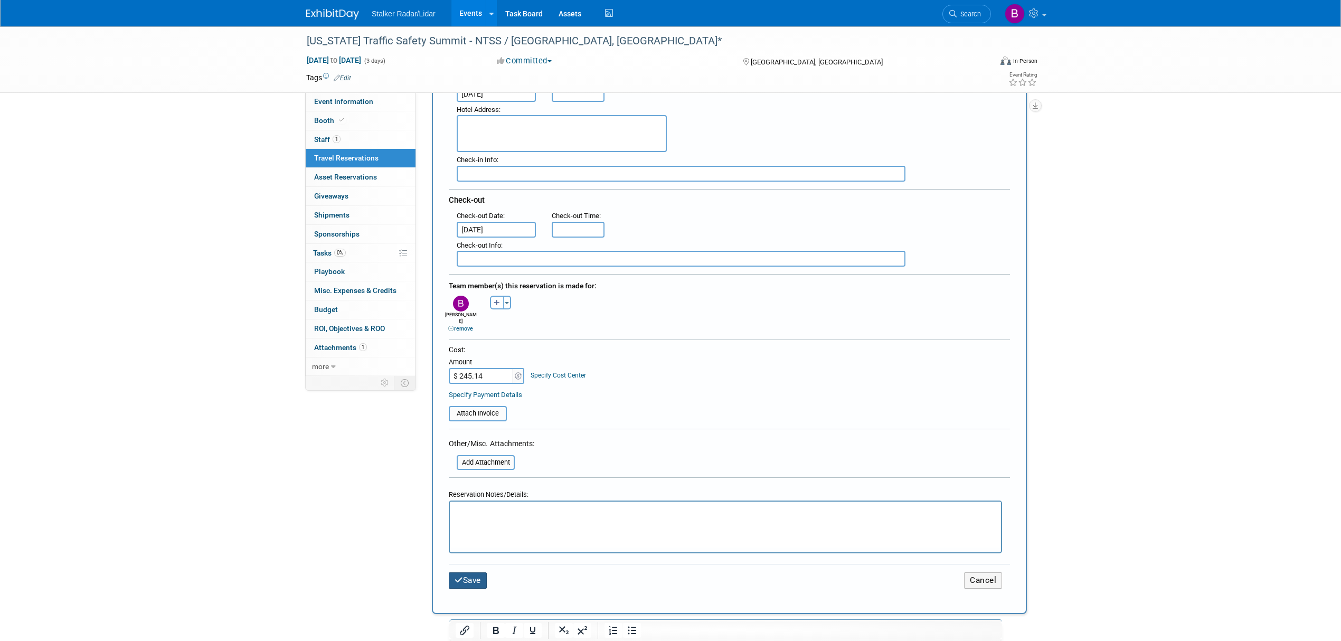
type input "$ 245.14"
click at [459, 576] on icon "submit" at bounding box center [458, 580] width 8 height 8
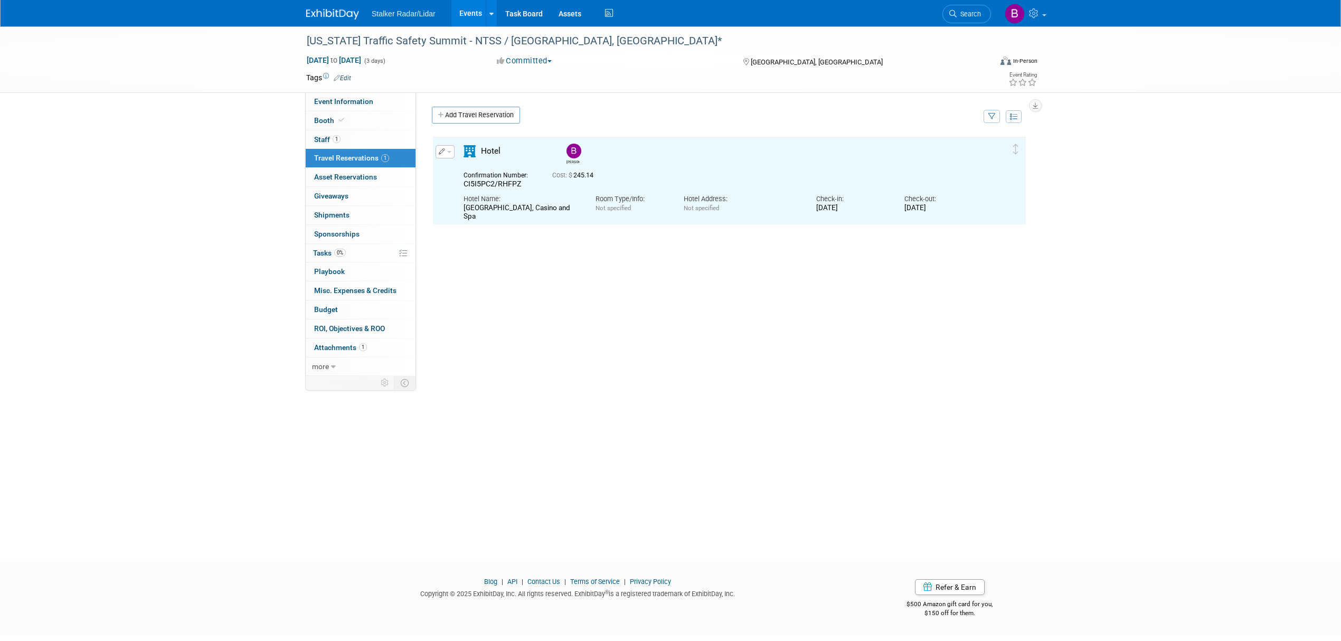
scroll to position [0, 0]
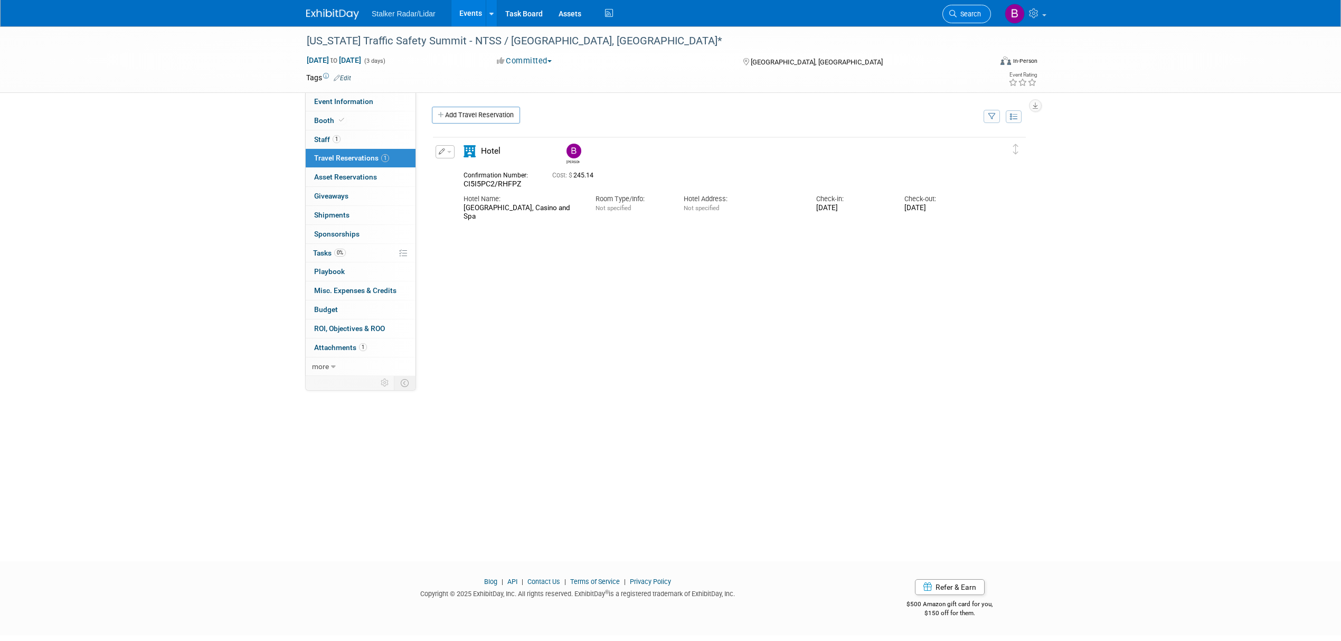
click at [965, 15] on span "Search" at bounding box center [968, 14] width 24 height 8
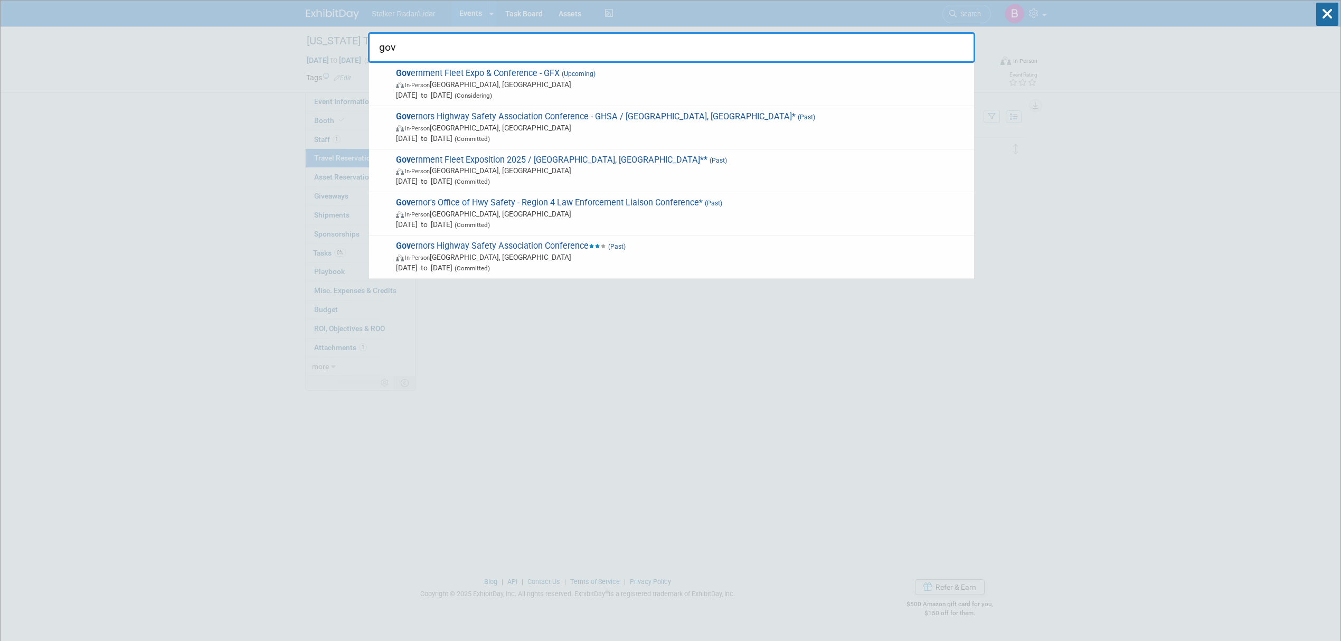
type input "gov"
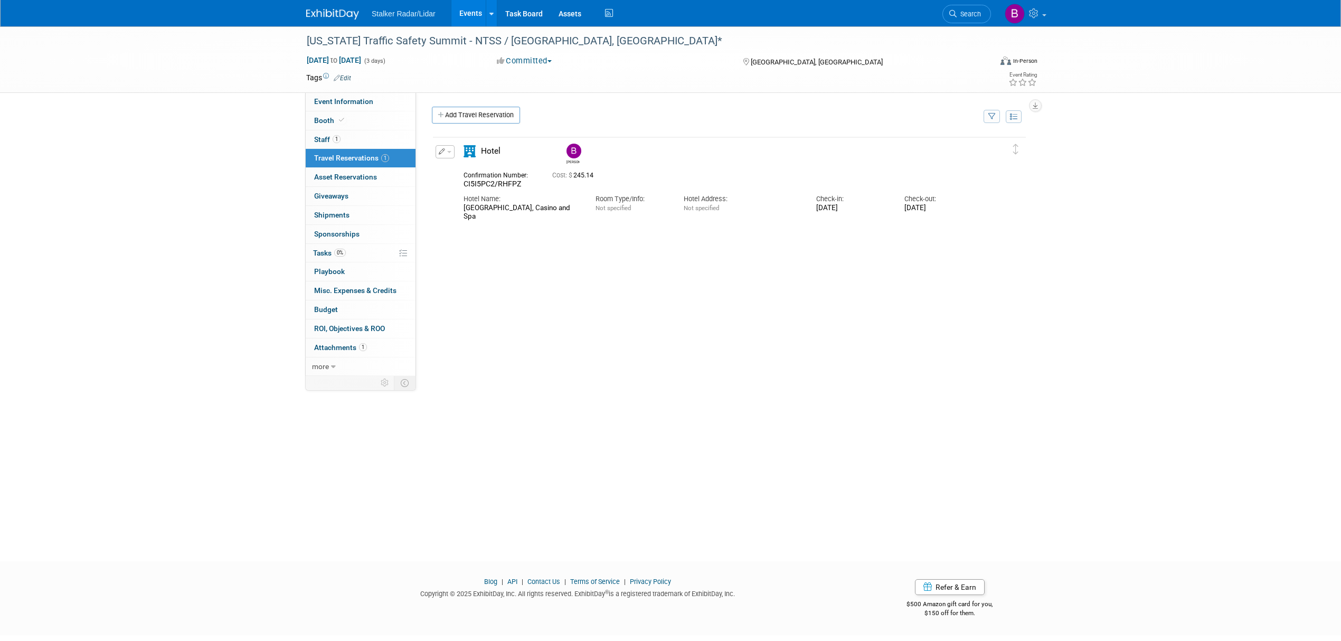
click at [469, 14] on link "Events" at bounding box center [470, 13] width 39 height 26
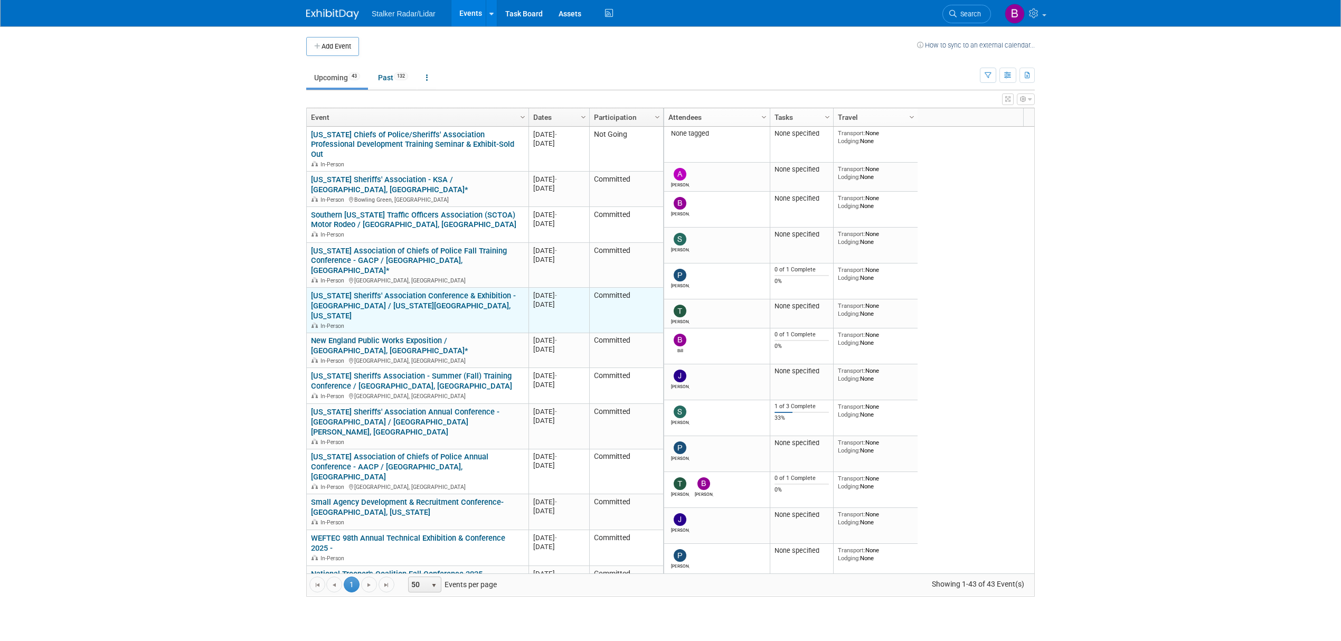
click at [433, 291] on link "[US_STATE] Sheriffs' Association Conference & Exhibition - [GEOGRAPHIC_DATA] / …" at bounding box center [413, 306] width 205 height 30
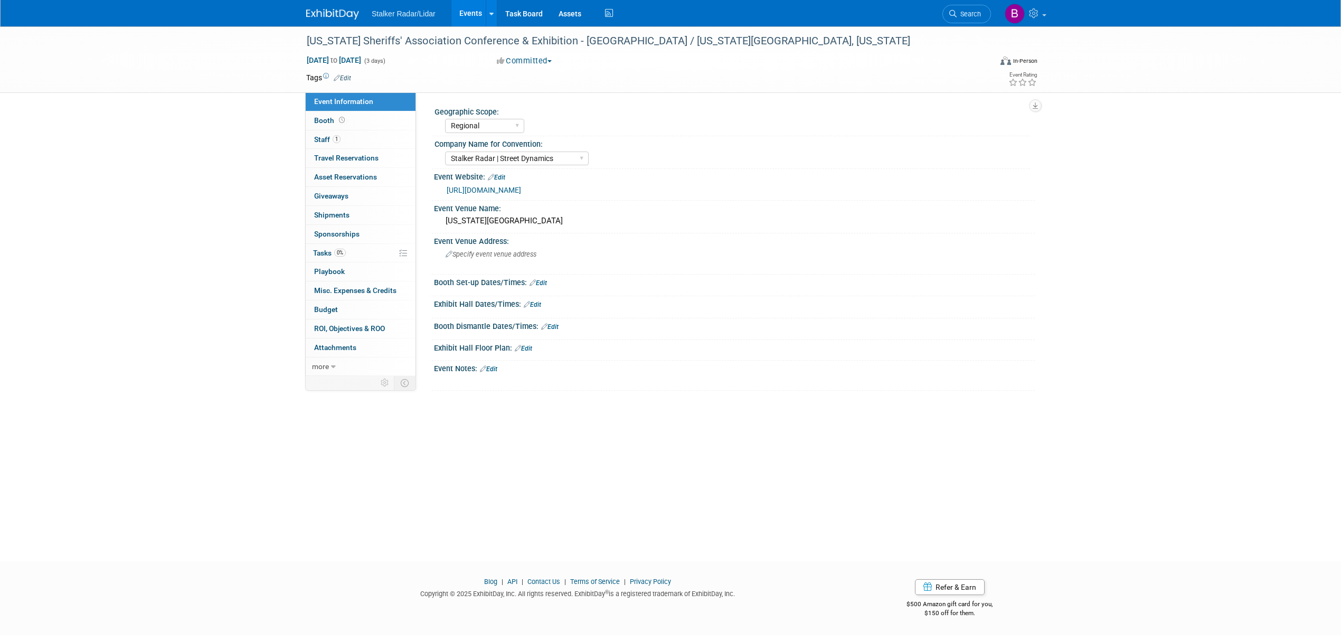
select select "Regional"
select select "Stalker Radar | Street Dynamics"
drag, startPoint x: 307, startPoint y: 41, endPoint x: 557, endPoint y: 38, distance: 250.7
click at [557, 38] on div "[US_STATE] Sheriffs' Association Conference & Exhibition - [GEOGRAPHIC_DATA] / …" at bounding box center [639, 41] width 672 height 19
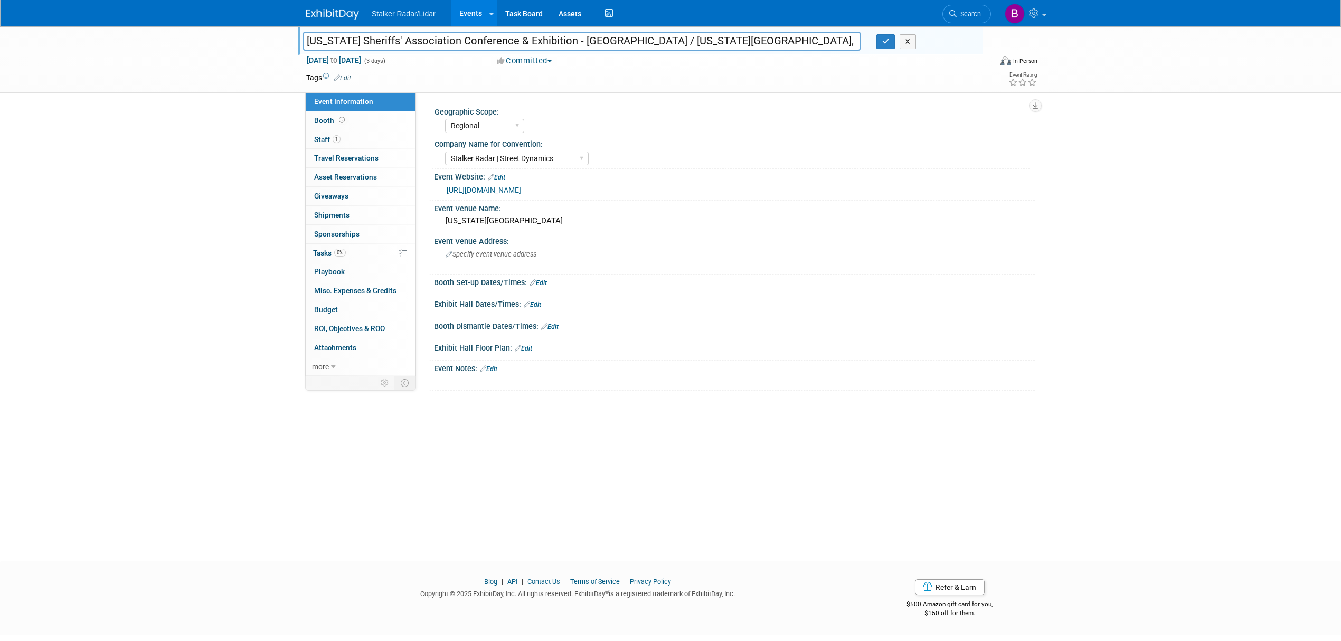
drag, startPoint x: 514, startPoint y: 38, endPoint x: 237, endPoint y: 73, distance: 278.7
click at [235, 73] on div "[US_STATE] Sheriffs' Association Conference & Exhibition - [GEOGRAPHIC_DATA] / …" at bounding box center [670, 59] width 1341 height 66
drag, startPoint x: 556, startPoint y: 38, endPoint x: 294, endPoint y: 33, distance: 261.8
click at [294, 33] on div "[US_STATE] Sheriffs' Association Conference & Exhibition - [GEOGRAPHIC_DATA] / …" at bounding box center [670, 59] width 1341 height 66
click at [956, 13] on span "Search" at bounding box center [968, 14] width 24 height 8
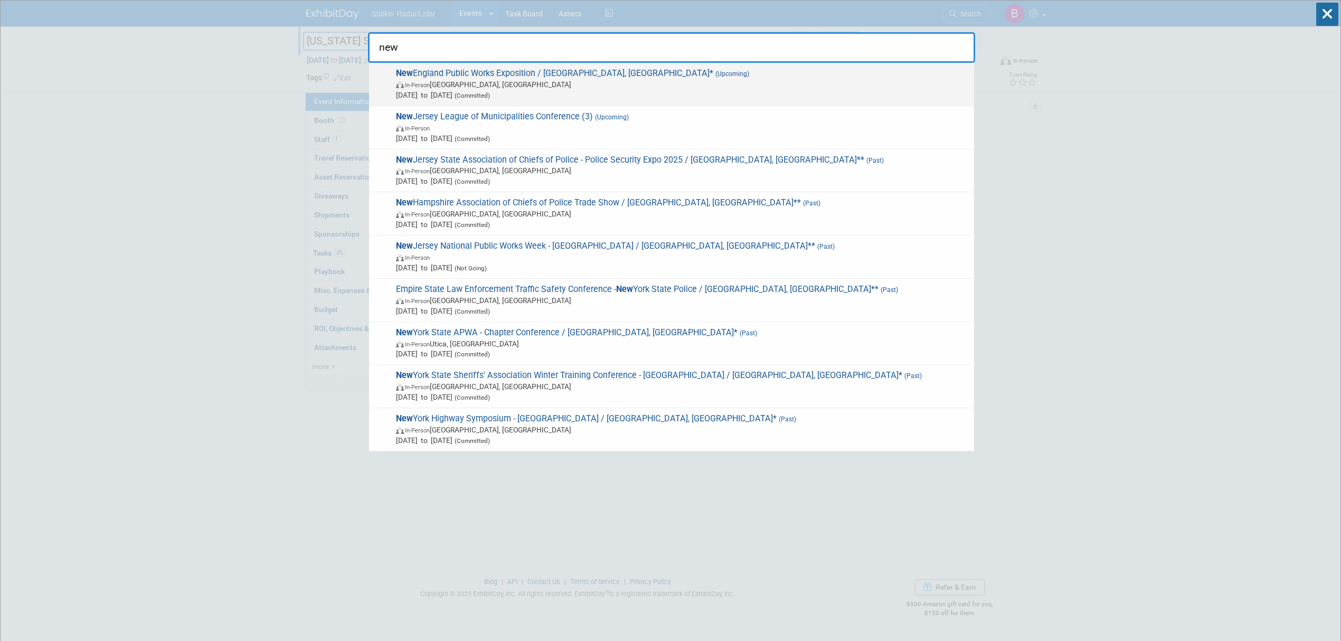
type input "new"
click at [495, 77] on span "New England Public Works Exposition / [GEOGRAPHIC_DATA], [GEOGRAPHIC_DATA]* (Up…" at bounding box center [681, 84] width 576 height 32
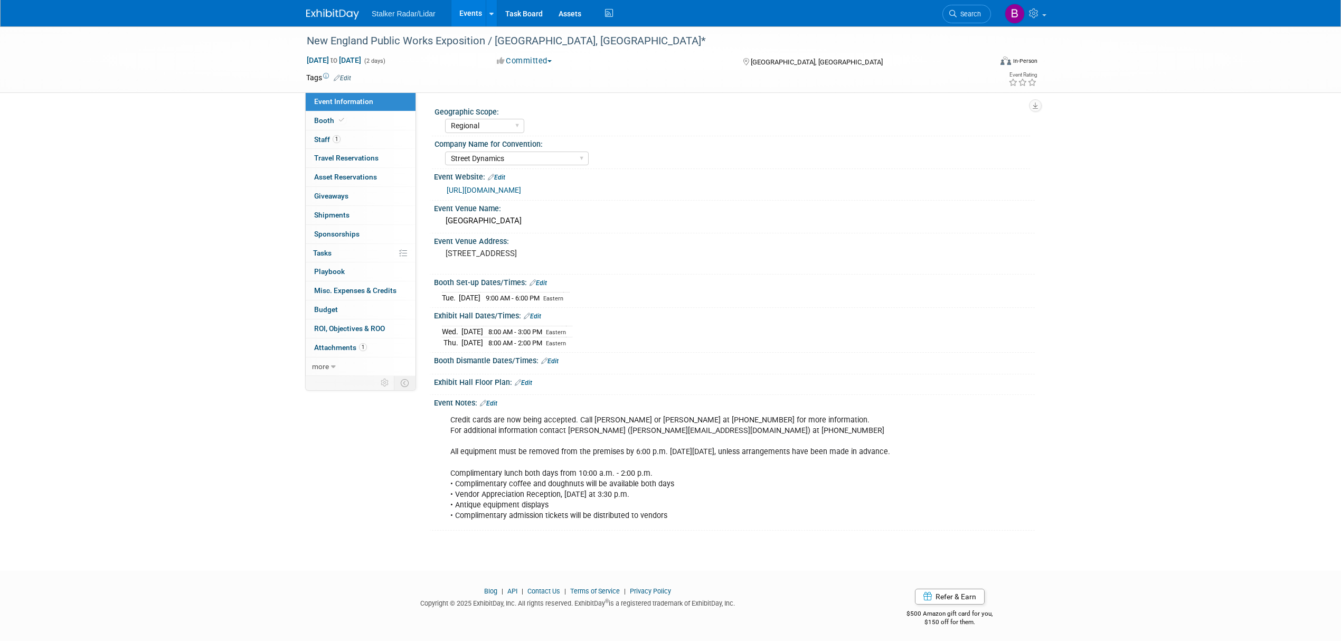
select select "Regional"
select select "Street Dynamics"
click at [330, 140] on span "Staff 1" at bounding box center [327, 139] width 26 height 8
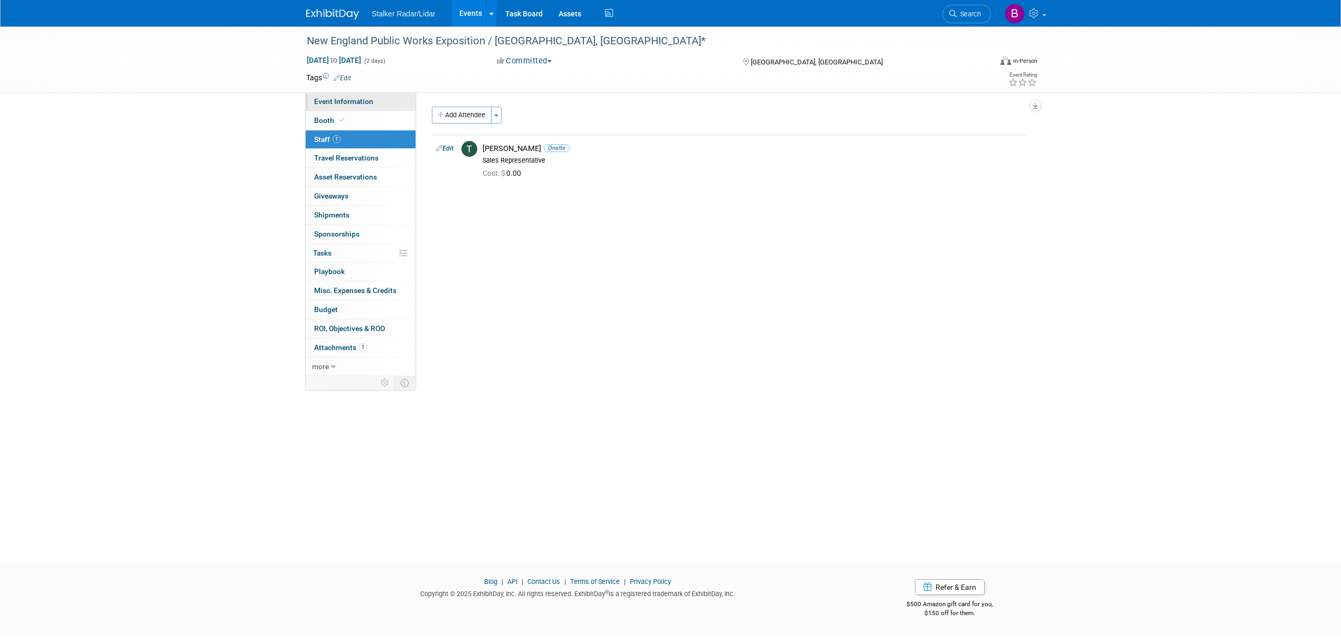
click at [338, 102] on span "Event Information" at bounding box center [343, 101] width 59 height 8
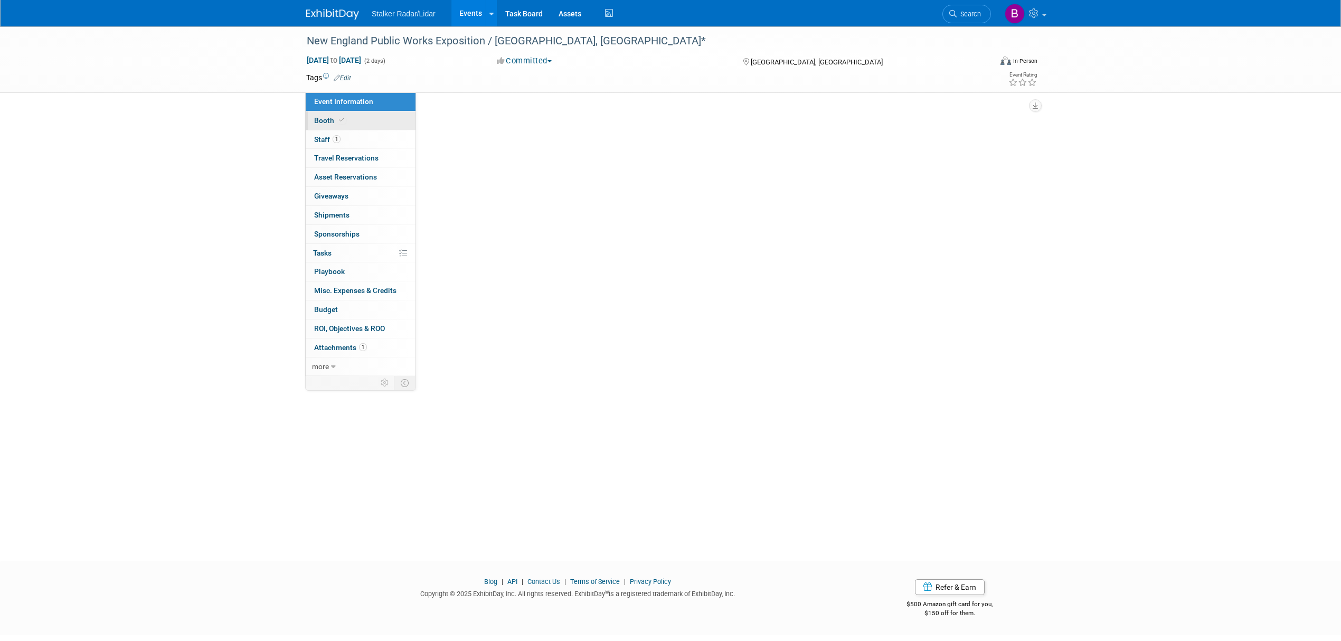
select select "Regional"
select select "Street Dynamics"
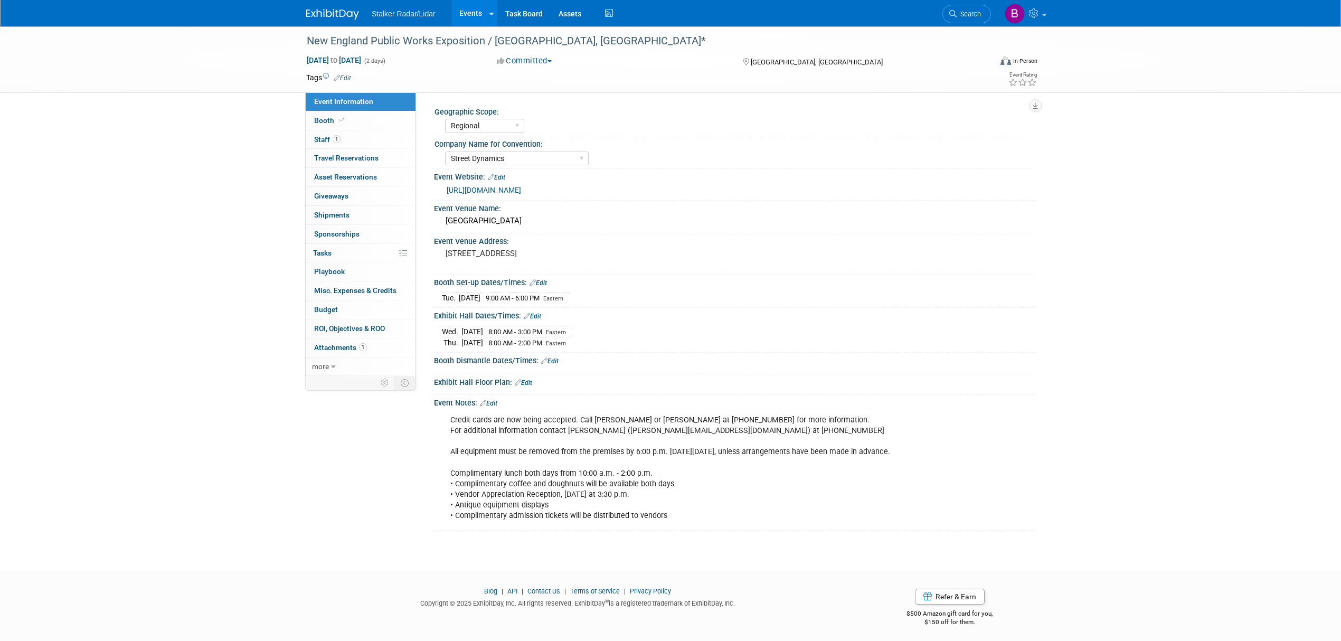
click at [520, 192] on link "[URL][DOMAIN_NAME]" at bounding box center [483, 190] width 74 height 8
click at [335, 121] on span "Booth" at bounding box center [330, 120] width 32 height 8
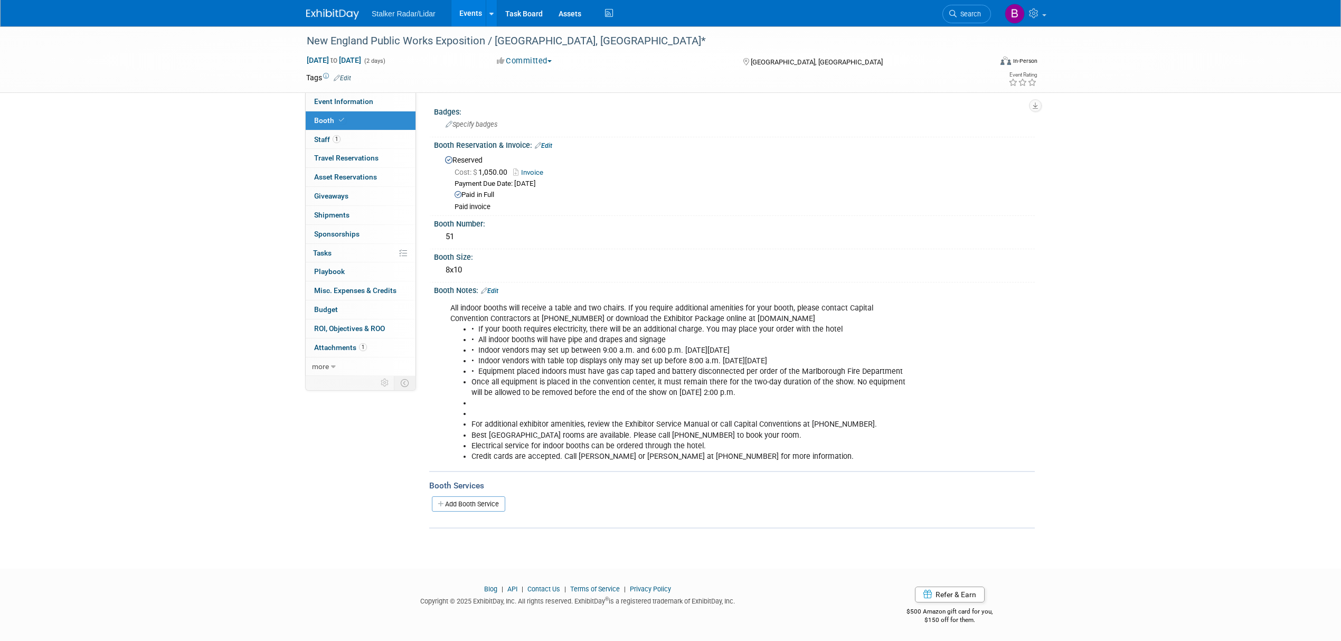
click at [495, 287] on link "Edit" at bounding box center [489, 290] width 17 height 7
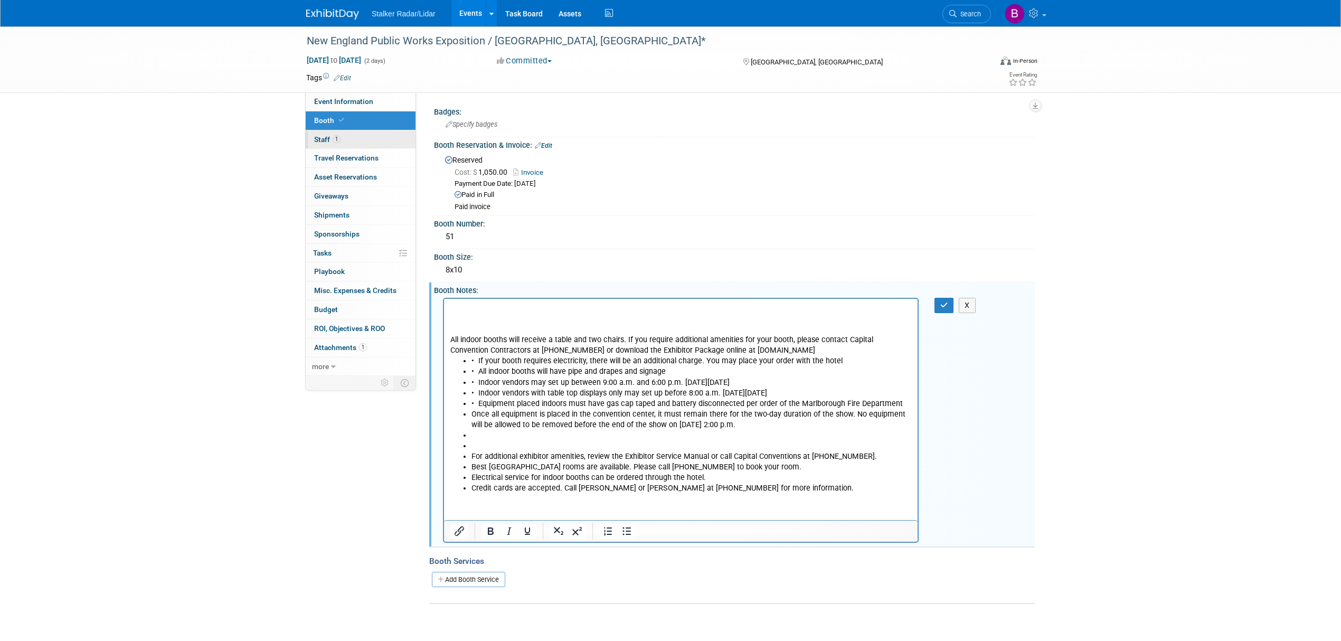
click at [324, 132] on link "1 Staff 1" at bounding box center [361, 139] width 110 height 18
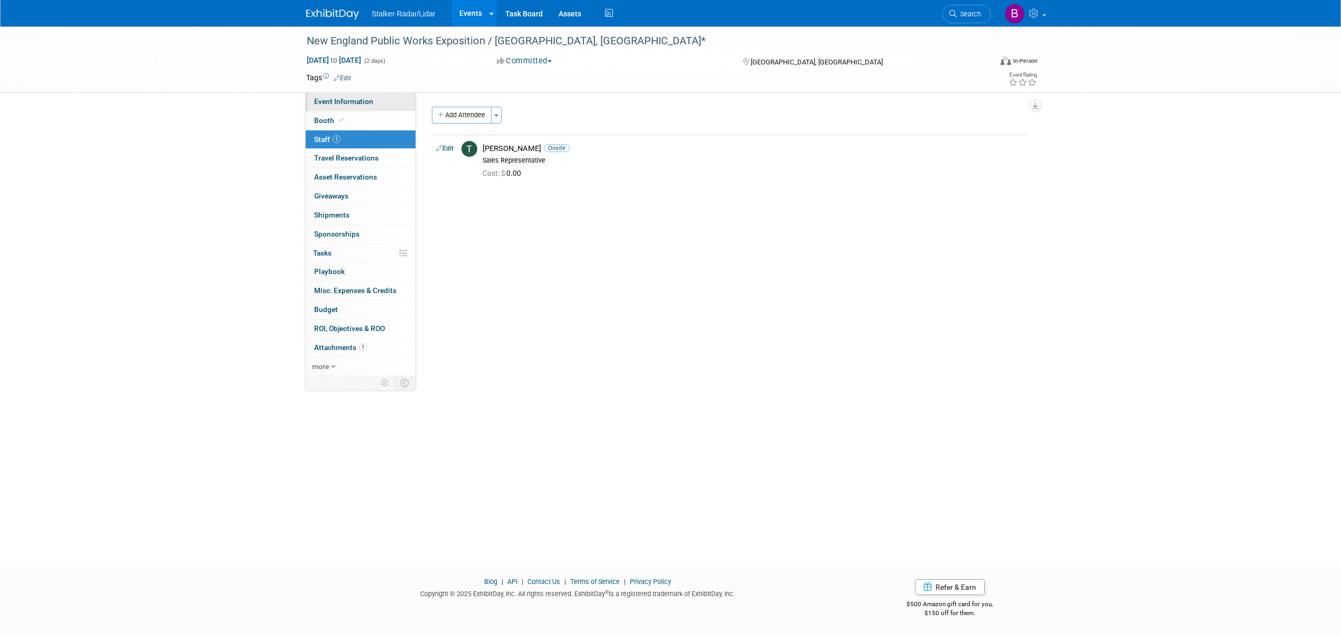
click at [344, 102] on span "Event Information" at bounding box center [343, 101] width 59 height 8
select select "Regional"
select select "Street Dynamics"
